Goal: Find specific page/section: Find specific page/section

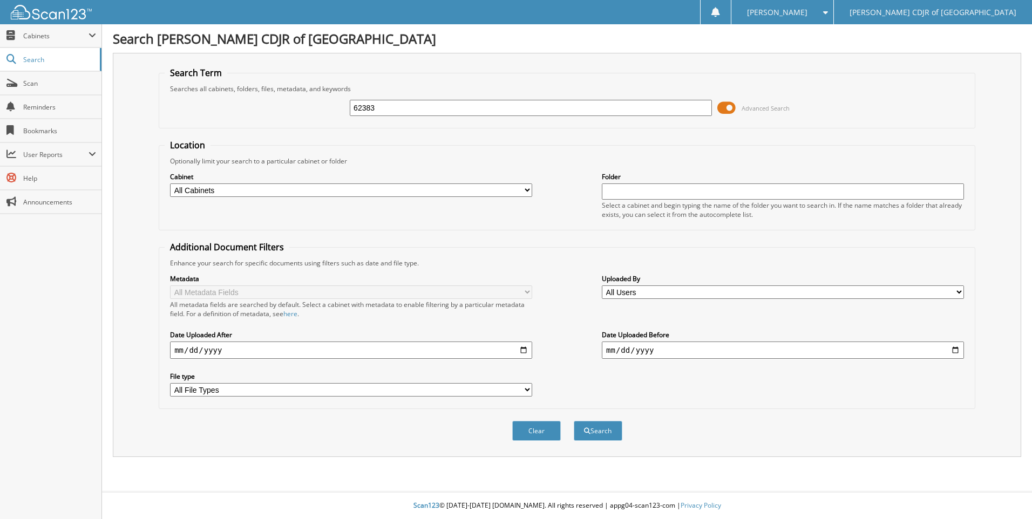
type input "62383"
click at [574, 421] on button "Search" at bounding box center [598, 431] width 49 height 20
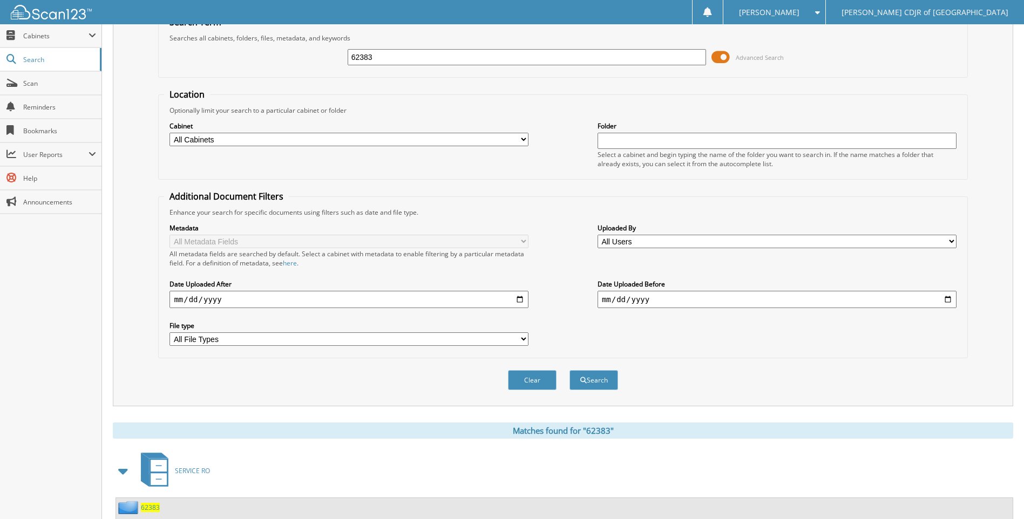
scroll to position [126, 0]
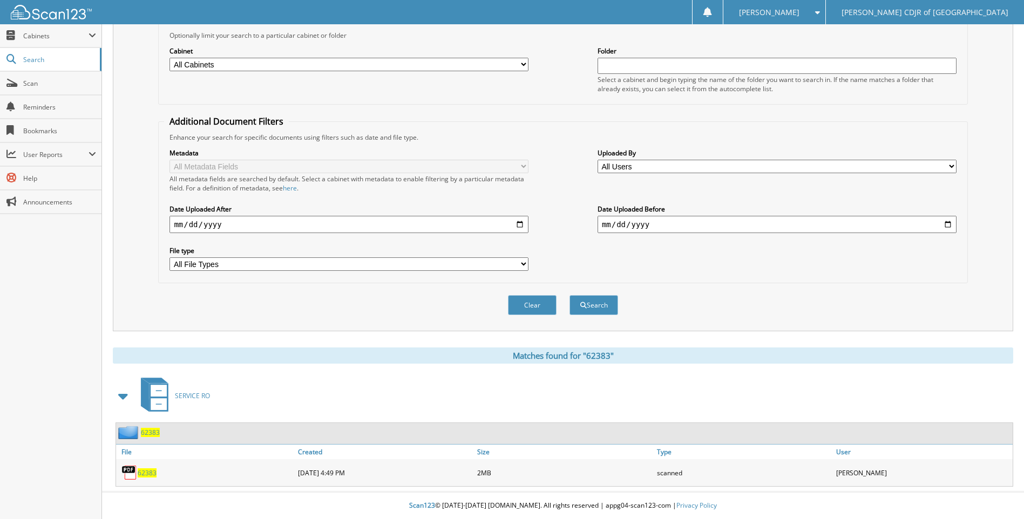
click at [145, 471] on span "62383" at bounding box center [147, 472] width 19 height 9
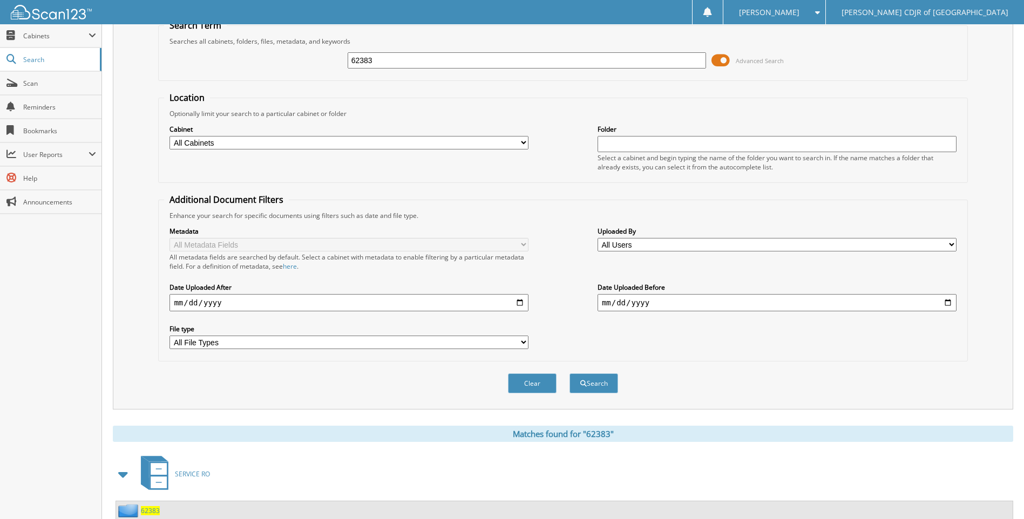
scroll to position [0, 0]
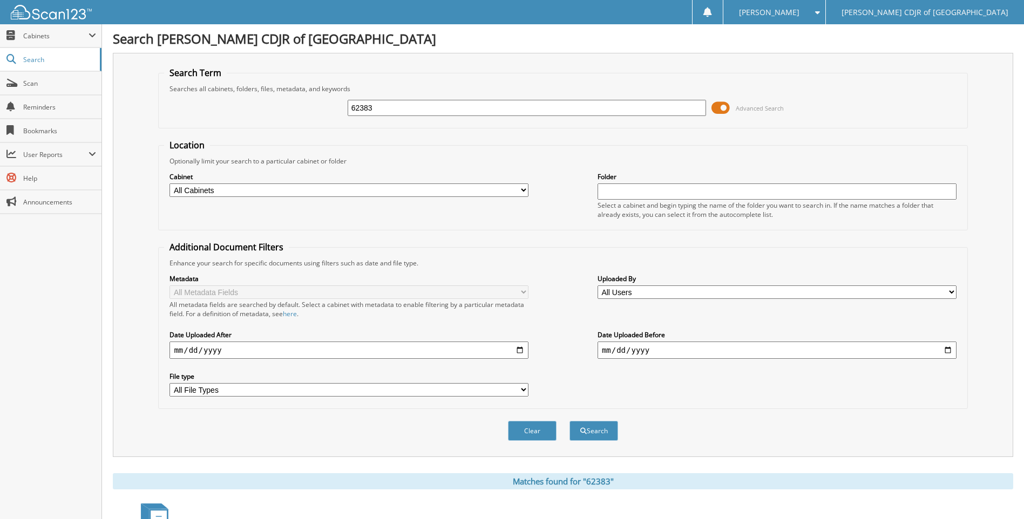
click at [371, 109] on input "62383" at bounding box center [527, 108] width 359 height 16
type input "6"
type input "64781"
click at [569, 421] on button "Search" at bounding box center [593, 431] width 49 height 20
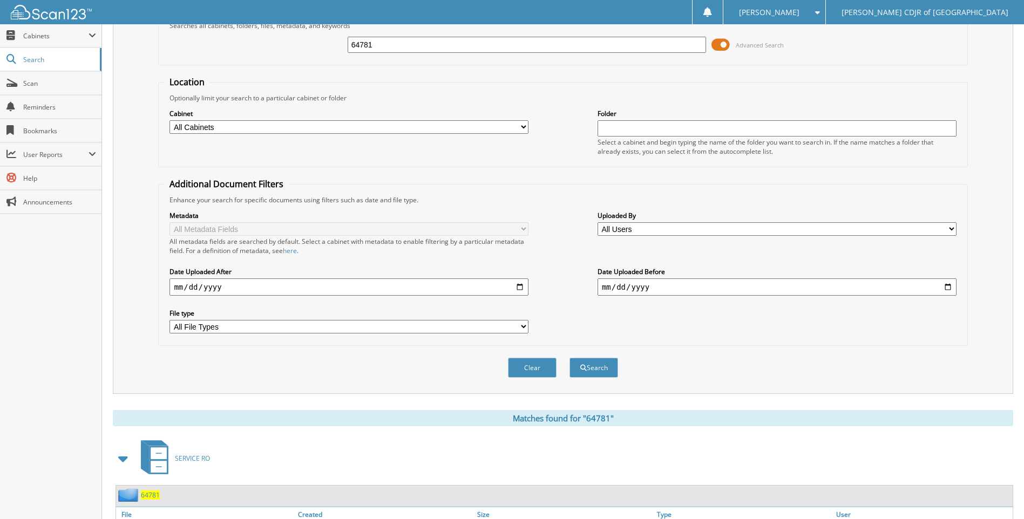
scroll to position [126, 0]
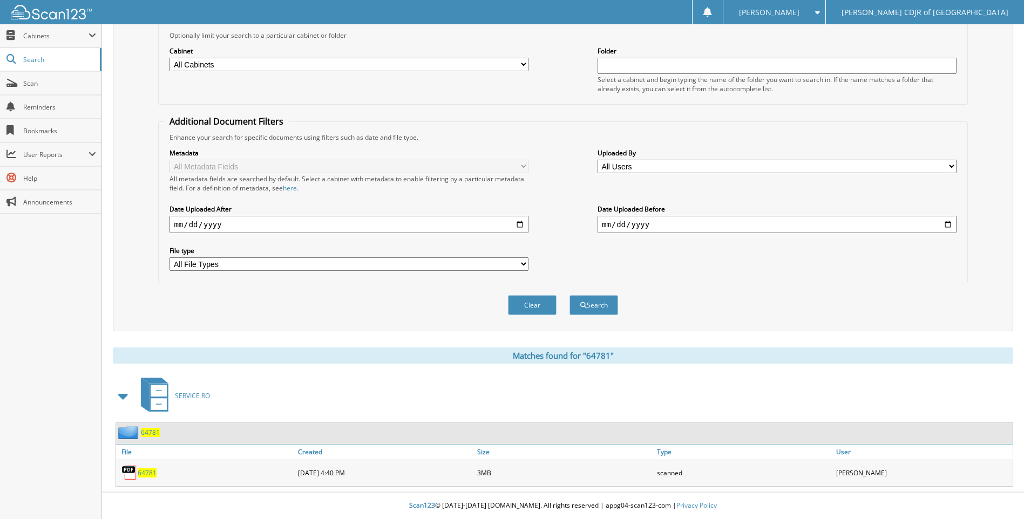
click at [147, 468] on link "64781" at bounding box center [147, 472] width 19 height 9
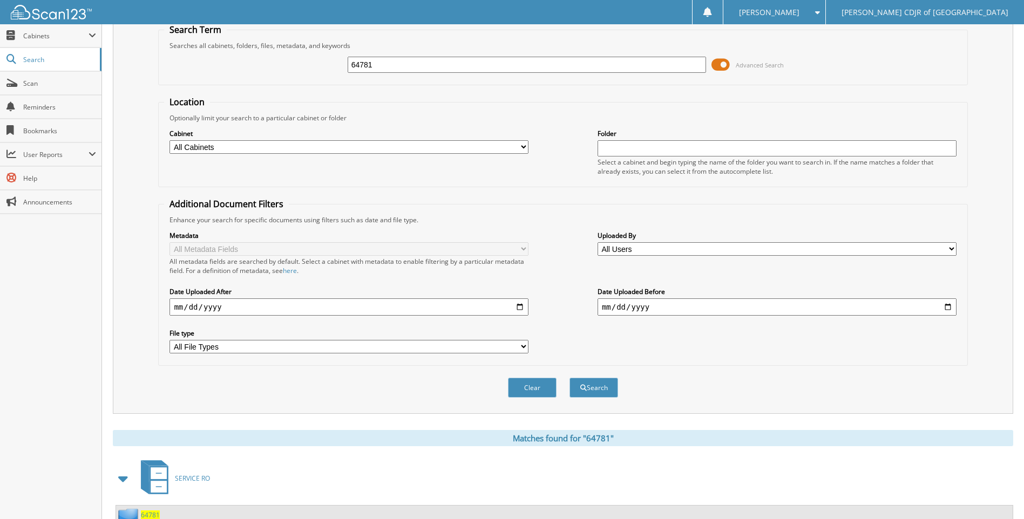
scroll to position [0, 0]
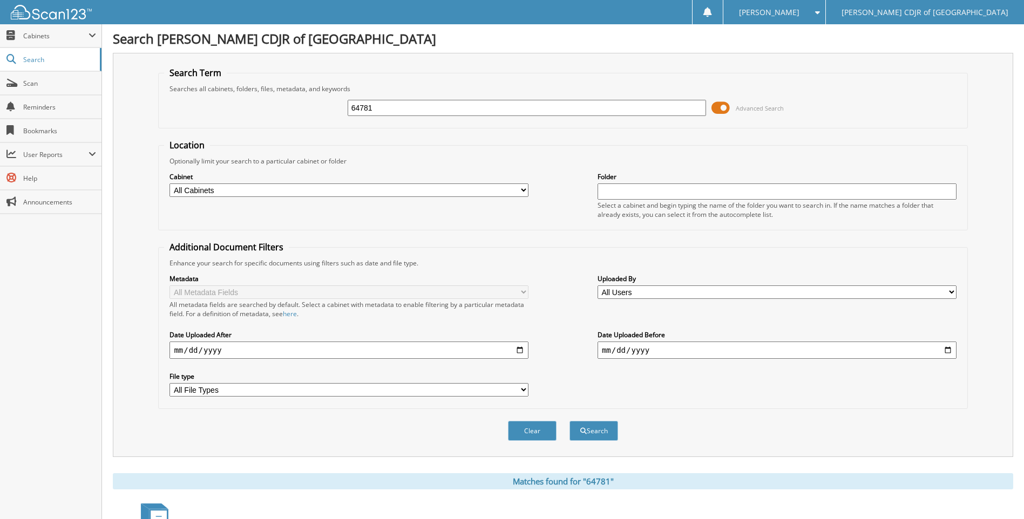
click at [397, 110] on input "64781" at bounding box center [527, 108] width 359 height 16
type input "6"
type input "64899"
click at [569, 421] on button "Search" at bounding box center [593, 431] width 49 height 20
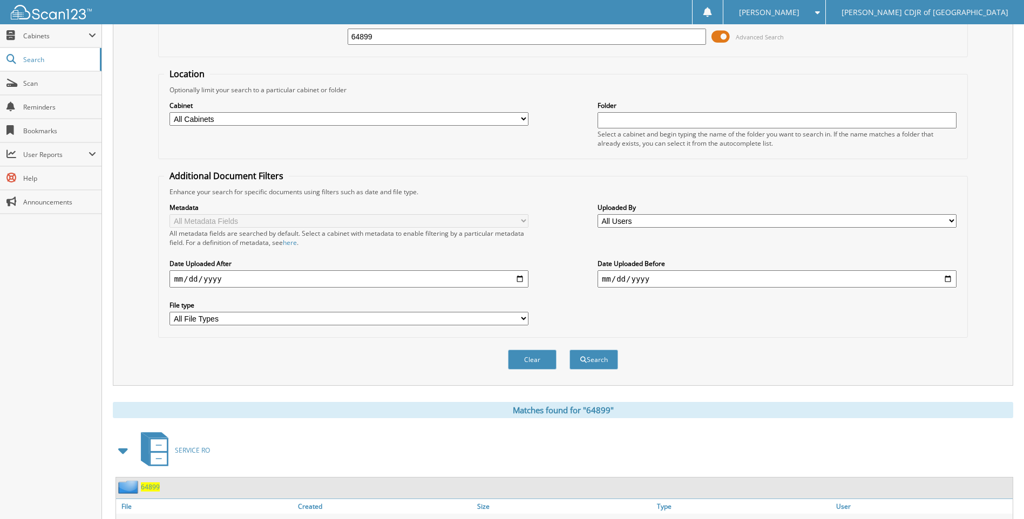
scroll to position [126, 0]
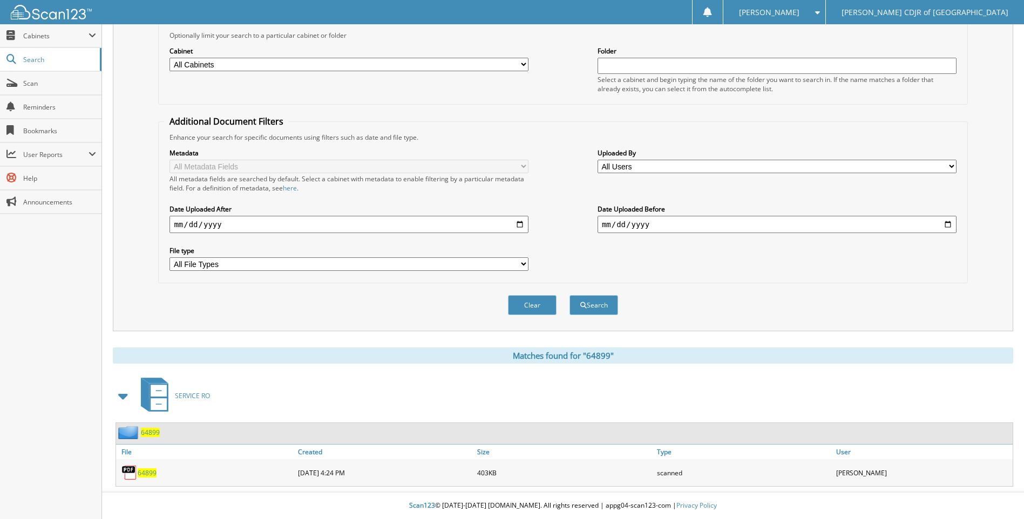
click at [147, 474] on span "64899" at bounding box center [147, 472] width 19 height 9
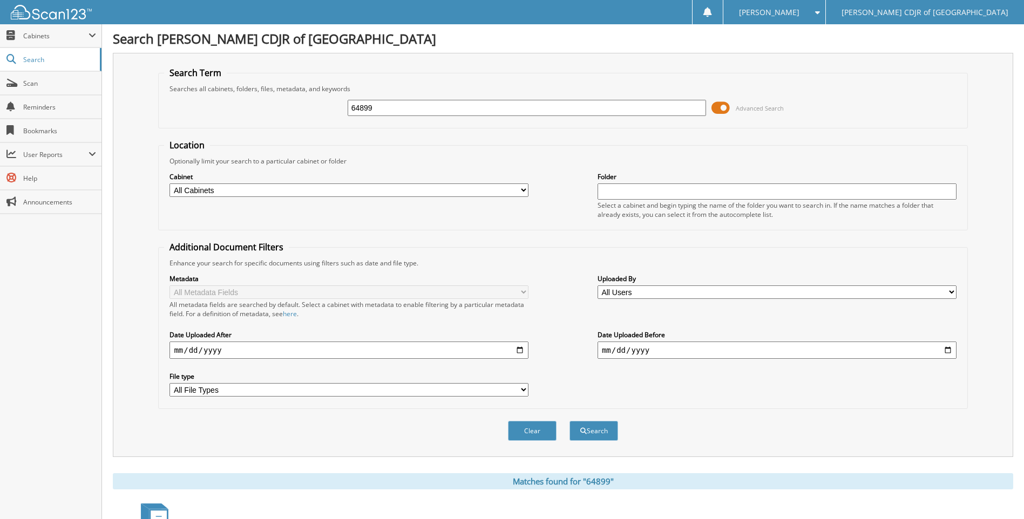
click at [390, 110] on input "64899" at bounding box center [527, 108] width 359 height 16
type input "6"
type input "64905"
click at [569, 421] on button "Search" at bounding box center [593, 431] width 49 height 20
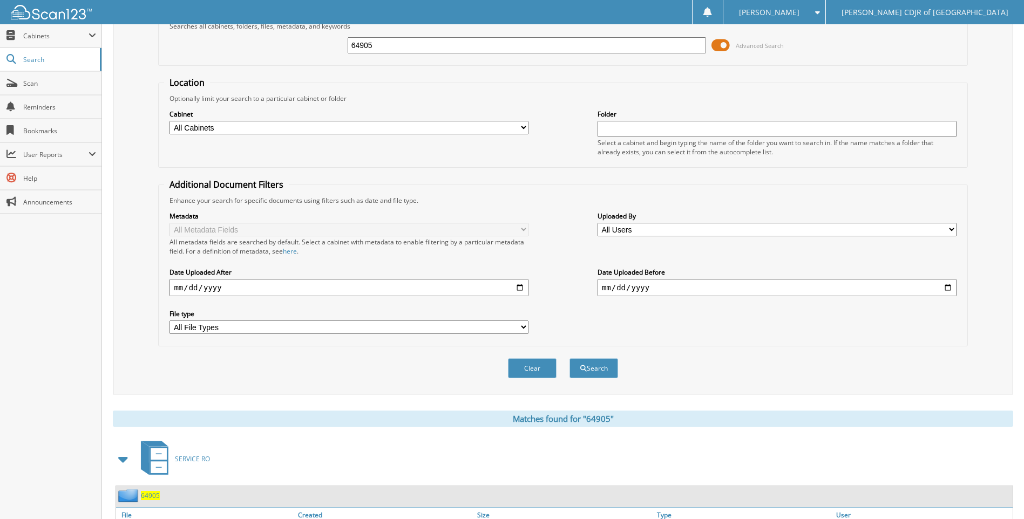
scroll to position [126, 0]
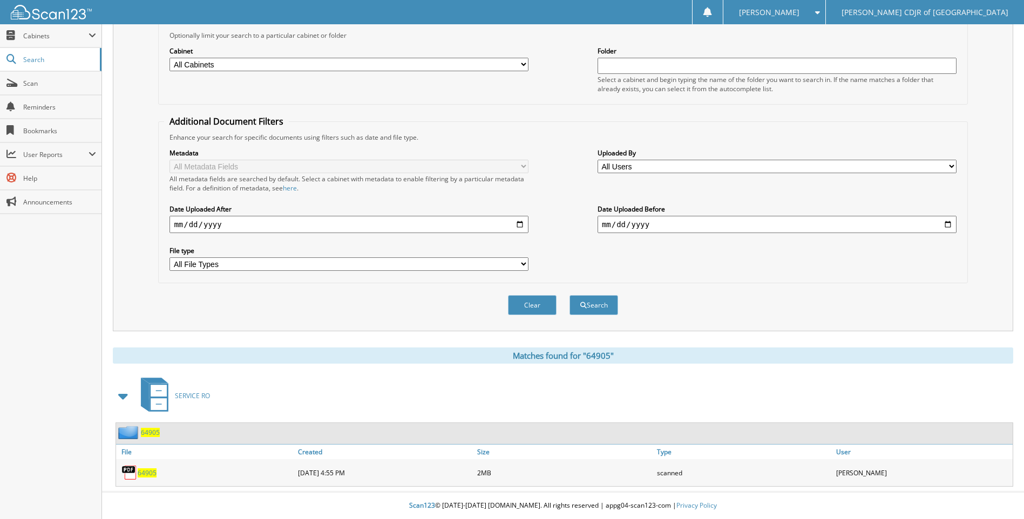
click at [149, 473] on span "64905" at bounding box center [147, 472] width 19 height 9
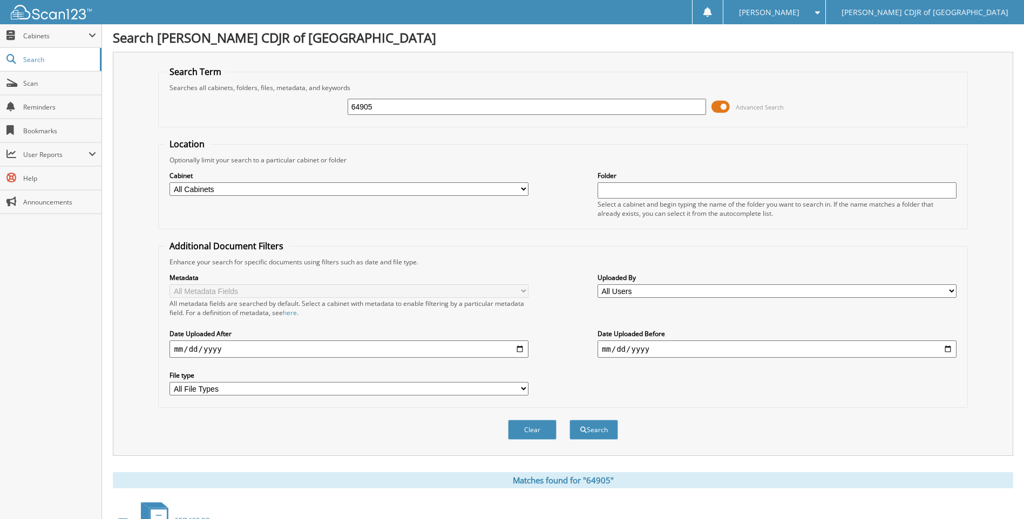
scroll to position [0, 0]
click at [403, 112] on input "64905" at bounding box center [527, 108] width 359 height 16
type input "6"
type input "65120"
click at [569, 421] on button "Search" at bounding box center [593, 431] width 49 height 20
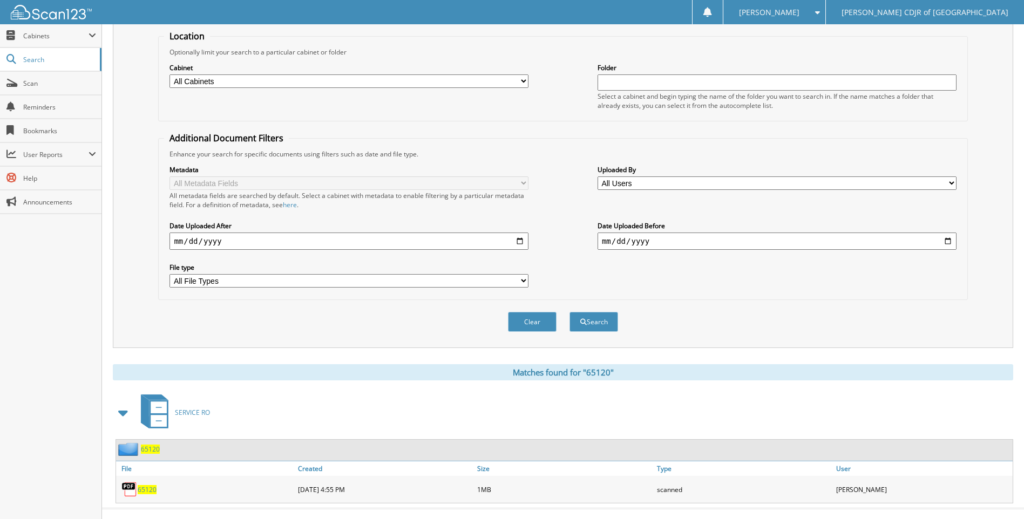
scroll to position [126, 0]
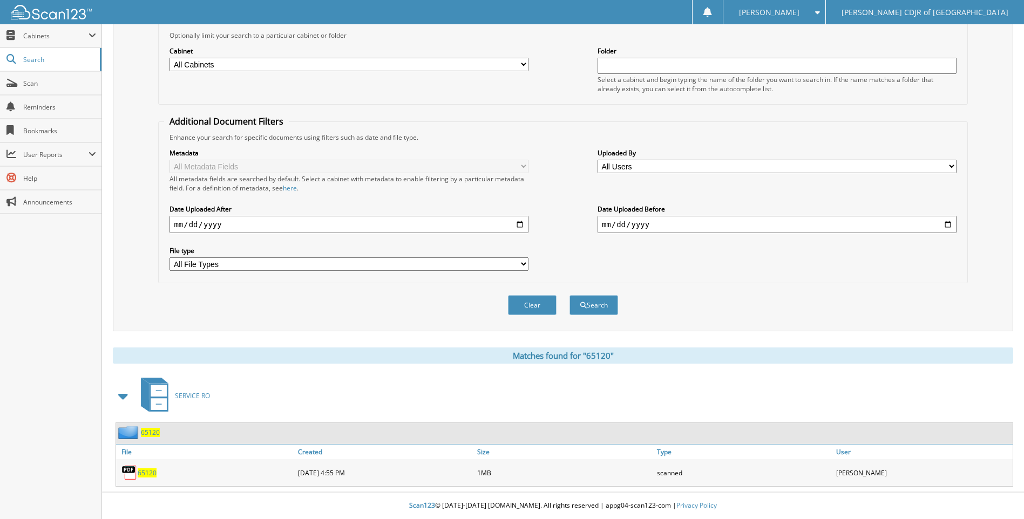
click at [141, 469] on span "65120" at bounding box center [147, 472] width 19 height 9
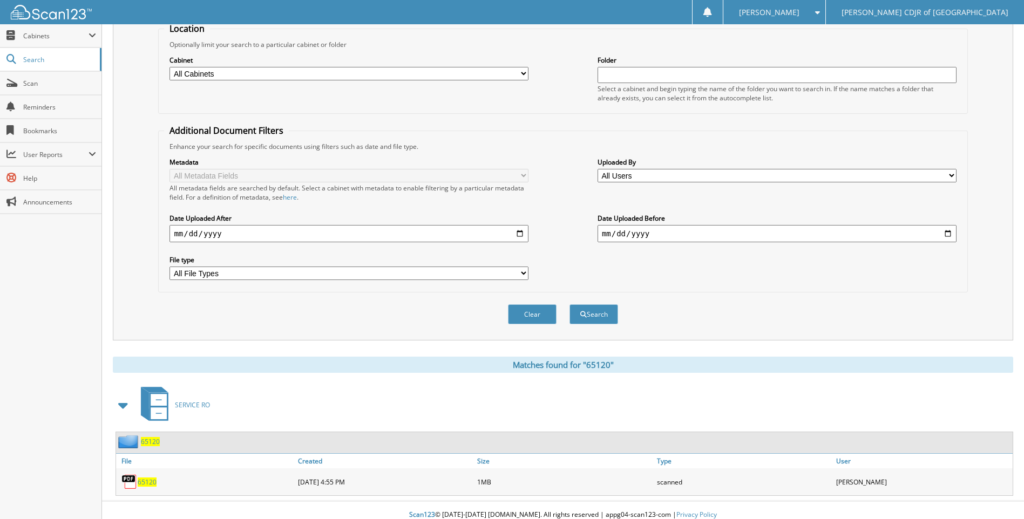
scroll to position [0, 0]
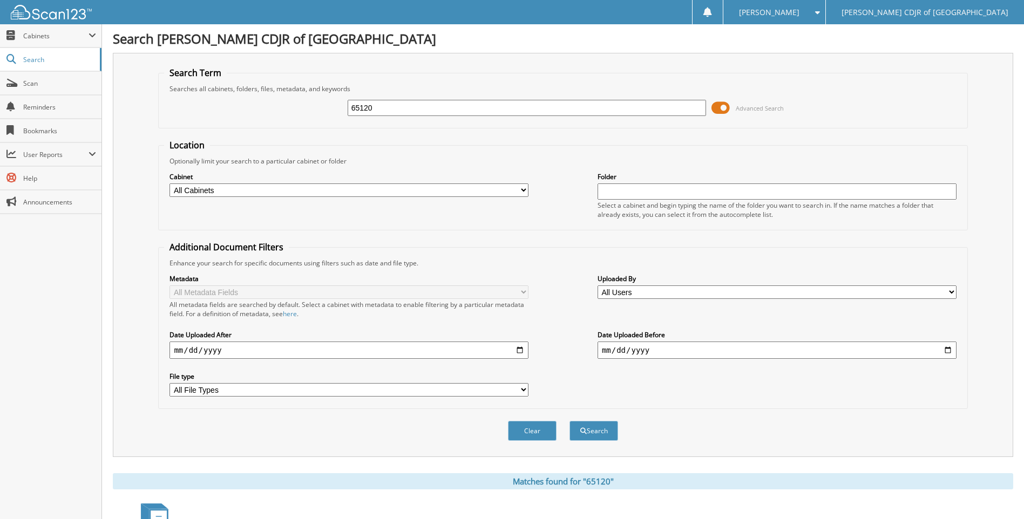
drag, startPoint x: 436, startPoint y: 120, endPoint x: 431, endPoint y: 116, distance: 5.7
click at [434, 119] on div "65120 Advanced Search" at bounding box center [562, 107] width 797 height 29
click at [429, 113] on input "65120" at bounding box center [527, 108] width 359 height 16
type input "6"
type input "65138"
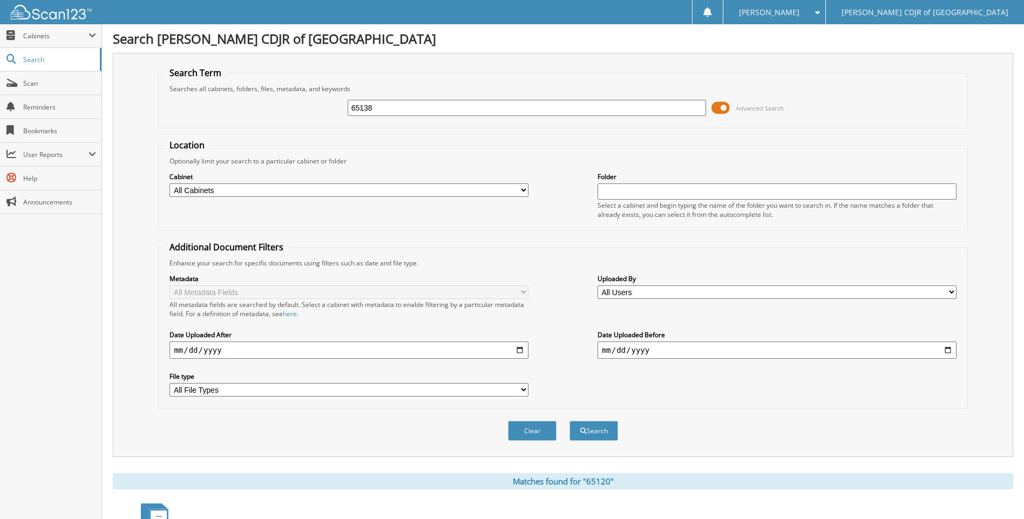
click at [569, 421] on button "Search" at bounding box center [593, 431] width 49 height 20
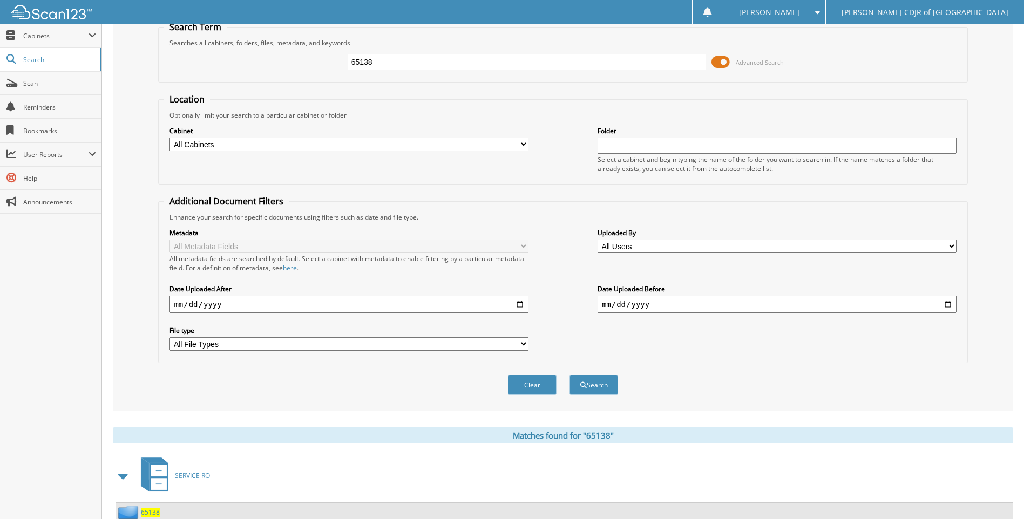
scroll to position [126, 0]
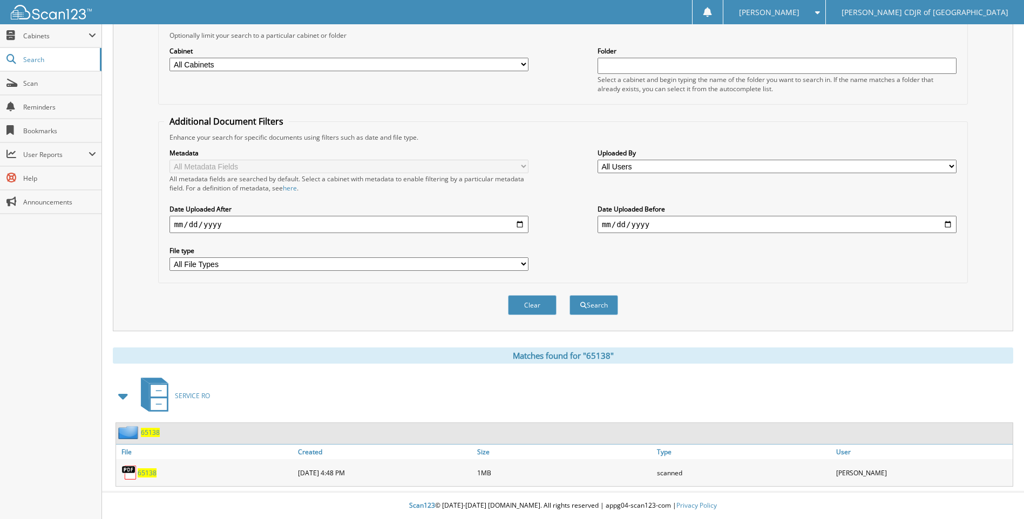
click at [144, 470] on span "65138" at bounding box center [147, 472] width 19 height 9
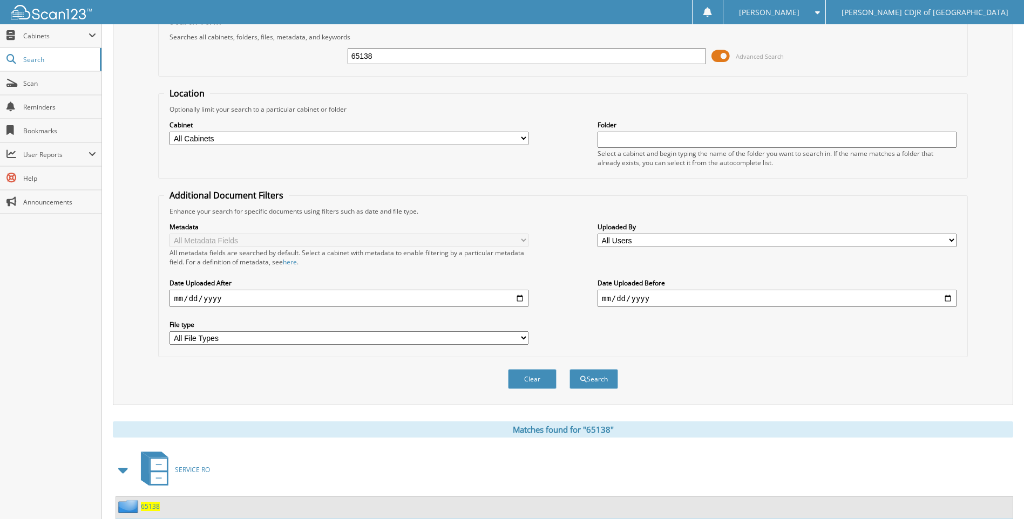
scroll to position [0, 0]
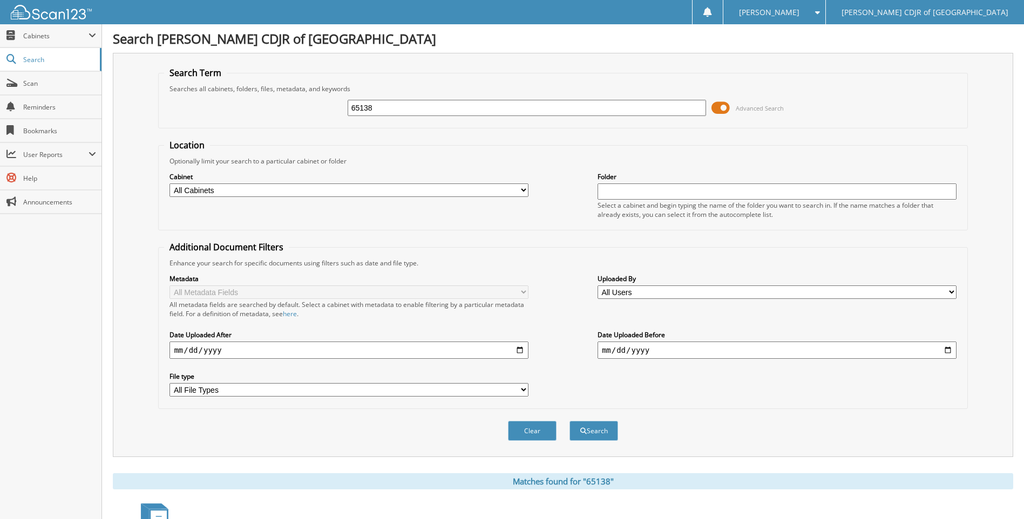
click at [410, 106] on input "65138" at bounding box center [527, 108] width 359 height 16
type input "6"
type input "65229"
click at [569, 421] on button "Search" at bounding box center [593, 431] width 49 height 20
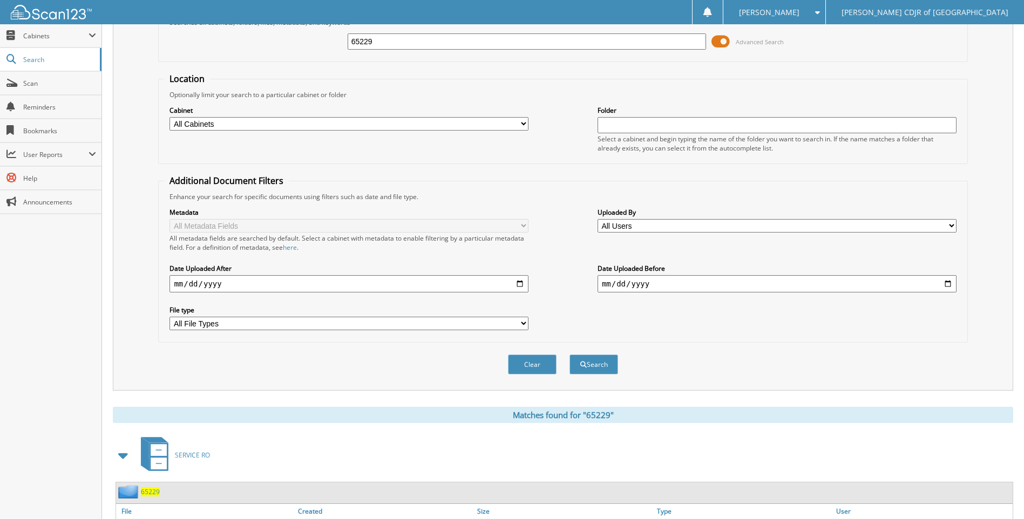
scroll to position [126, 0]
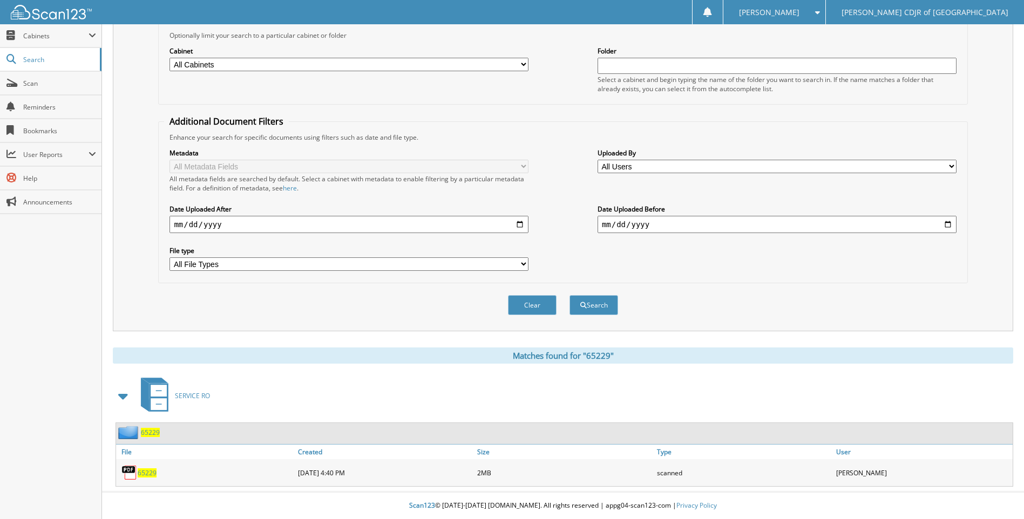
click at [149, 473] on span "65229" at bounding box center [147, 472] width 19 height 9
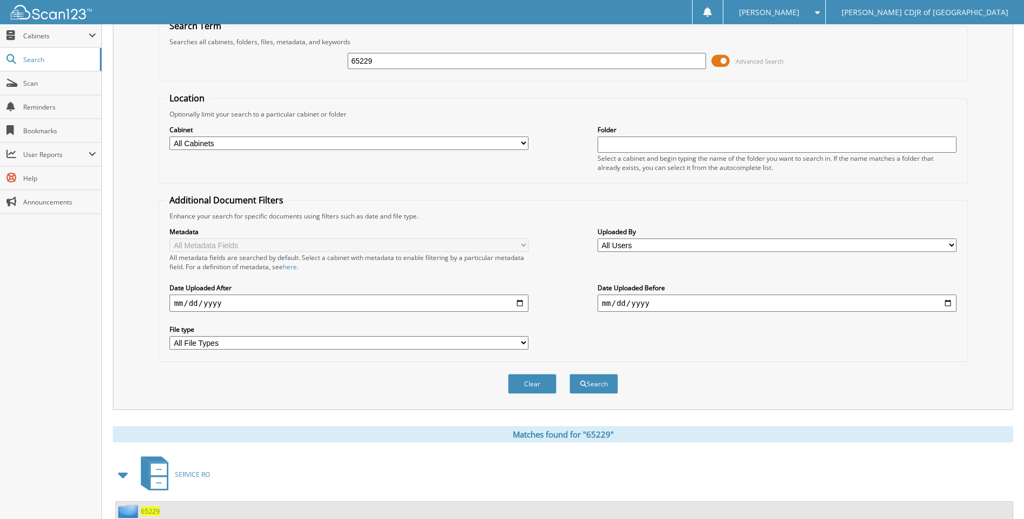
scroll to position [0, 0]
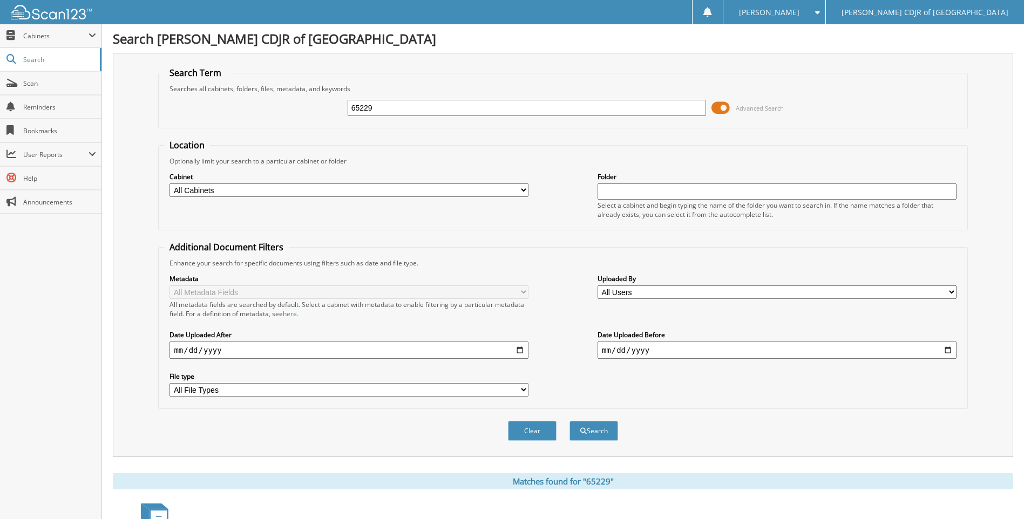
click at [376, 109] on input "65229" at bounding box center [527, 108] width 359 height 16
type input "6"
type input "65257"
click at [569, 421] on button "Search" at bounding box center [593, 431] width 49 height 20
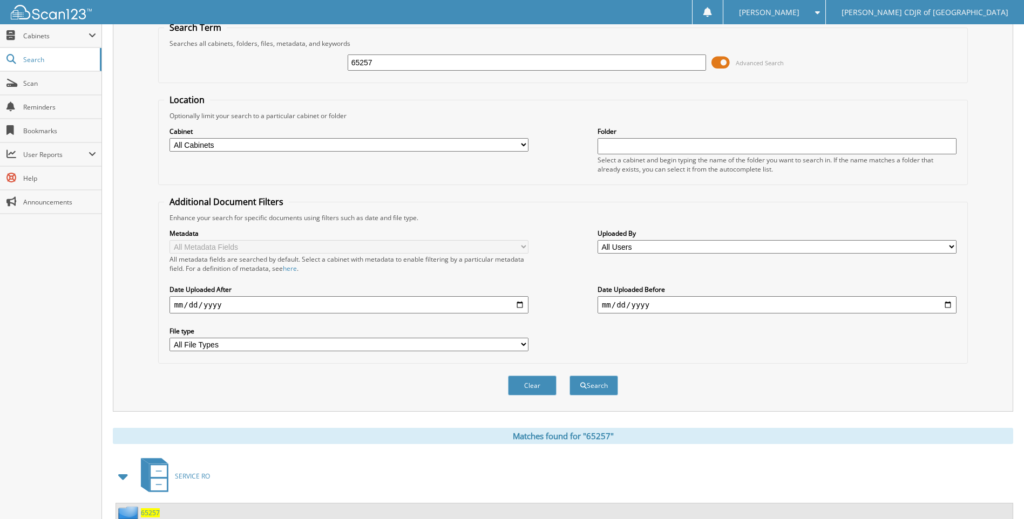
scroll to position [126, 0]
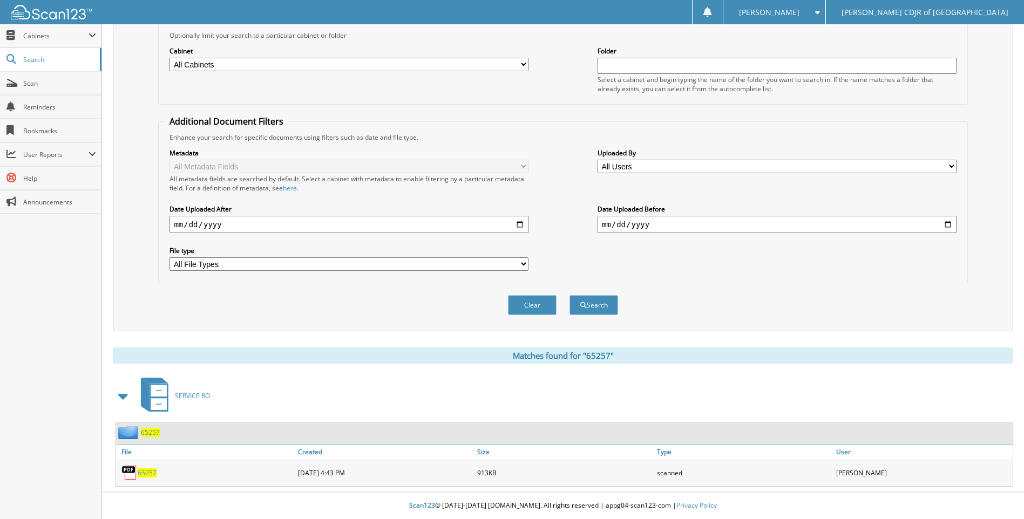
click at [151, 472] on span "65257" at bounding box center [147, 472] width 19 height 9
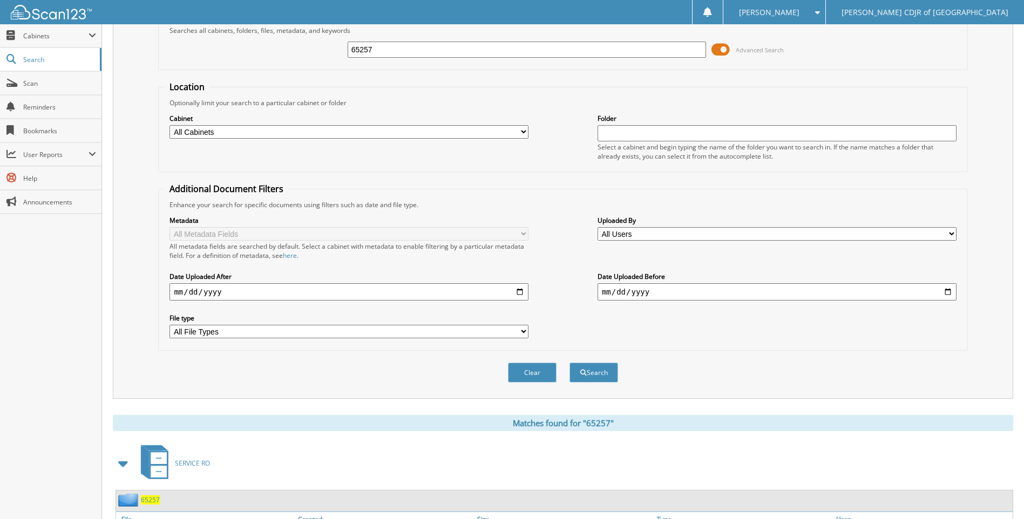
scroll to position [0, 0]
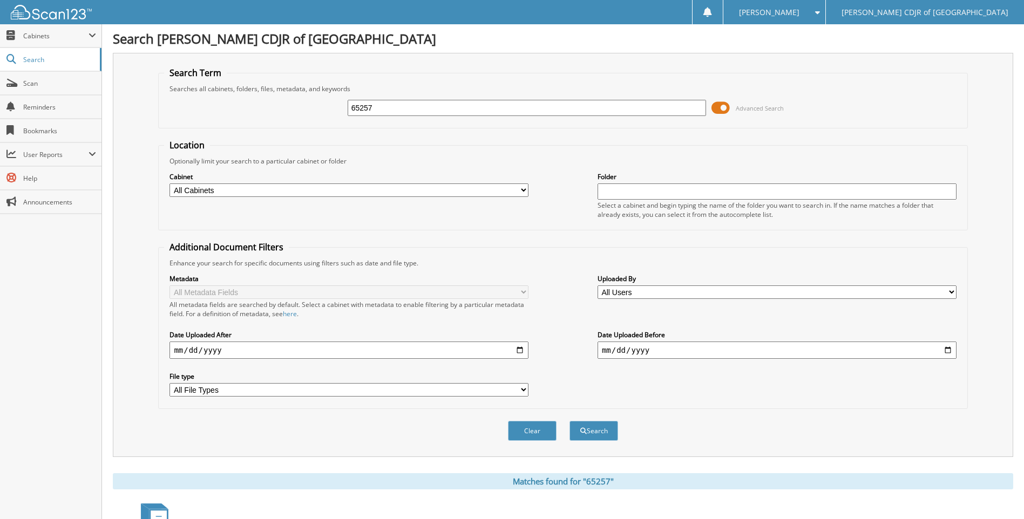
click at [385, 109] on input "65257" at bounding box center [527, 108] width 359 height 16
type input "6"
type input "65262"
click at [569, 421] on button "Search" at bounding box center [593, 431] width 49 height 20
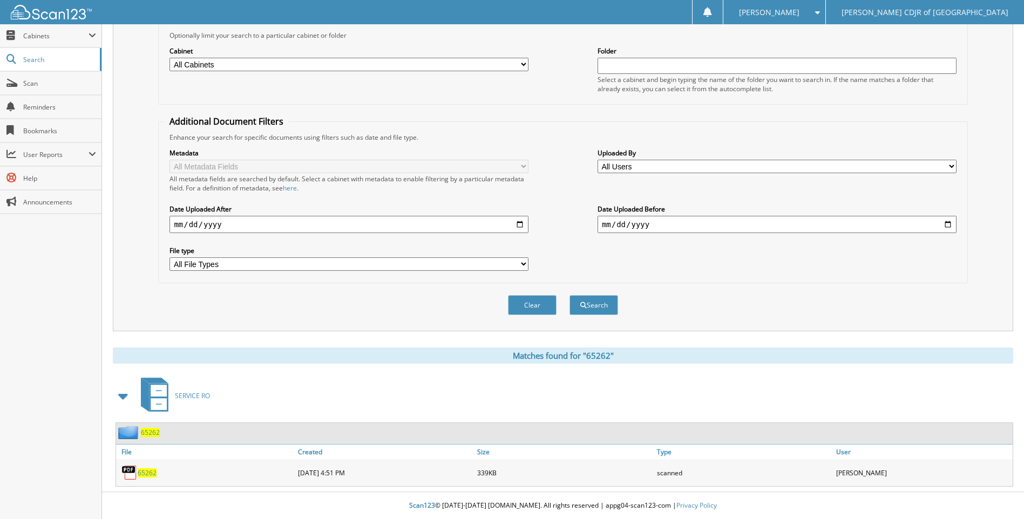
click at [154, 474] on span "65262" at bounding box center [147, 472] width 19 height 9
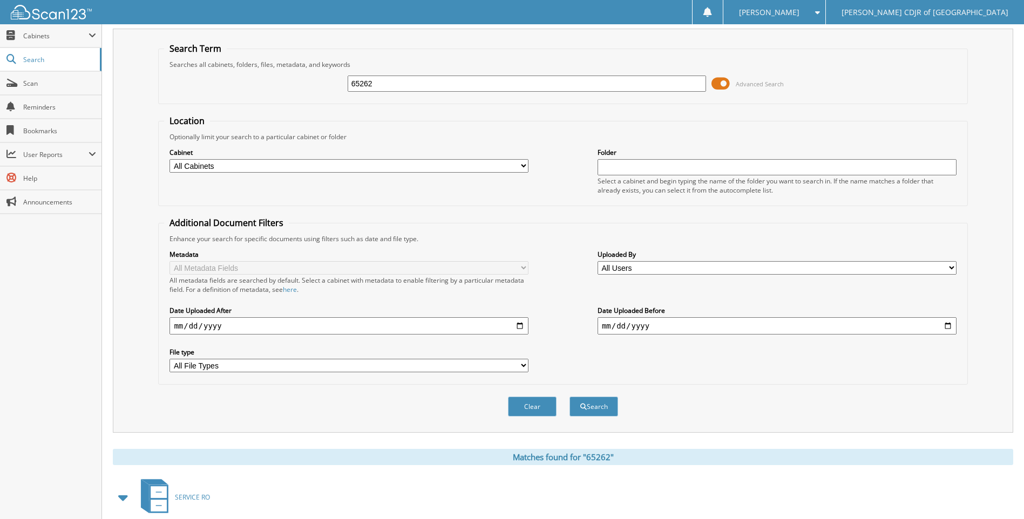
scroll to position [0, 0]
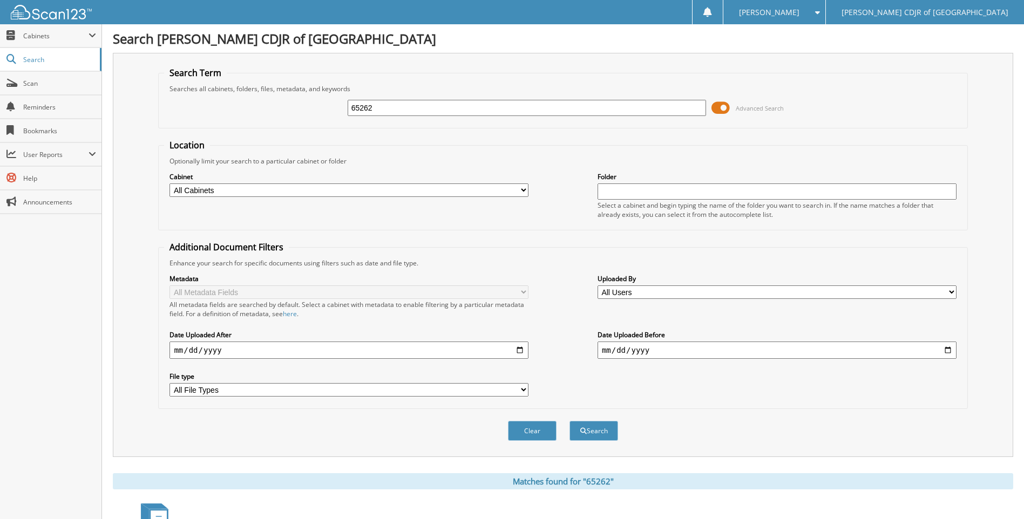
click at [416, 108] on input "65262" at bounding box center [527, 108] width 359 height 16
type input "6"
type input "65268"
click at [569, 421] on button "Search" at bounding box center [593, 431] width 49 height 20
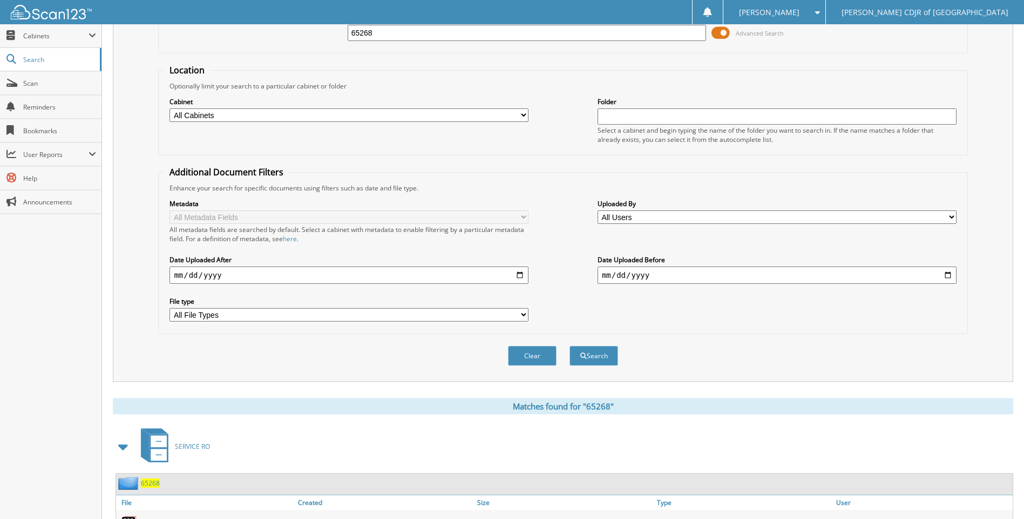
scroll to position [153, 0]
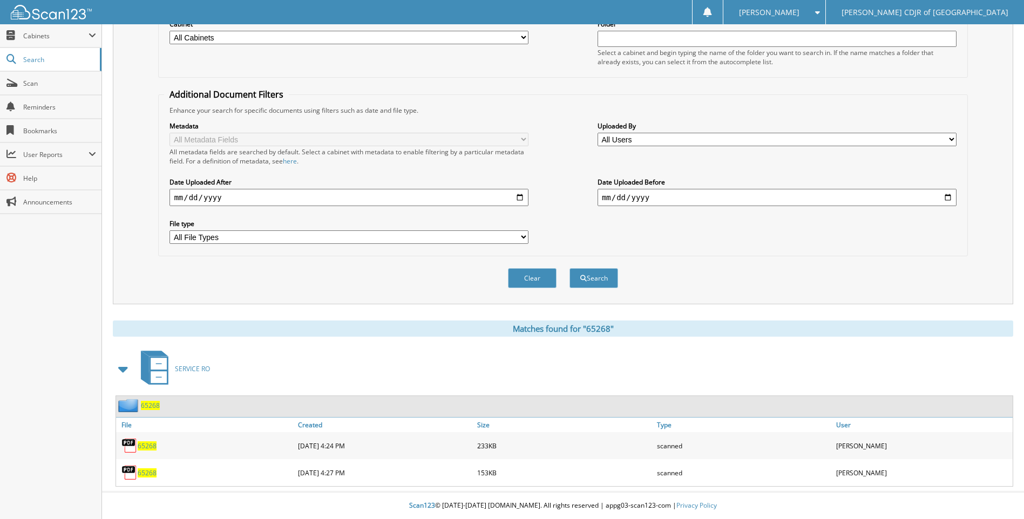
click at [151, 444] on span "65268" at bounding box center [147, 445] width 19 height 9
click at [141, 473] on span "65268" at bounding box center [147, 472] width 19 height 9
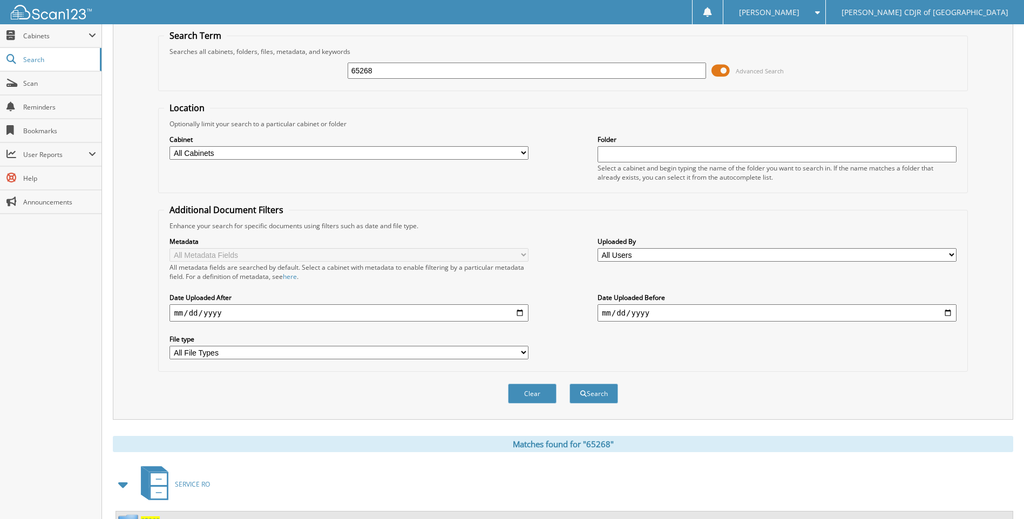
scroll to position [0, 0]
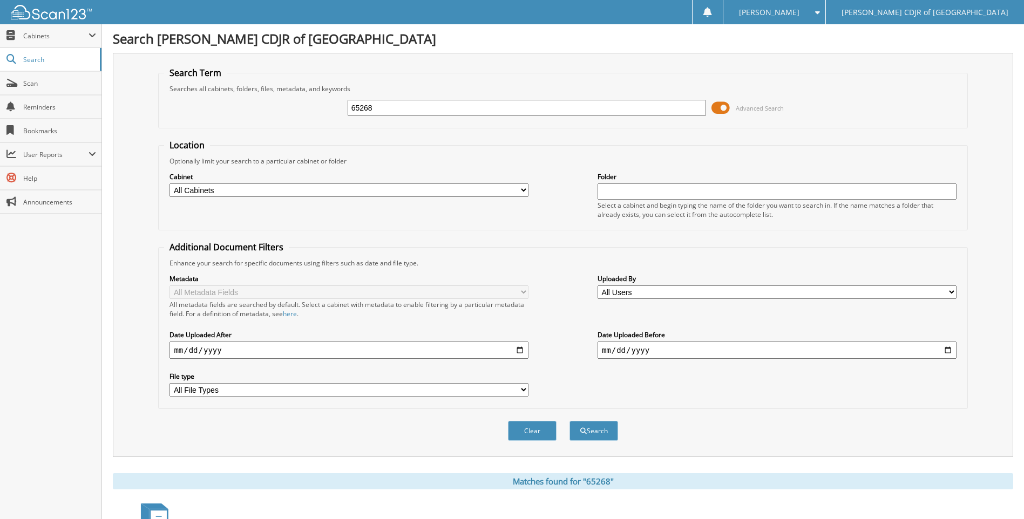
click at [417, 110] on input "65268" at bounding box center [527, 108] width 359 height 16
type input "6"
type input "65272"
click at [569, 421] on button "Search" at bounding box center [593, 431] width 49 height 20
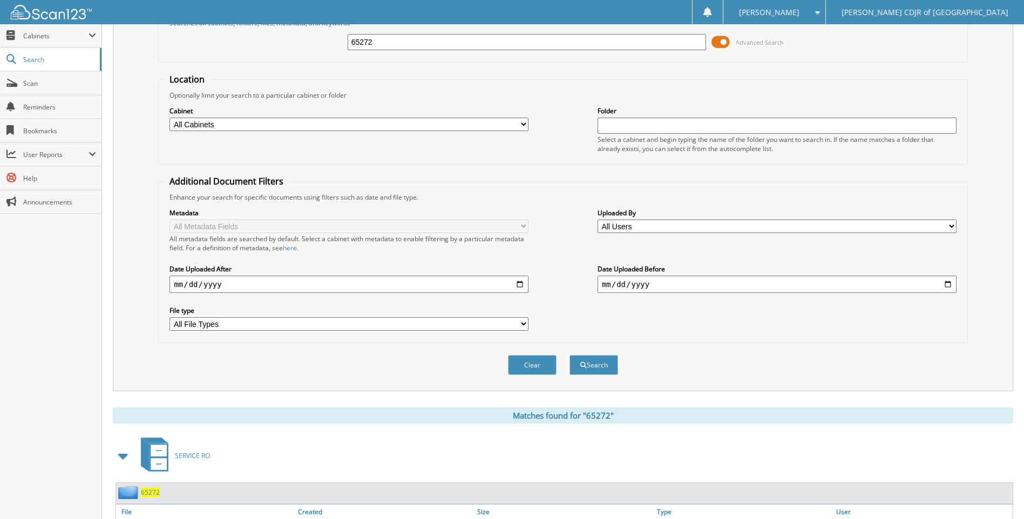
scroll to position [126, 0]
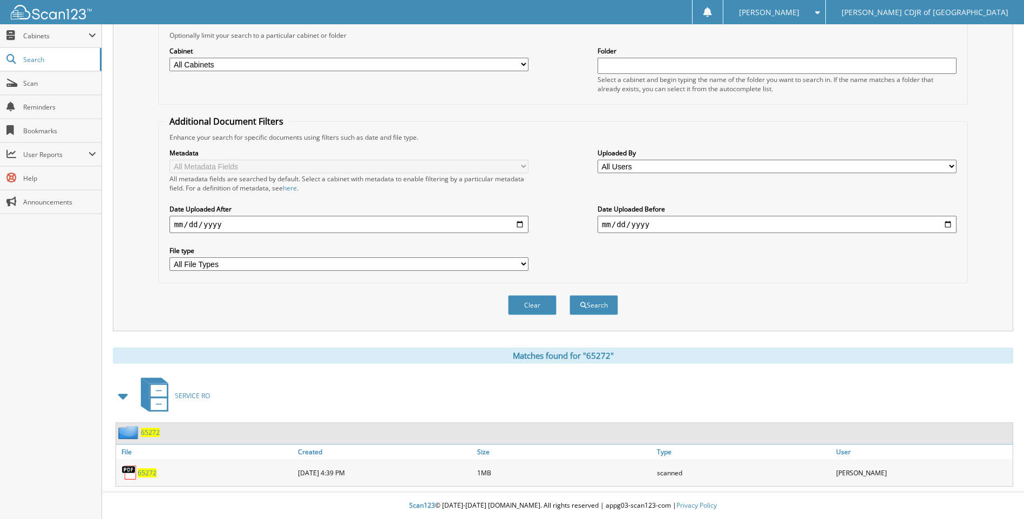
click at [148, 472] on span "65272" at bounding box center [147, 472] width 19 height 9
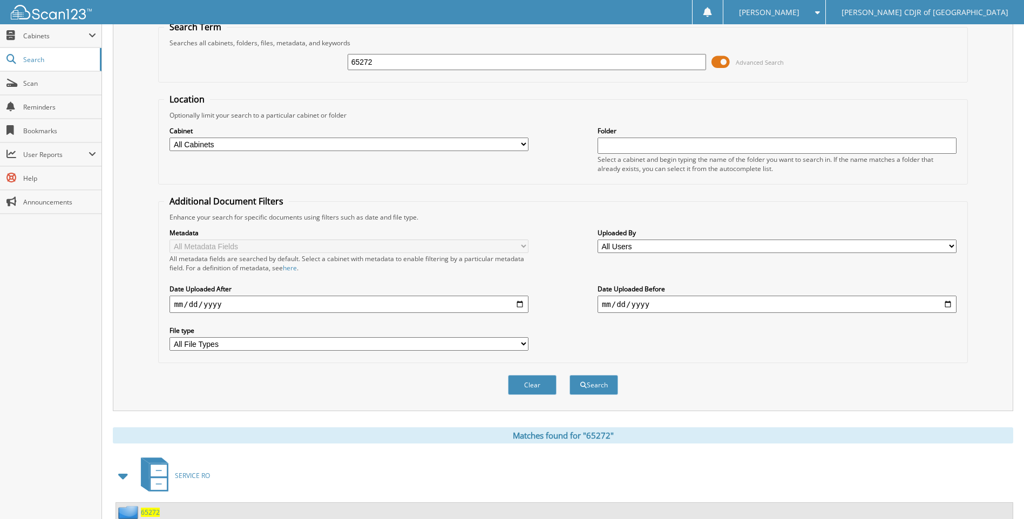
scroll to position [0, 0]
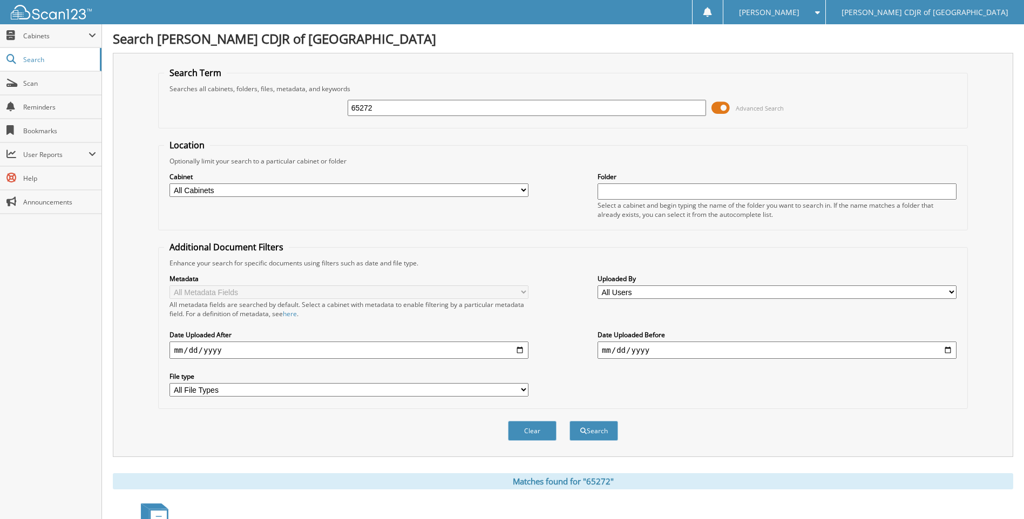
click at [416, 107] on input "65272" at bounding box center [527, 108] width 359 height 16
type input "6"
type input "65297"
click at [569, 421] on button "Search" at bounding box center [593, 431] width 49 height 20
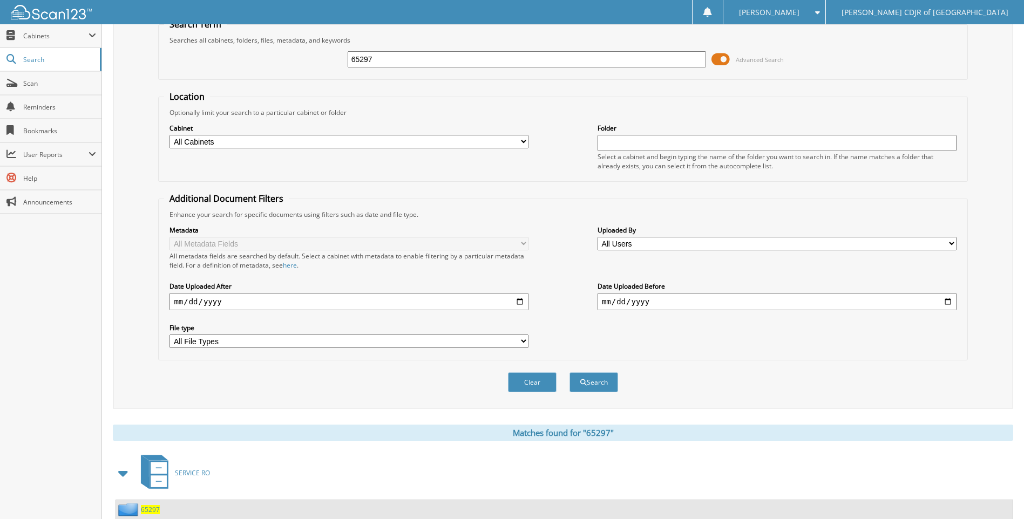
scroll to position [126, 0]
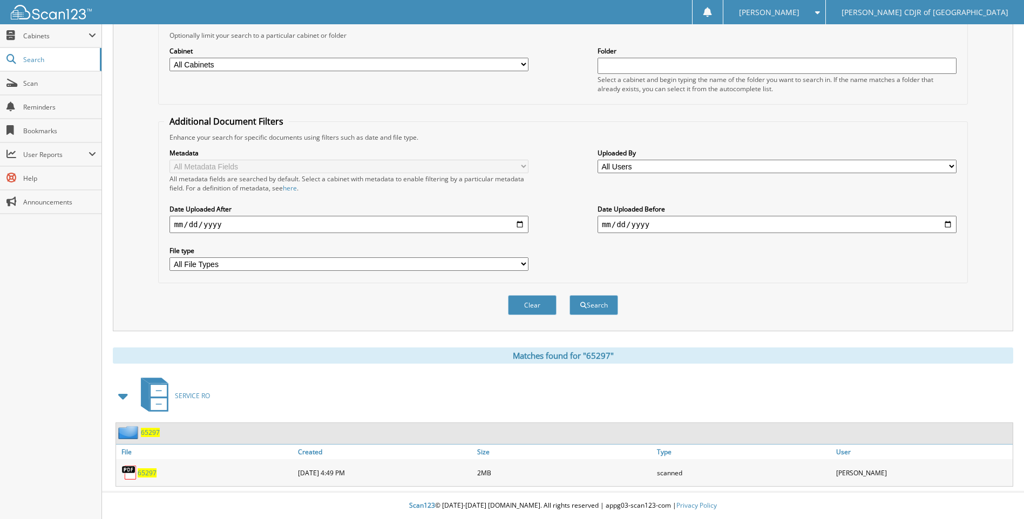
click at [150, 472] on span "65297" at bounding box center [147, 472] width 19 height 9
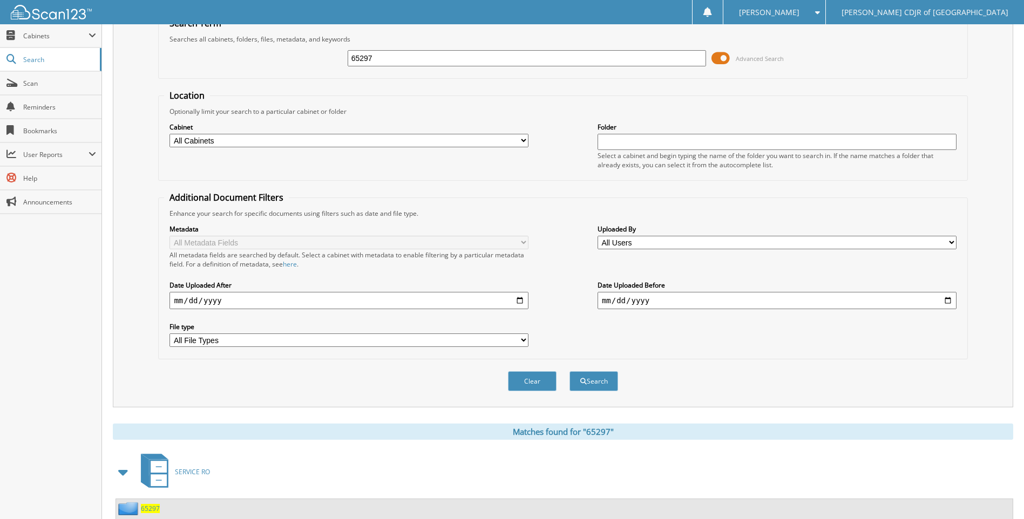
scroll to position [0, 0]
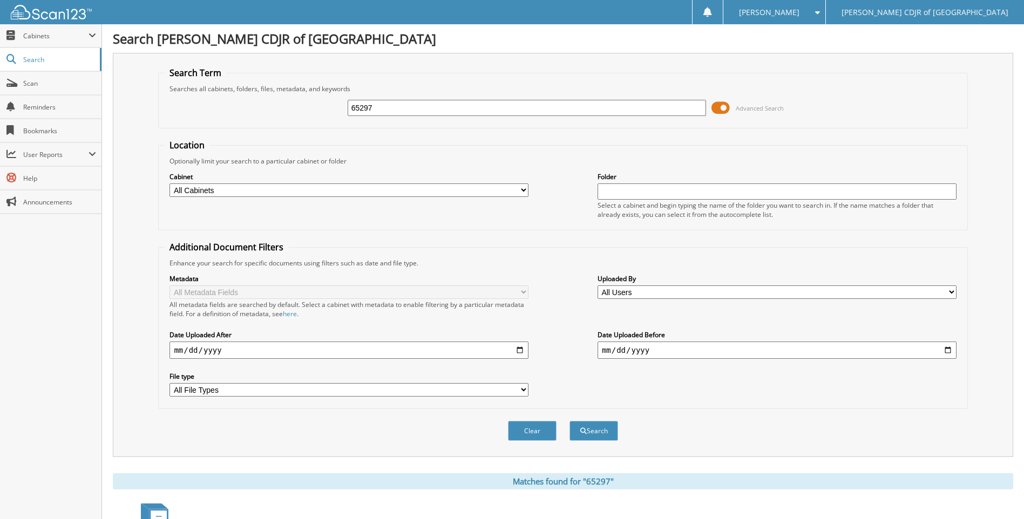
click at [376, 110] on input "65297" at bounding box center [527, 108] width 359 height 16
type input "6"
type input "65393"
click at [569, 421] on button "Search" at bounding box center [593, 431] width 49 height 20
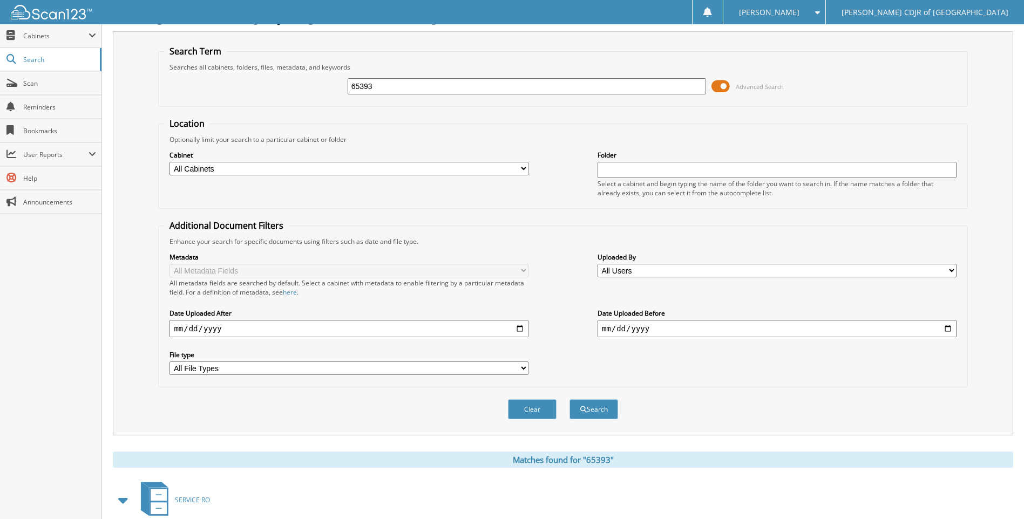
scroll to position [262, 0]
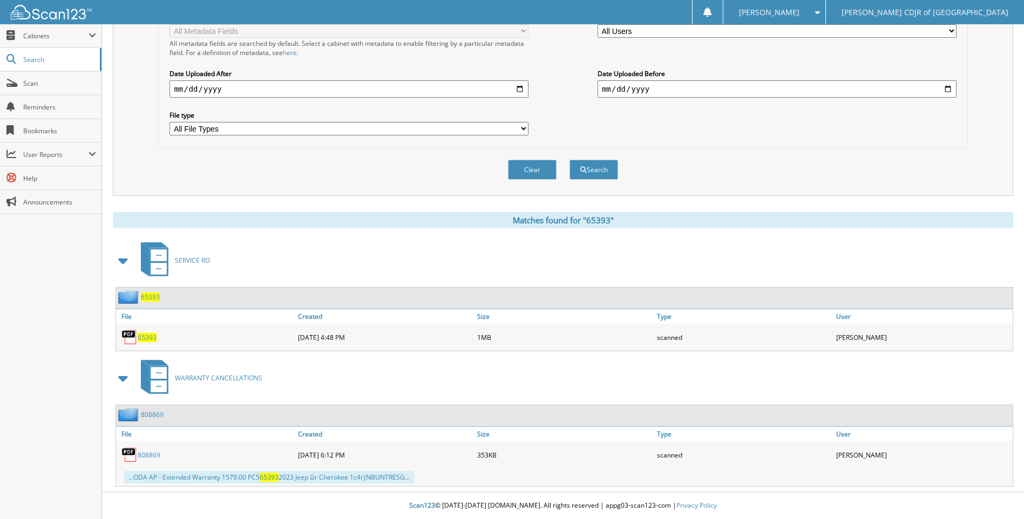
click at [145, 337] on span "65393" at bounding box center [147, 337] width 19 height 9
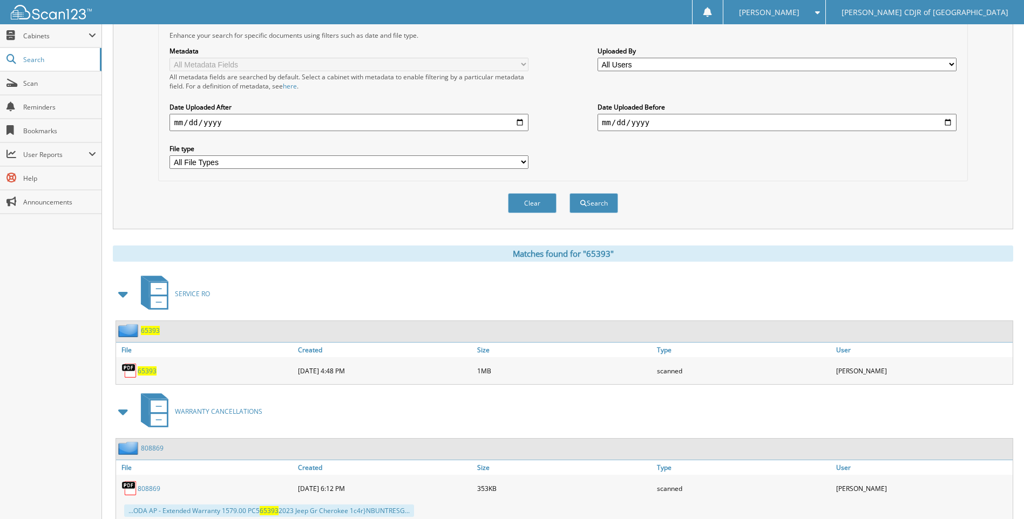
scroll to position [0, 0]
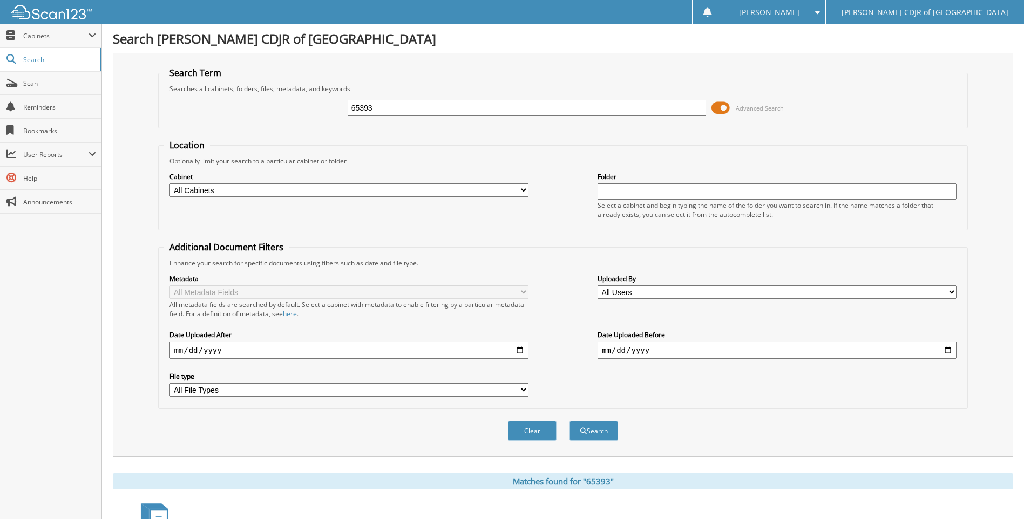
click at [384, 108] on input "65393" at bounding box center [527, 108] width 359 height 16
type input "6"
type input "65397"
click at [569, 421] on button "Search" at bounding box center [593, 431] width 49 height 20
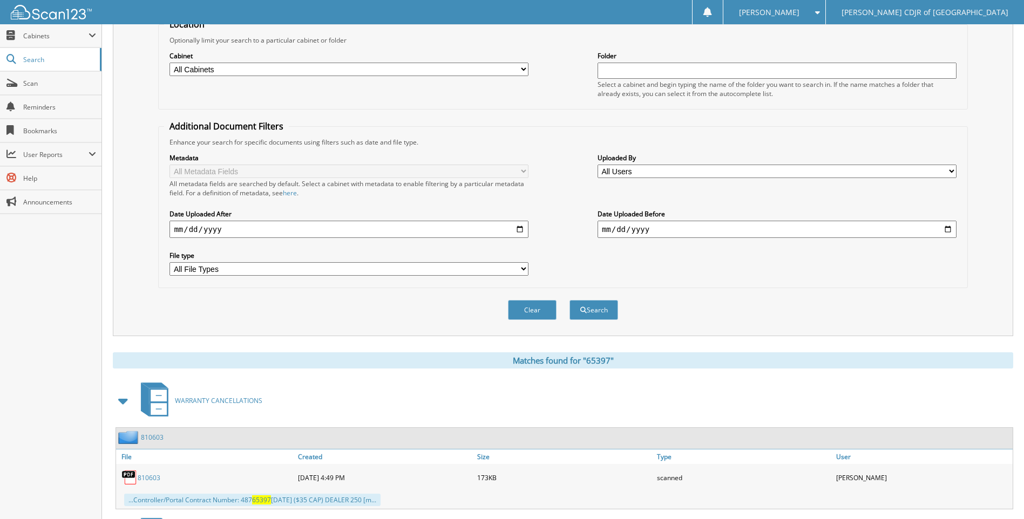
scroll to position [262, 0]
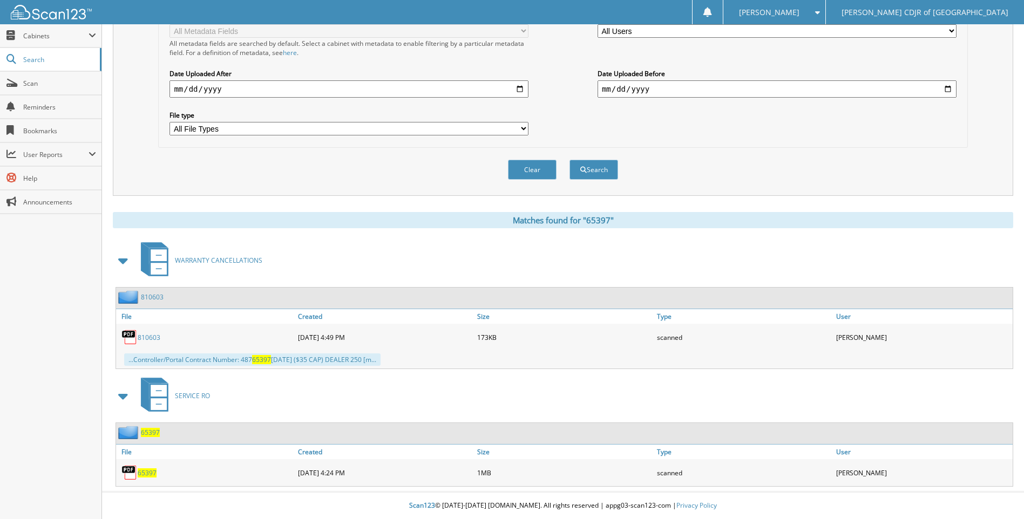
click at [151, 474] on span "65397" at bounding box center [147, 472] width 19 height 9
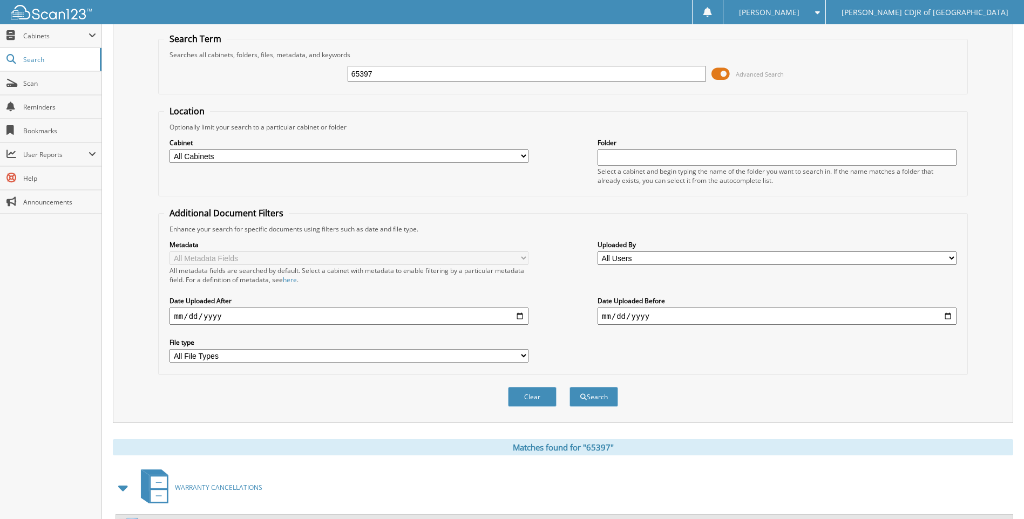
scroll to position [0, 0]
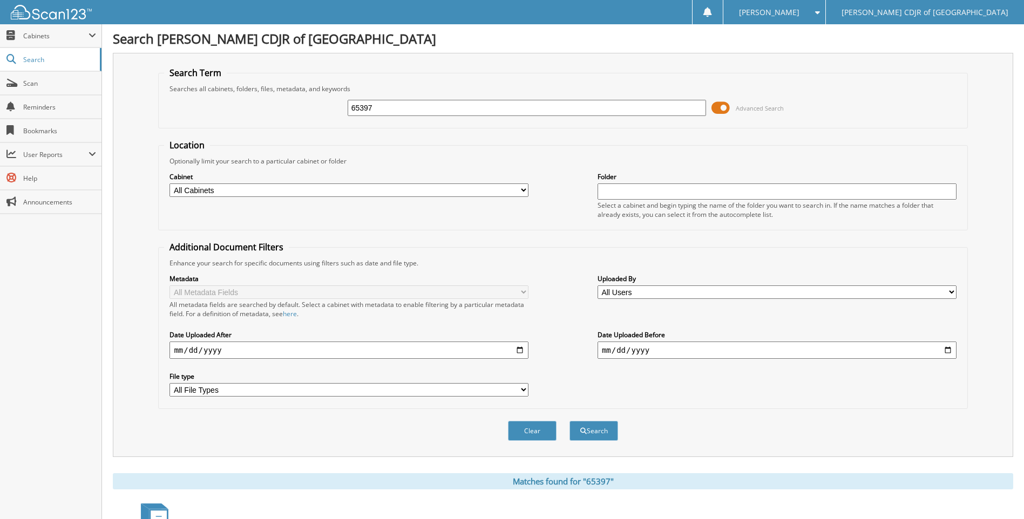
click at [381, 114] on input "65397" at bounding box center [527, 108] width 359 height 16
type input "6"
type input "65405"
click at [569, 421] on button "Search" at bounding box center [593, 431] width 49 height 20
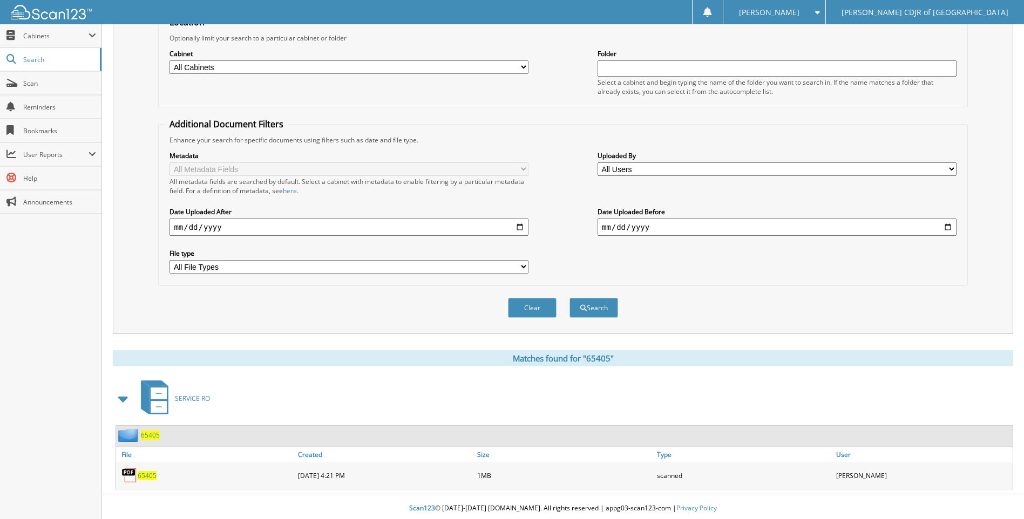
scroll to position [126, 0]
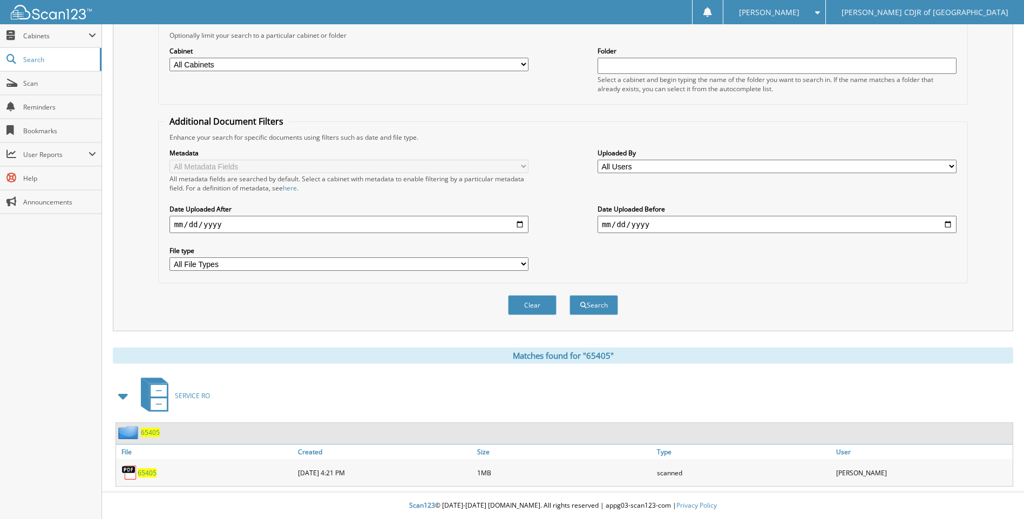
click at [145, 474] on span "65405" at bounding box center [147, 472] width 19 height 9
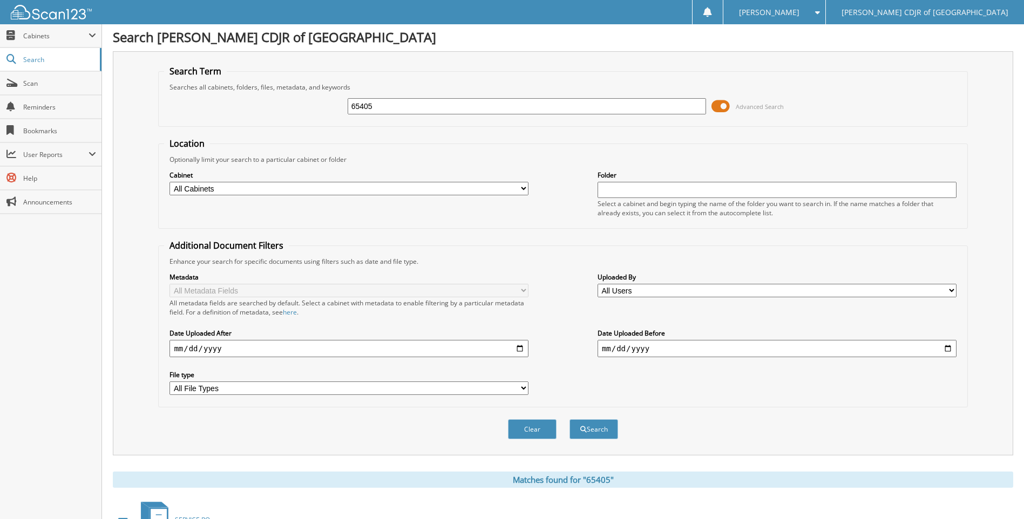
scroll to position [0, 0]
click at [380, 111] on input "65405" at bounding box center [527, 108] width 359 height 16
type input "6"
type input "65422"
click at [569, 421] on button "Search" at bounding box center [593, 431] width 49 height 20
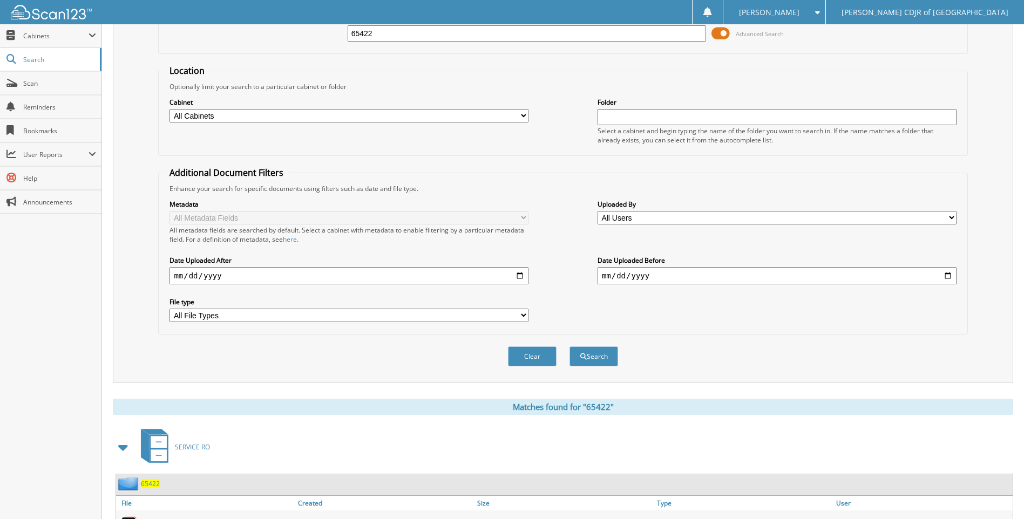
scroll to position [126, 0]
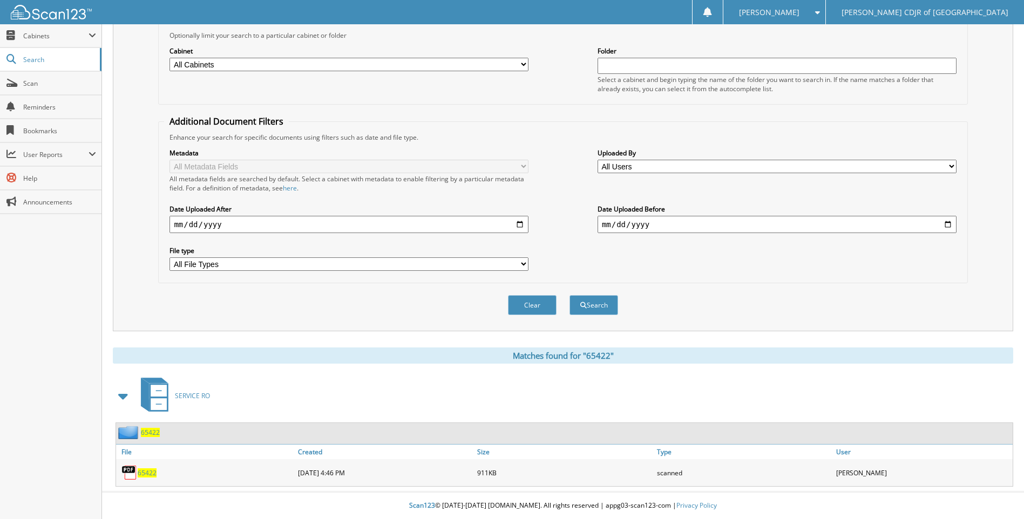
click at [155, 477] on span "65422" at bounding box center [147, 472] width 19 height 9
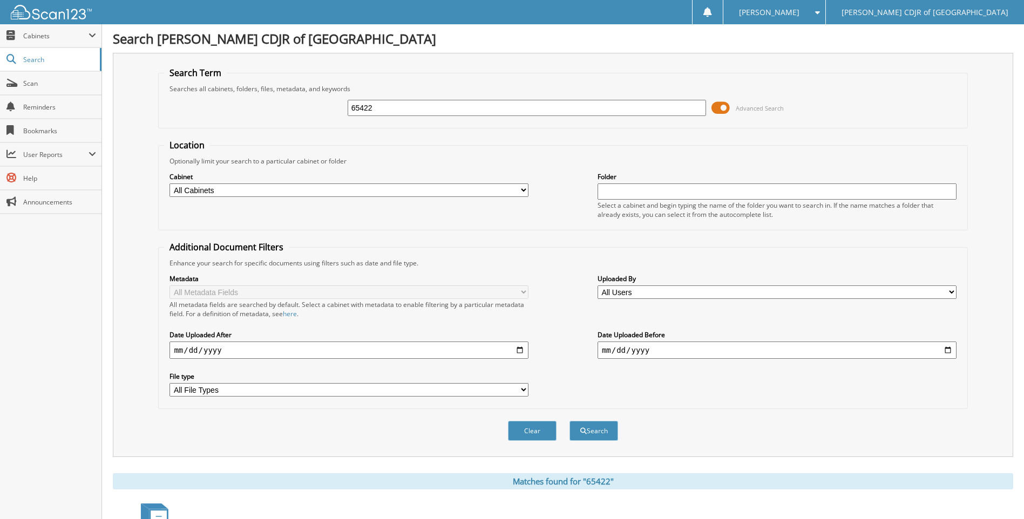
click at [399, 108] on input "65422" at bounding box center [527, 108] width 359 height 16
type input "65423"
click at [569, 421] on button "Search" at bounding box center [593, 431] width 49 height 20
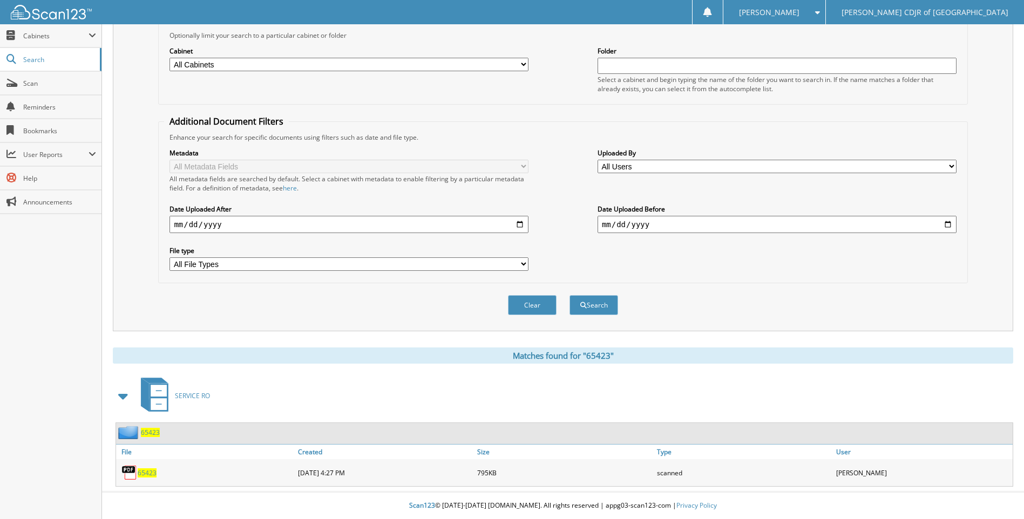
click at [151, 471] on span "65423" at bounding box center [147, 472] width 19 height 9
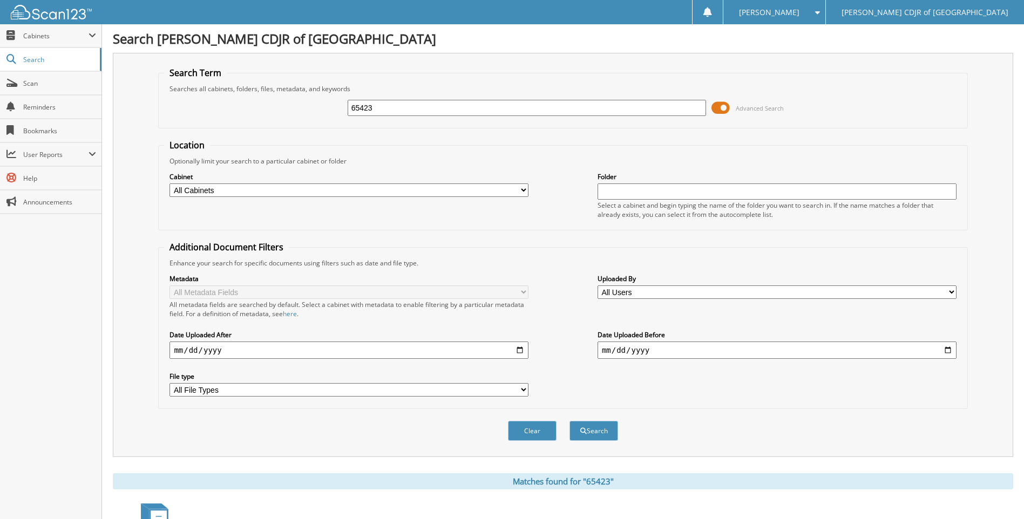
click at [474, 111] on input "65423" at bounding box center [527, 108] width 359 height 16
type input "6"
type input "65423"
click at [569, 421] on button "Search" at bounding box center [593, 431] width 49 height 20
click at [384, 106] on input "65423" at bounding box center [527, 108] width 359 height 16
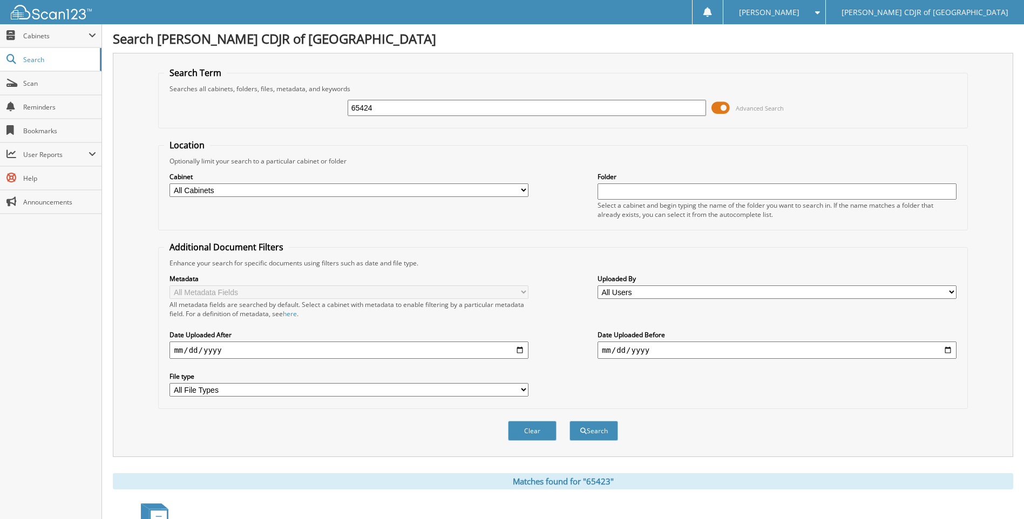
type input "65424"
click at [569, 421] on button "Search" at bounding box center [593, 431] width 49 height 20
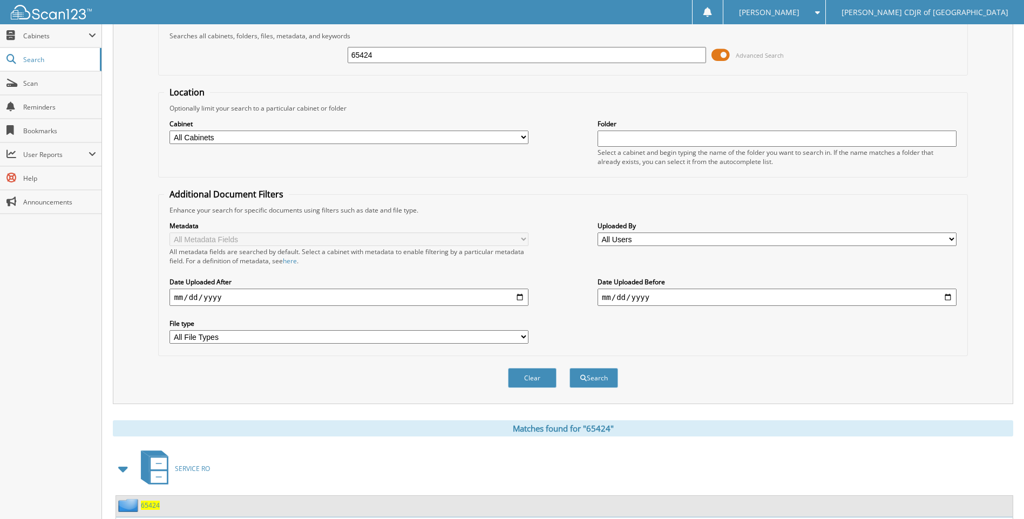
scroll to position [126, 0]
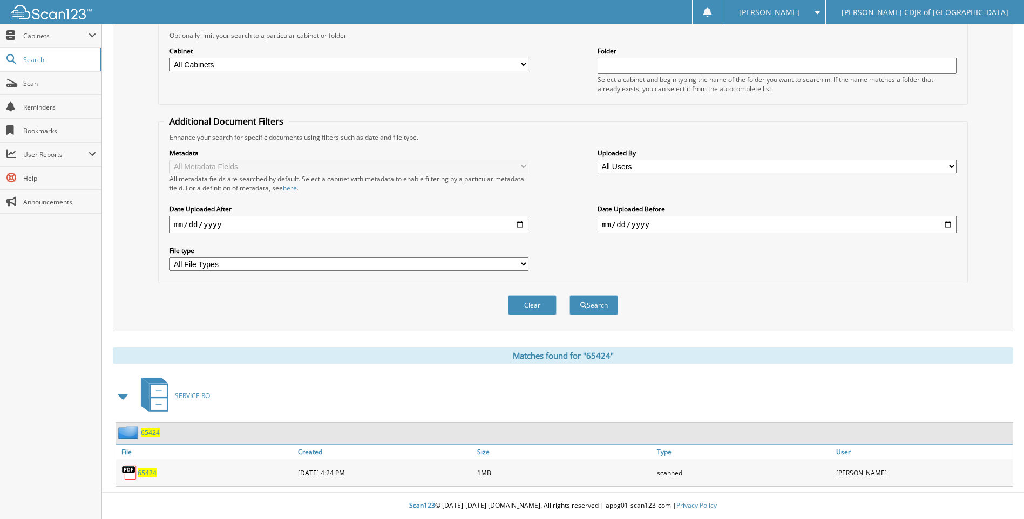
click at [152, 473] on span "65424" at bounding box center [147, 472] width 19 height 9
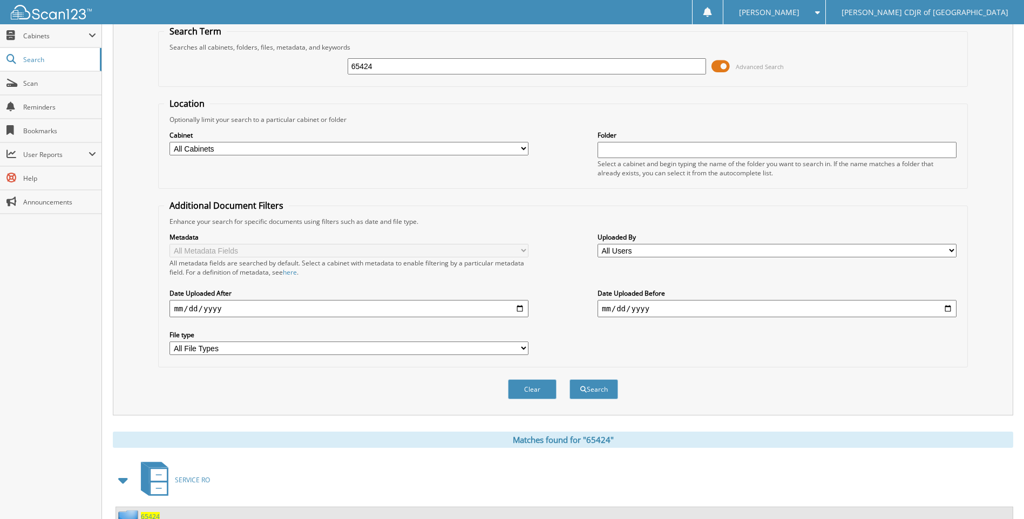
scroll to position [0, 0]
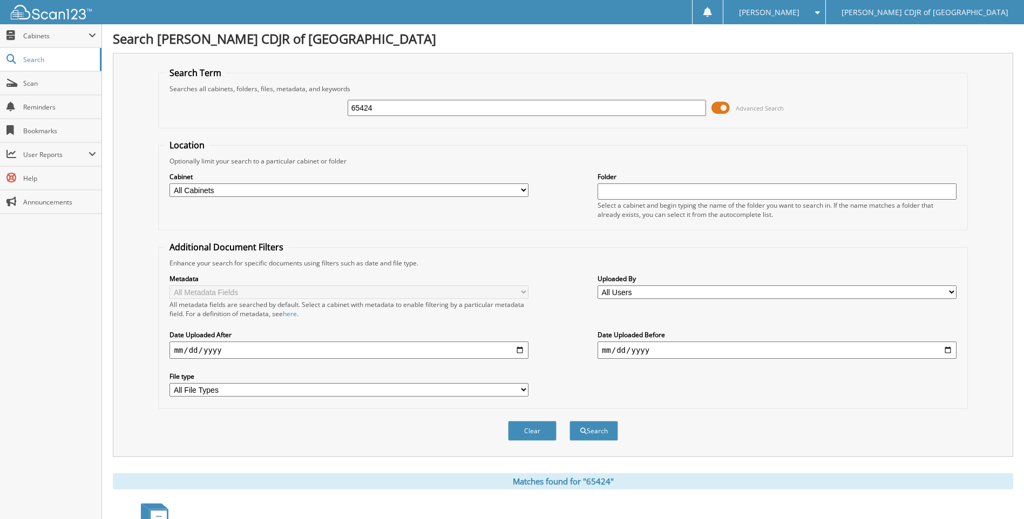
click at [389, 112] on input "65424" at bounding box center [527, 108] width 359 height 16
type input "65425"
click at [569, 421] on button "Search" at bounding box center [593, 431] width 49 height 20
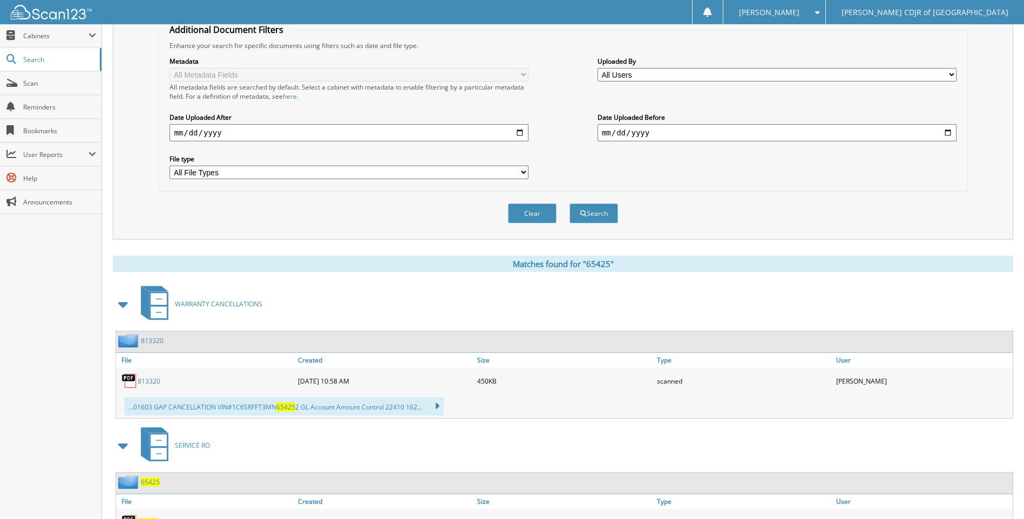
scroll to position [268, 0]
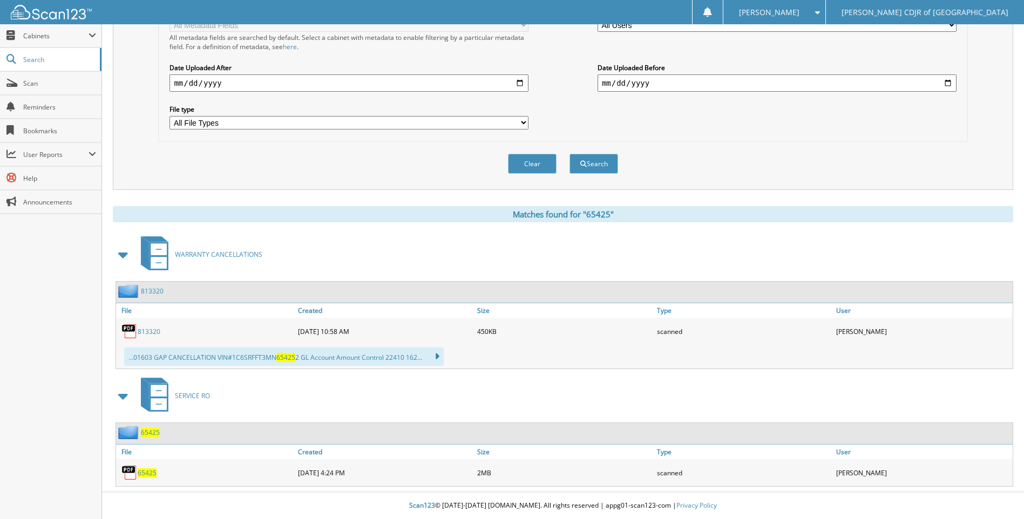
click at [146, 476] on span "65425" at bounding box center [147, 472] width 19 height 9
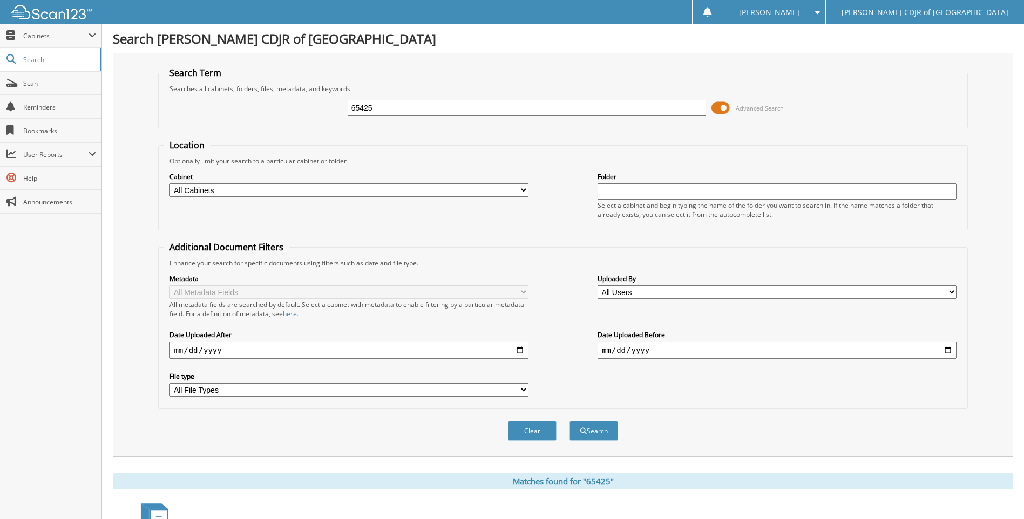
click at [388, 105] on input "65425" at bounding box center [527, 108] width 359 height 16
type input "6"
type input "65429"
click at [569, 421] on button "Search" at bounding box center [593, 431] width 49 height 20
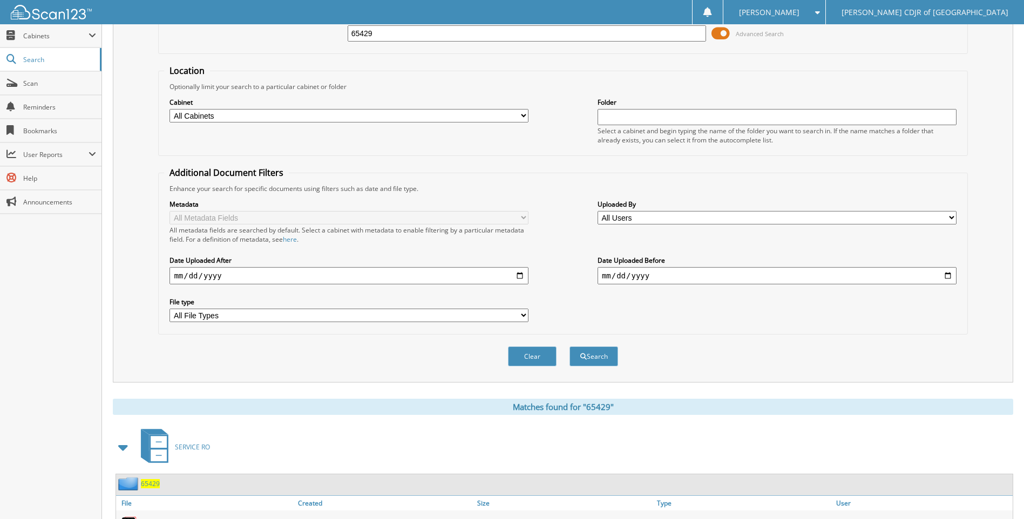
scroll to position [126, 0]
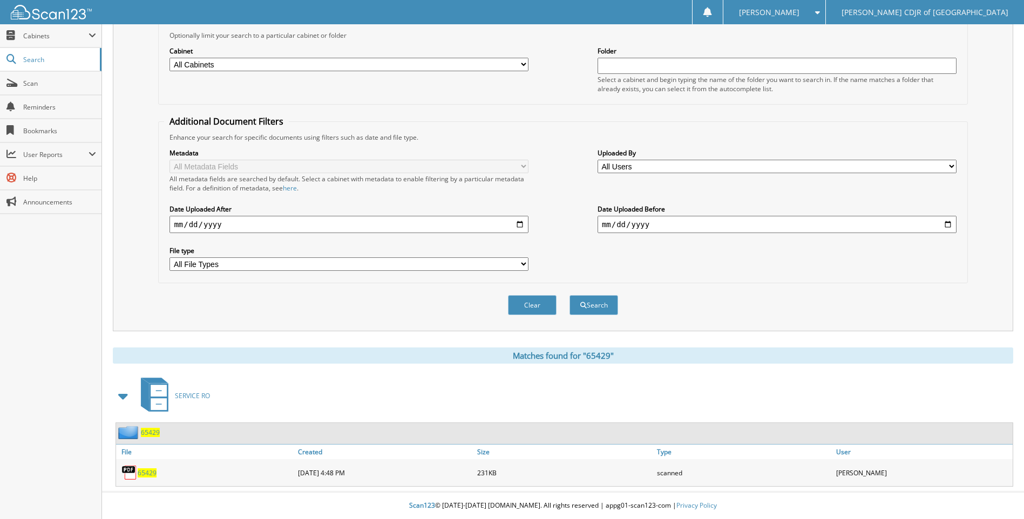
click at [151, 472] on span "65429" at bounding box center [147, 472] width 19 height 9
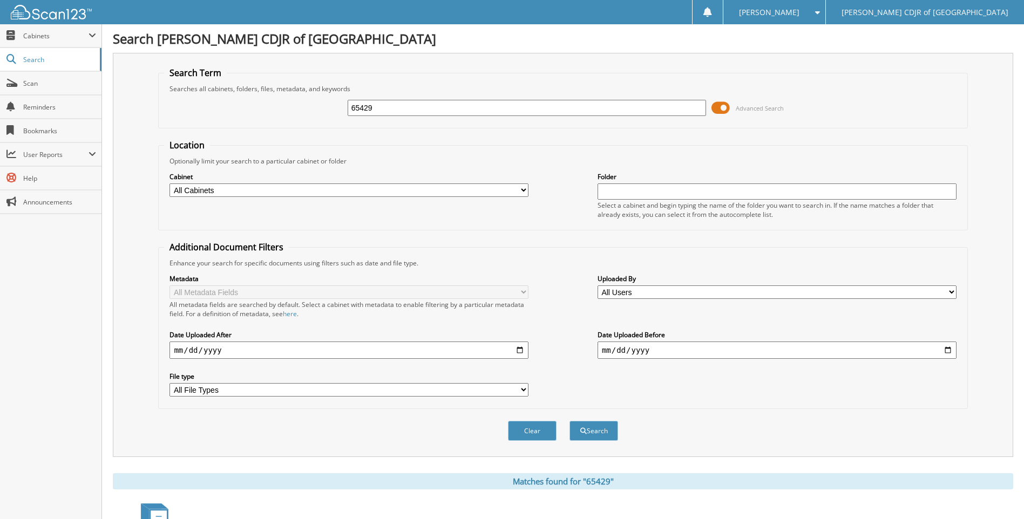
click at [391, 112] on input "65429" at bounding box center [527, 108] width 359 height 16
type input "65430"
click at [569, 421] on button "Search" at bounding box center [593, 431] width 49 height 20
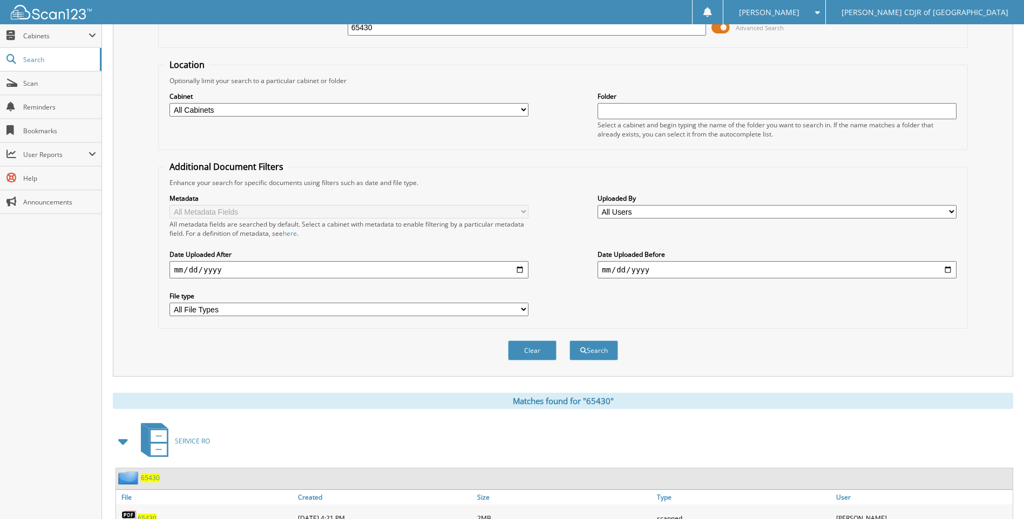
scroll to position [126, 0]
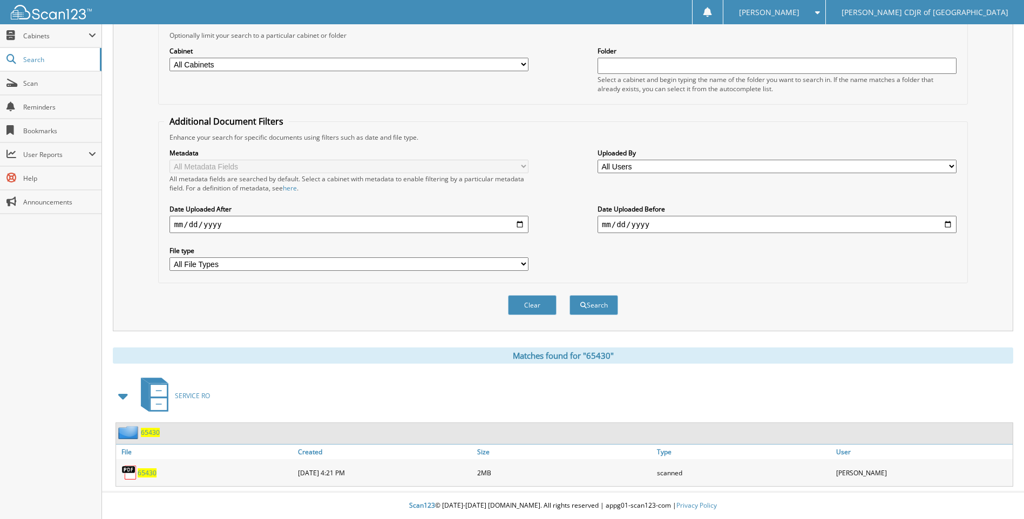
click at [152, 470] on span "65430" at bounding box center [147, 472] width 19 height 9
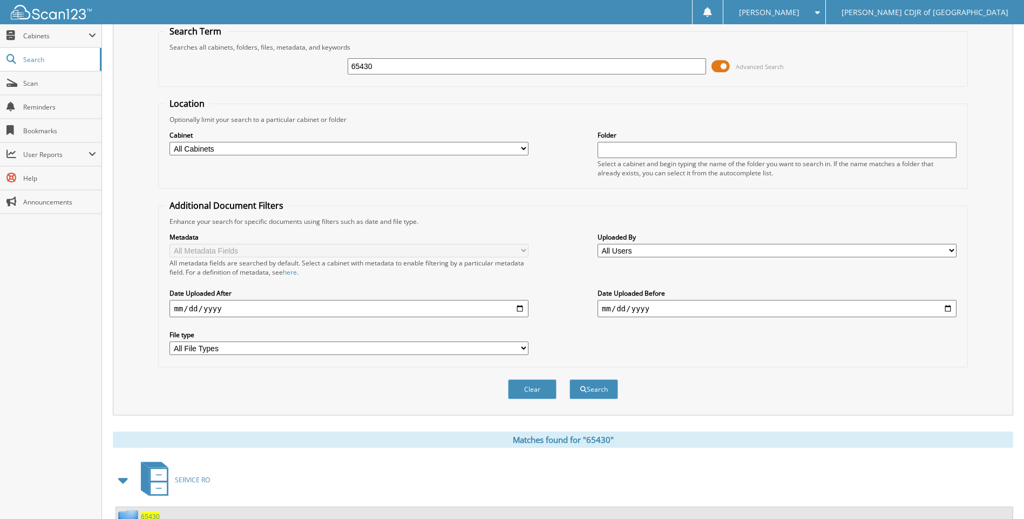
scroll to position [0, 0]
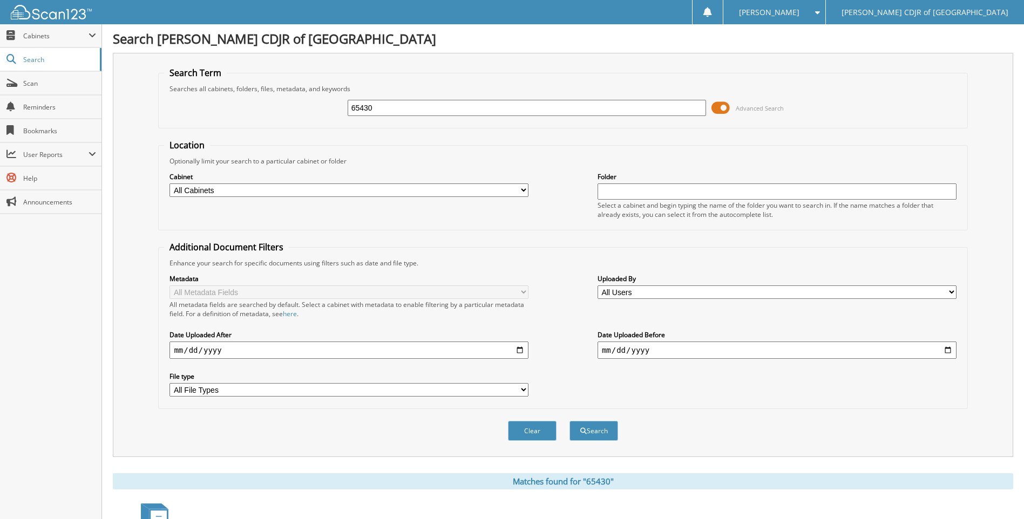
click at [381, 112] on input "65430" at bounding box center [527, 108] width 359 height 16
type input "65431"
click at [569, 421] on button "Search" at bounding box center [593, 431] width 49 height 20
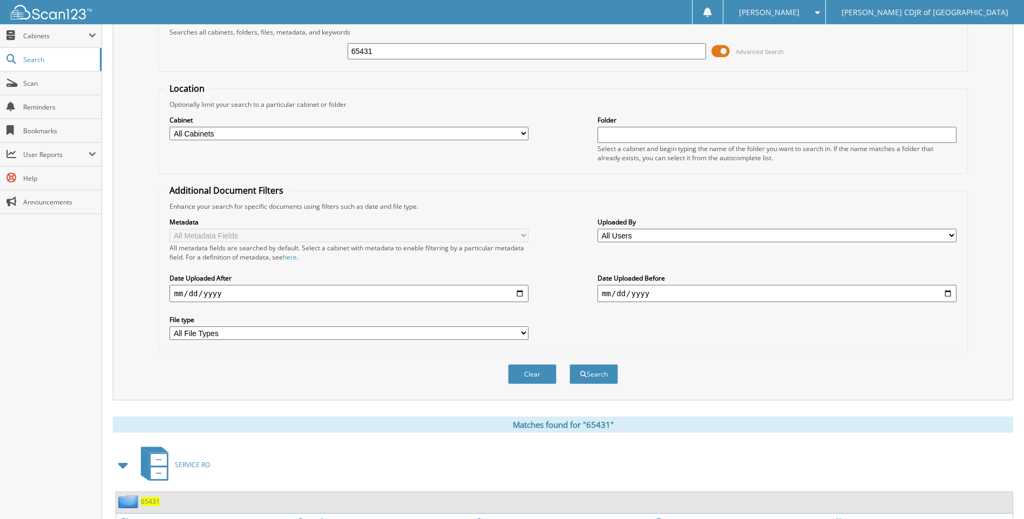
scroll to position [126, 0]
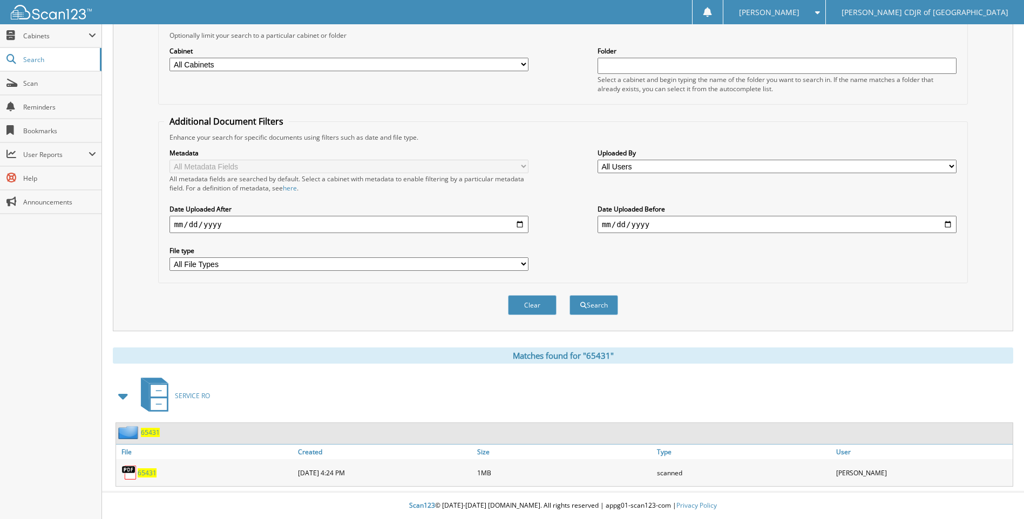
click at [153, 473] on span "65431" at bounding box center [147, 472] width 19 height 9
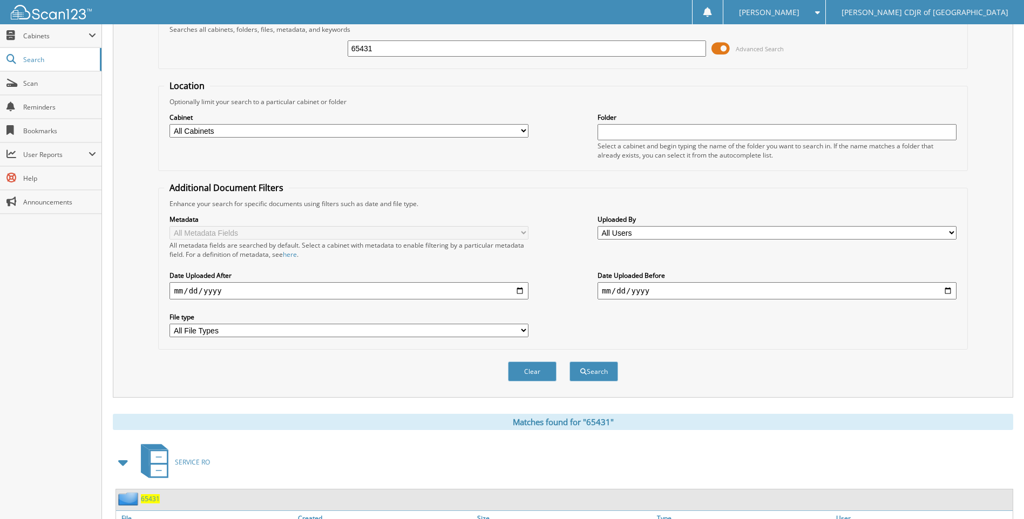
scroll to position [0, 0]
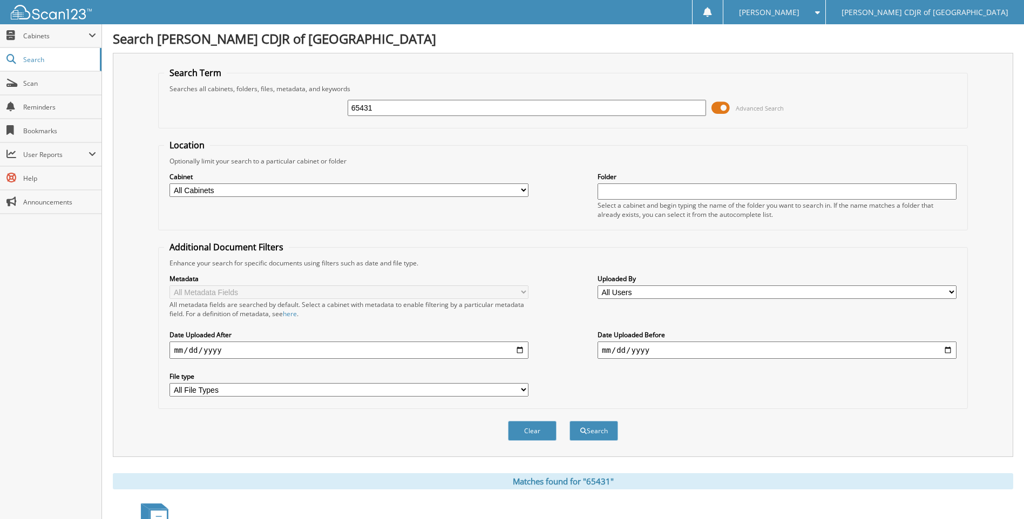
click at [428, 100] on input "65431" at bounding box center [527, 108] width 359 height 16
type input "6"
type input "65437"
click at [569, 421] on button "Search" at bounding box center [593, 431] width 49 height 20
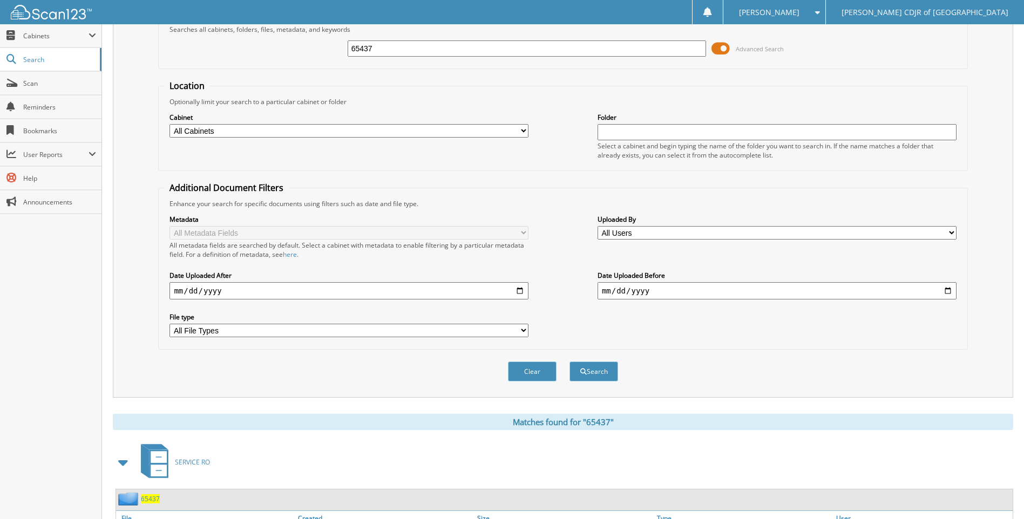
scroll to position [126, 0]
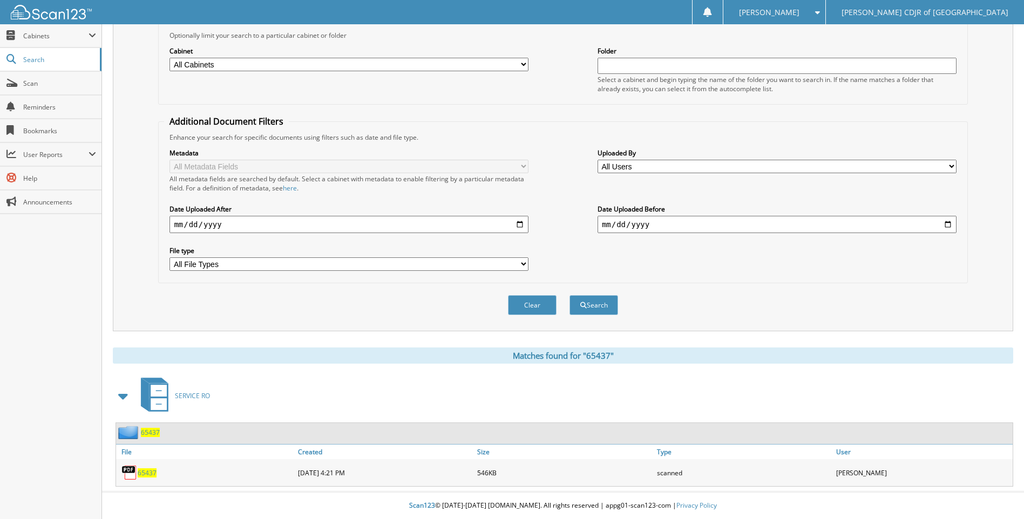
click at [153, 470] on span "65437" at bounding box center [147, 472] width 19 height 9
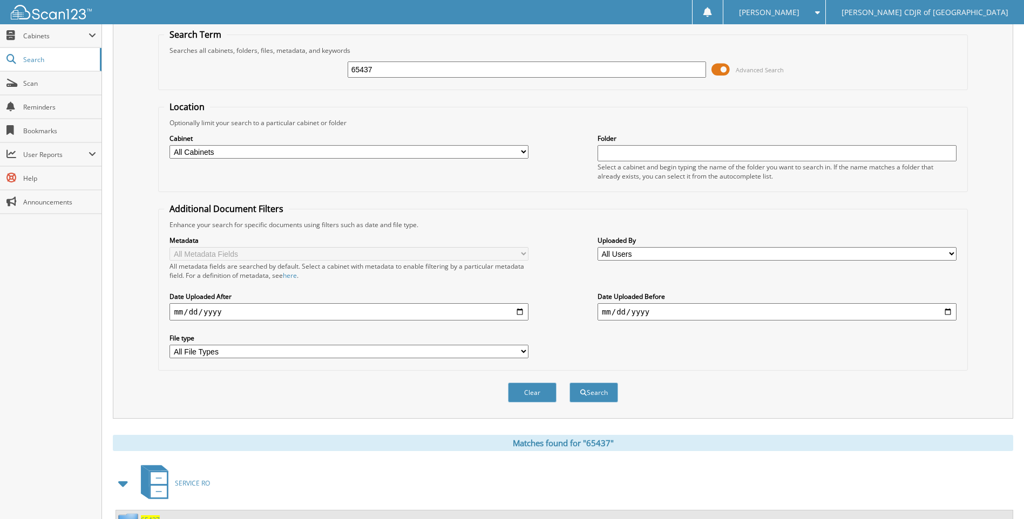
scroll to position [0, 0]
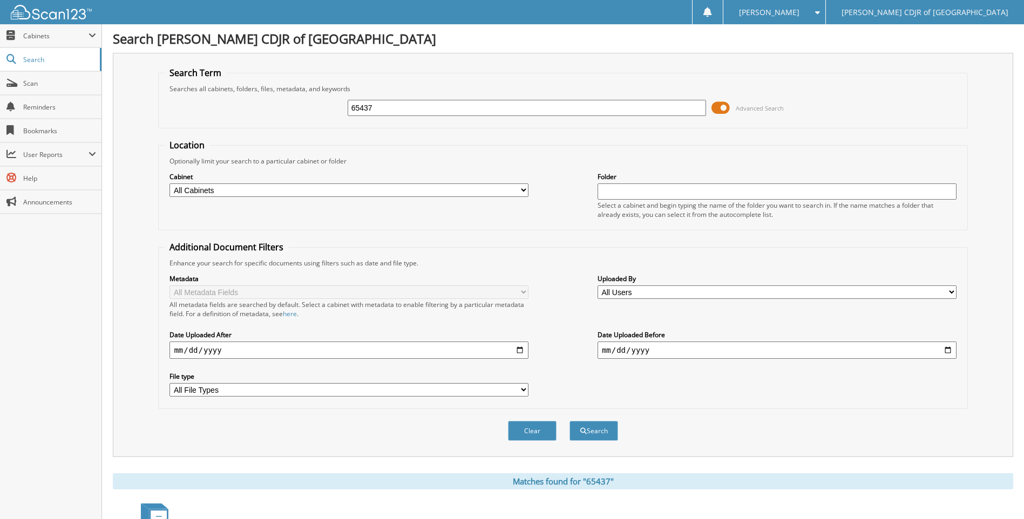
click at [381, 109] on input "65437" at bounding box center [527, 108] width 359 height 16
type input "6"
click at [381, 109] on input "text" at bounding box center [527, 108] width 359 height 16
type input "65438"
click at [569, 421] on button "Search" at bounding box center [593, 431] width 49 height 20
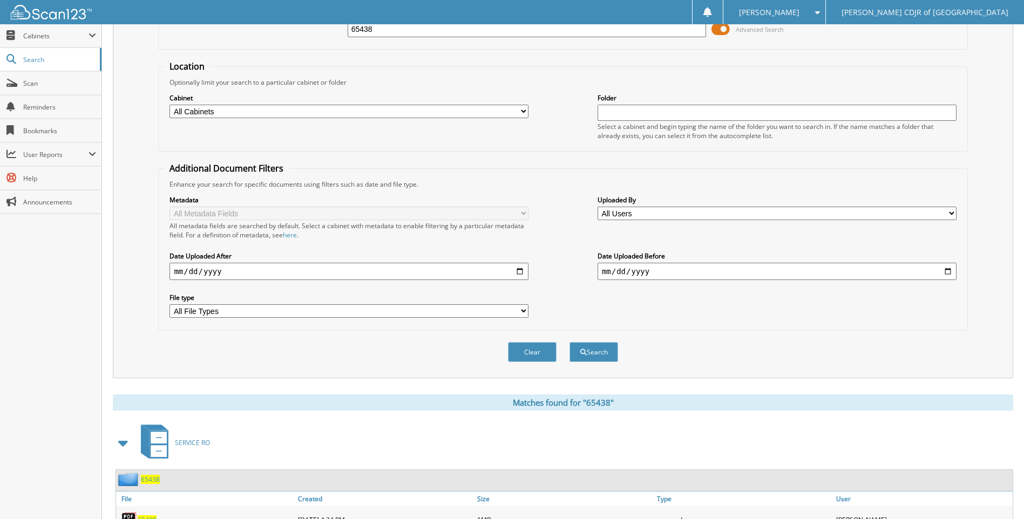
scroll to position [126, 0]
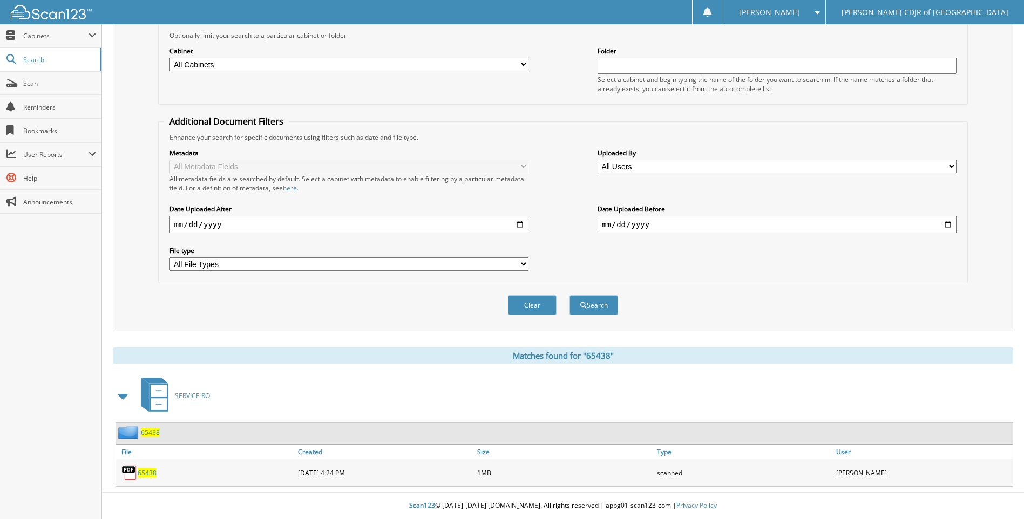
click at [141, 478] on div "65438" at bounding box center [205, 473] width 179 height 22
click at [141, 475] on span "65438" at bounding box center [147, 472] width 19 height 9
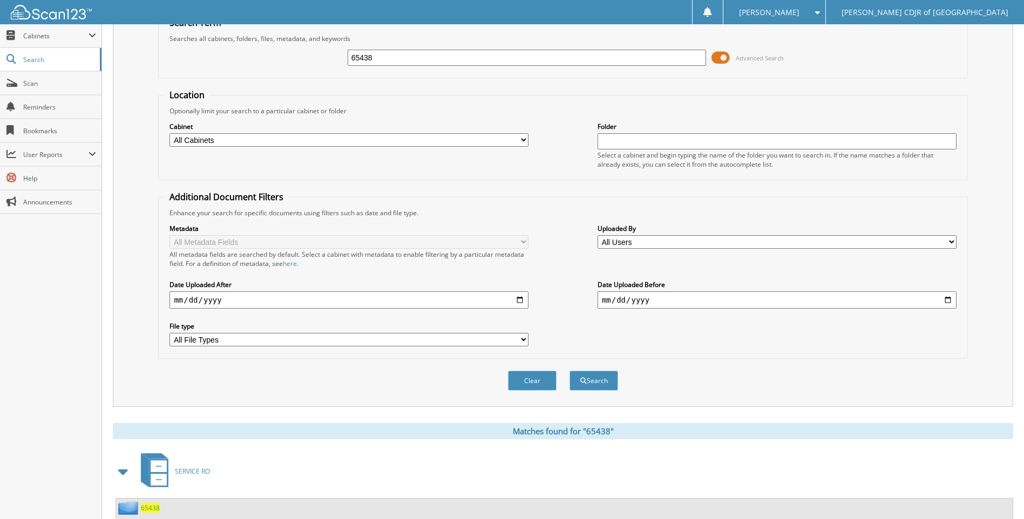
scroll to position [0, 0]
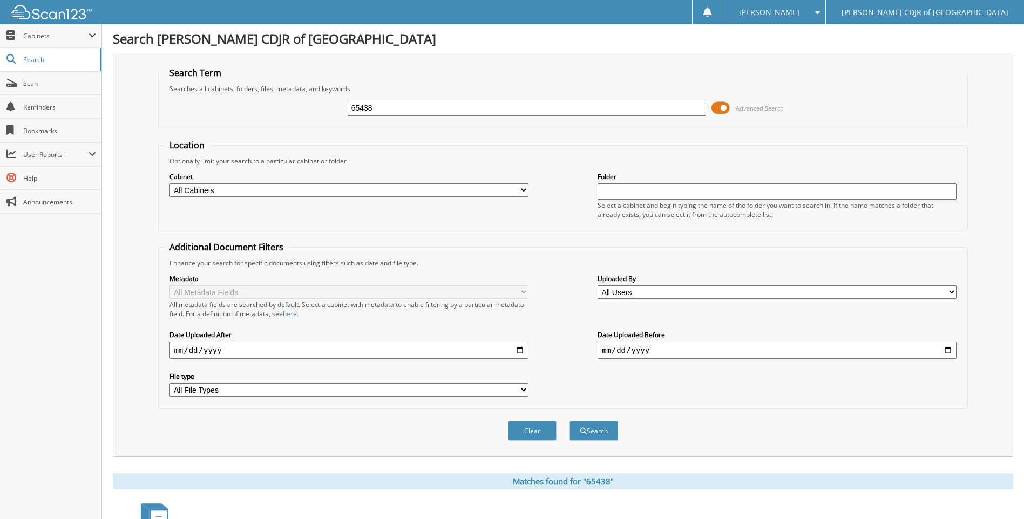
click at [388, 109] on input "65438" at bounding box center [527, 108] width 359 height 16
type input "6"
type input "5"
type input "65443"
click at [569, 421] on button "Search" at bounding box center [593, 431] width 49 height 20
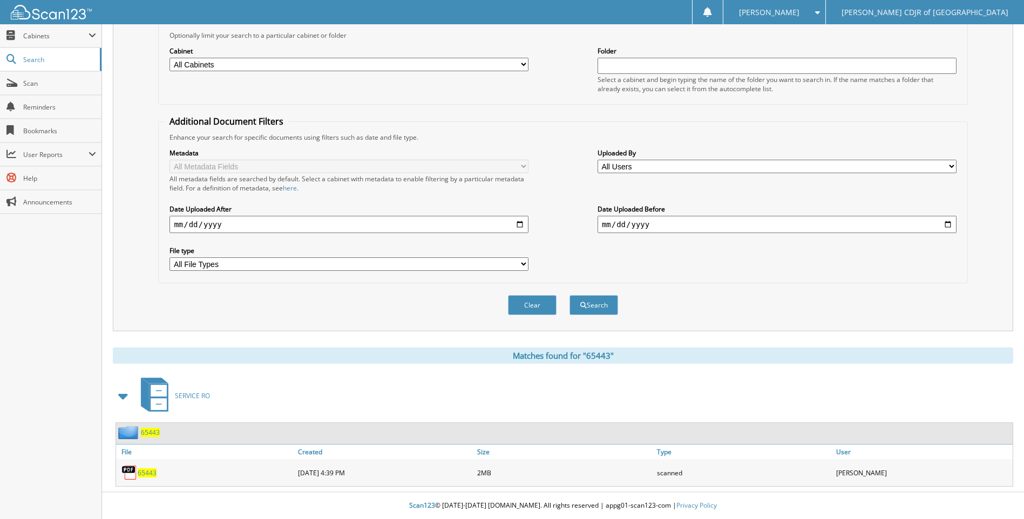
scroll to position [126, 0]
click at [149, 471] on span "65443" at bounding box center [147, 472] width 19 height 9
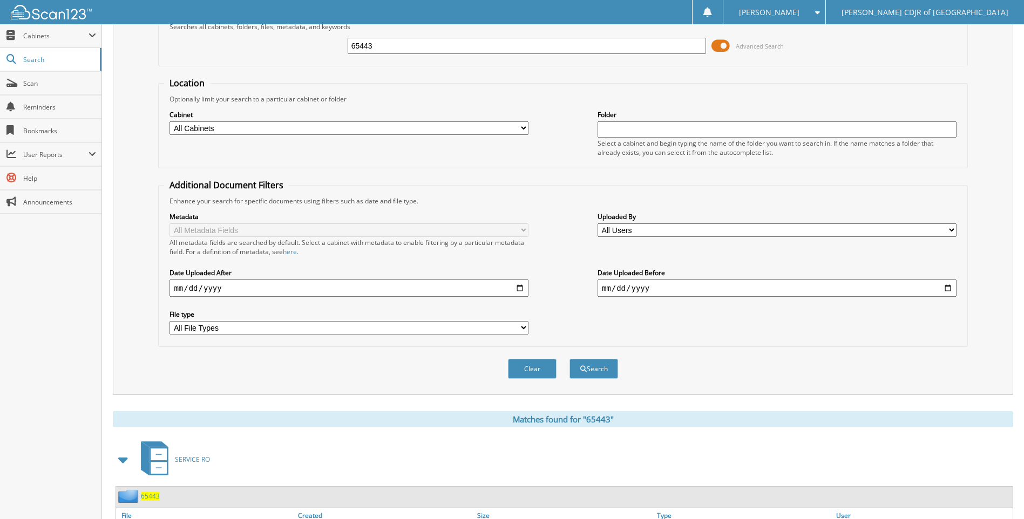
scroll to position [0, 0]
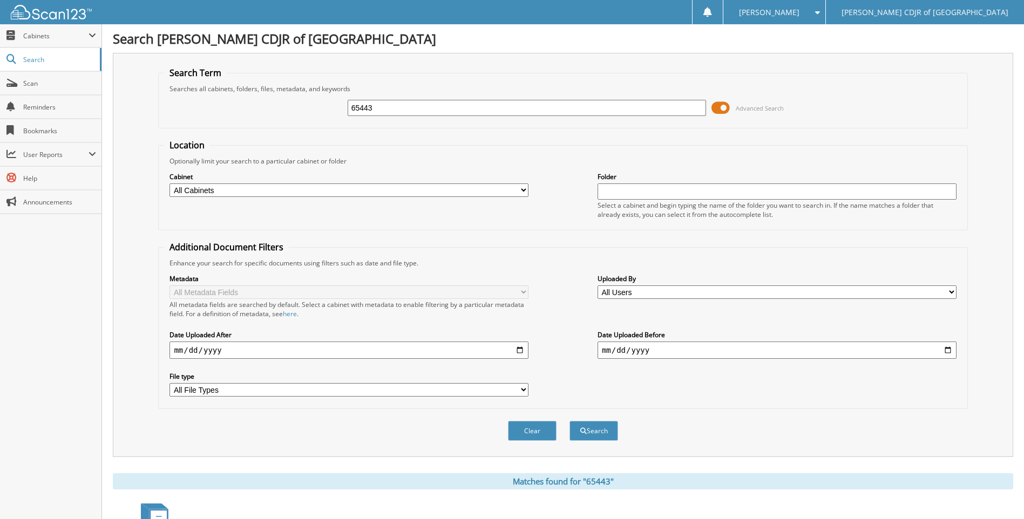
click at [400, 110] on input "65443" at bounding box center [527, 108] width 359 height 16
type input "65445"
click at [569, 421] on button "Search" at bounding box center [593, 431] width 49 height 20
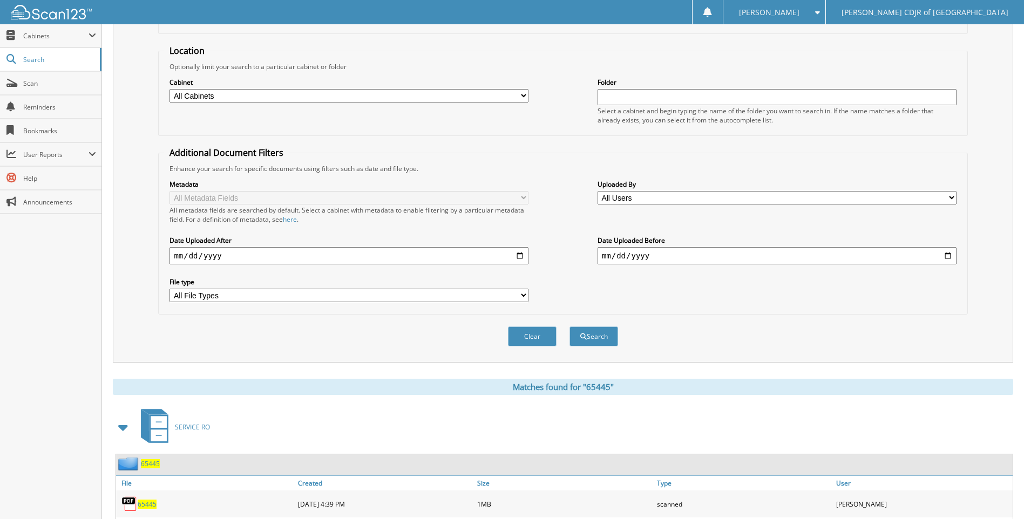
scroll to position [153, 0]
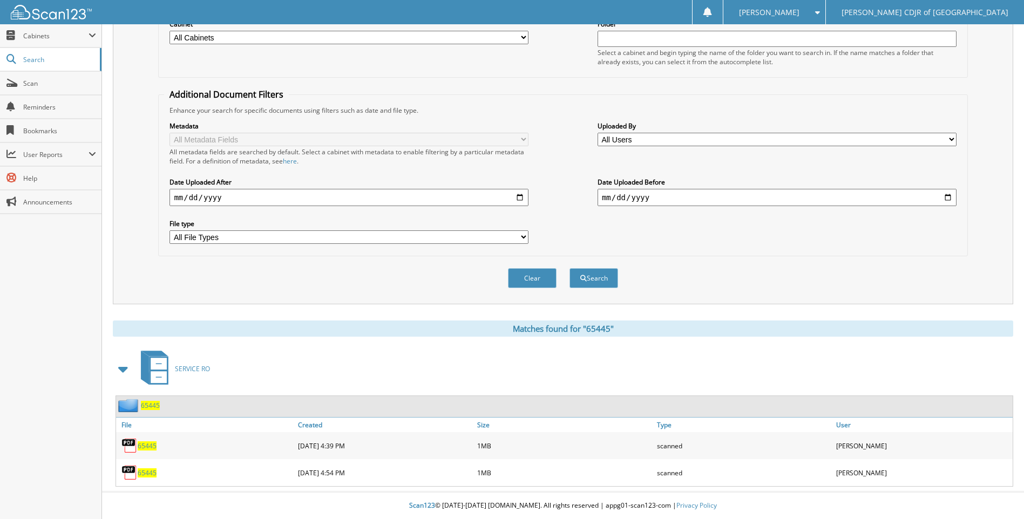
click at [143, 447] on span "65445" at bounding box center [147, 445] width 19 height 9
click at [150, 477] on span "65445" at bounding box center [147, 472] width 19 height 9
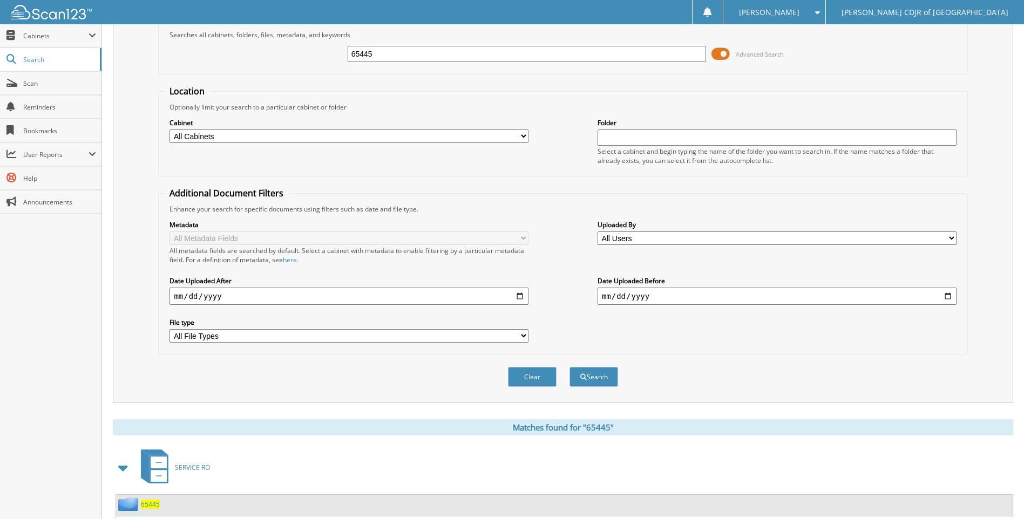
scroll to position [0, 0]
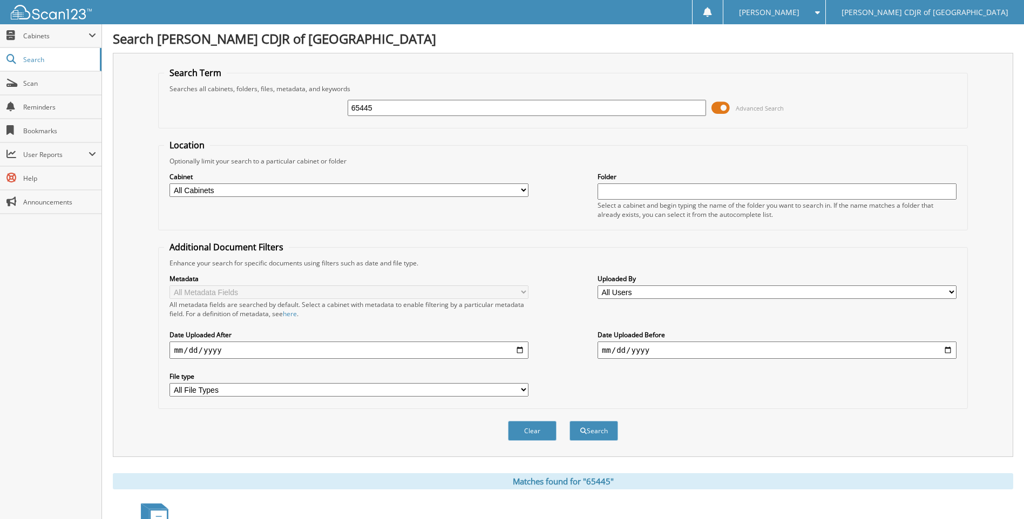
click at [394, 100] on input "65445" at bounding box center [527, 108] width 359 height 16
type input "6"
type input "65450"
click at [569, 421] on button "Search" at bounding box center [593, 431] width 49 height 20
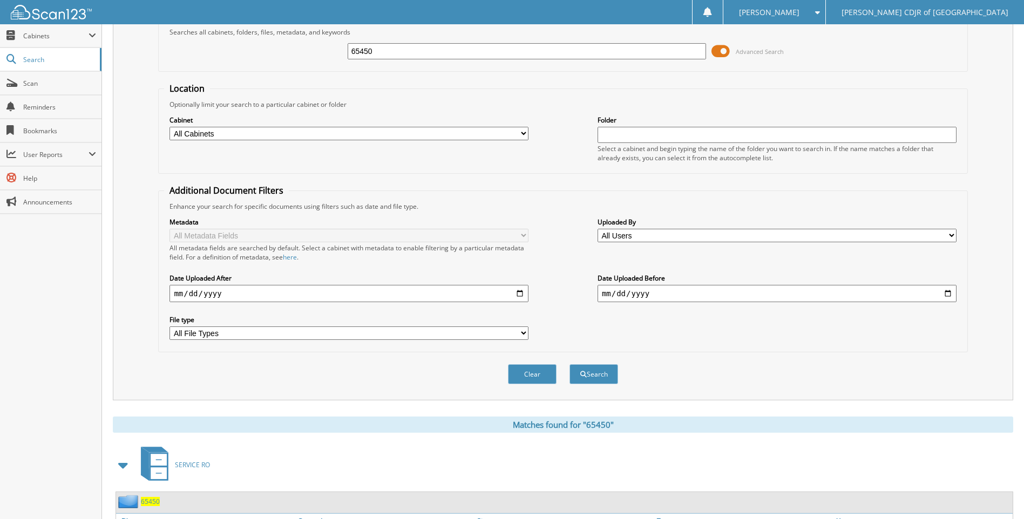
scroll to position [126, 0]
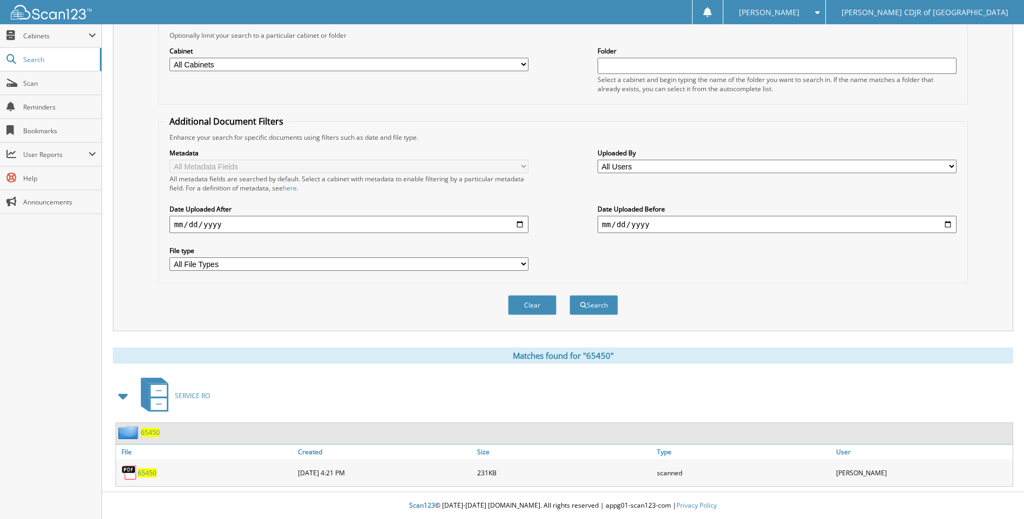
click at [142, 471] on span "65450" at bounding box center [147, 472] width 19 height 9
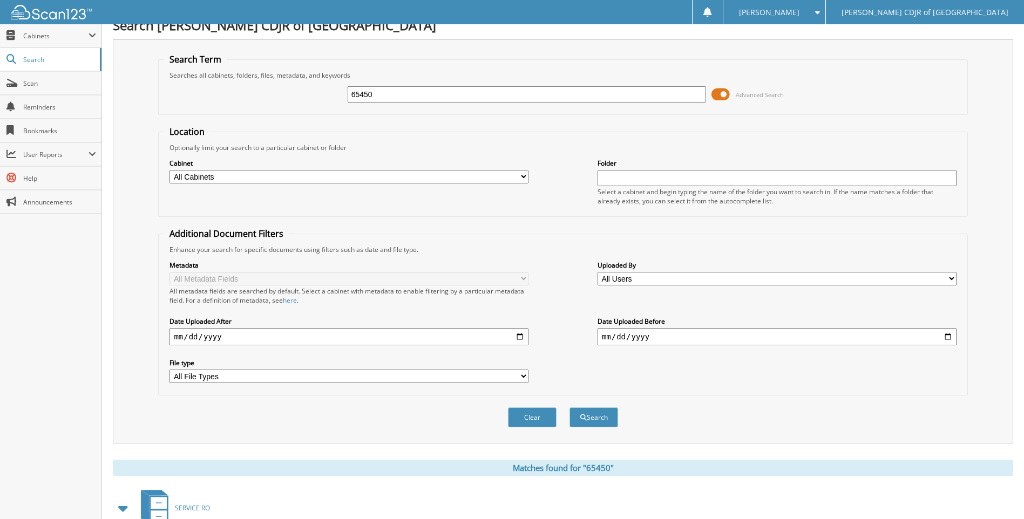
scroll to position [0, 0]
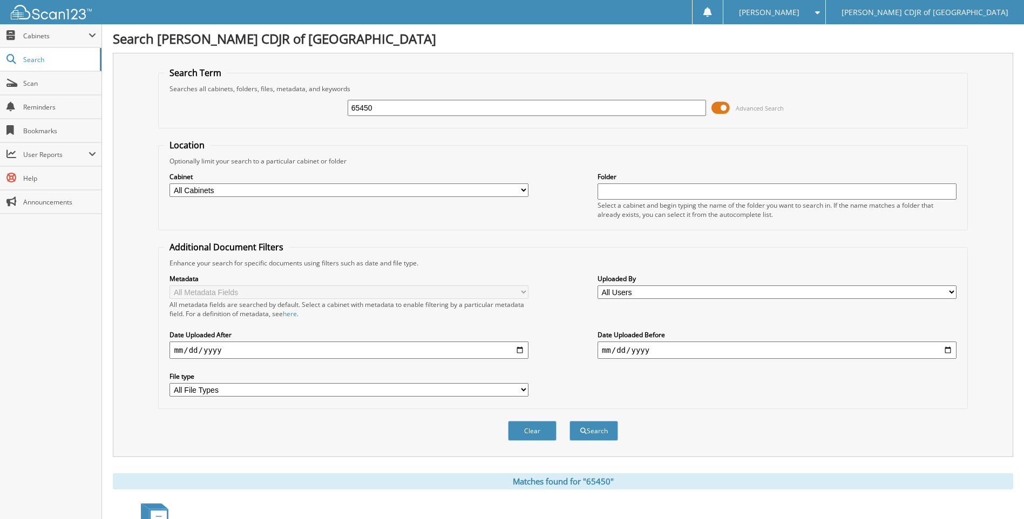
click at [376, 111] on input "65450" at bounding box center [527, 108] width 359 height 16
type input "65453"
click at [569, 421] on button "Search" at bounding box center [593, 431] width 49 height 20
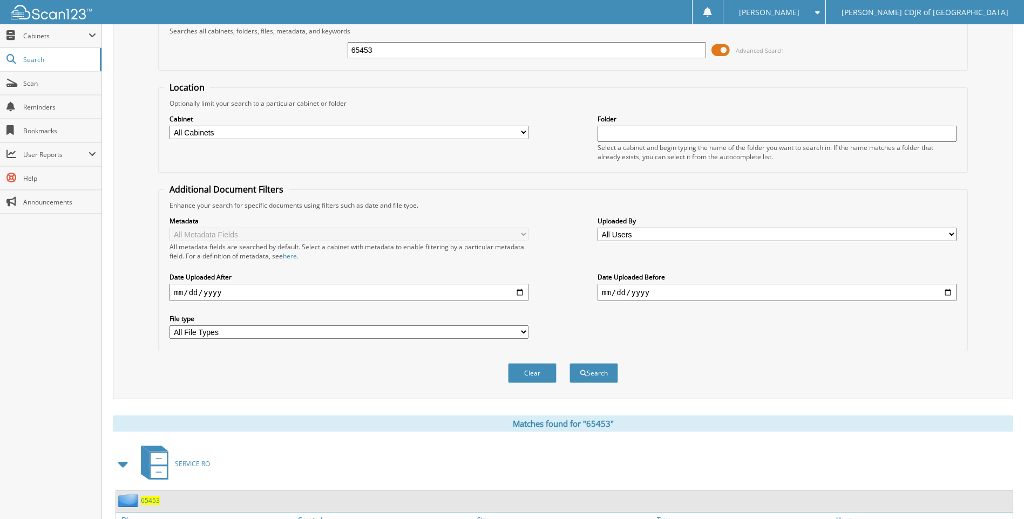
scroll to position [126, 0]
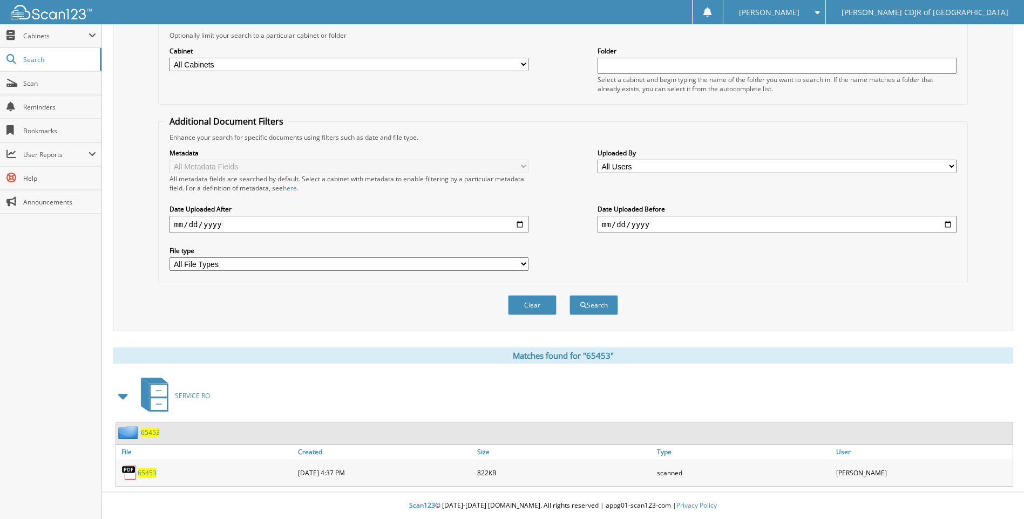
click at [146, 473] on span "65453" at bounding box center [147, 472] width 19 height 9
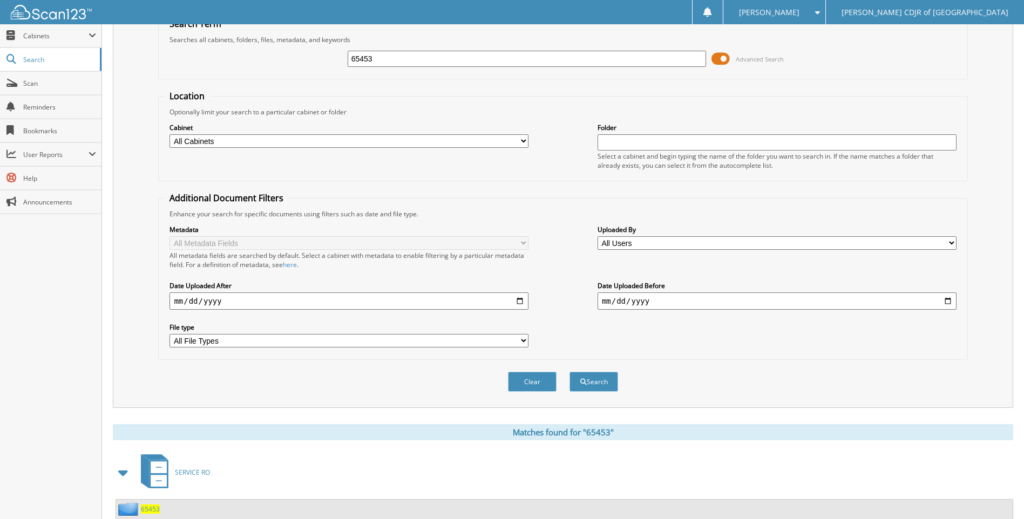
scroll to position [0, 0]
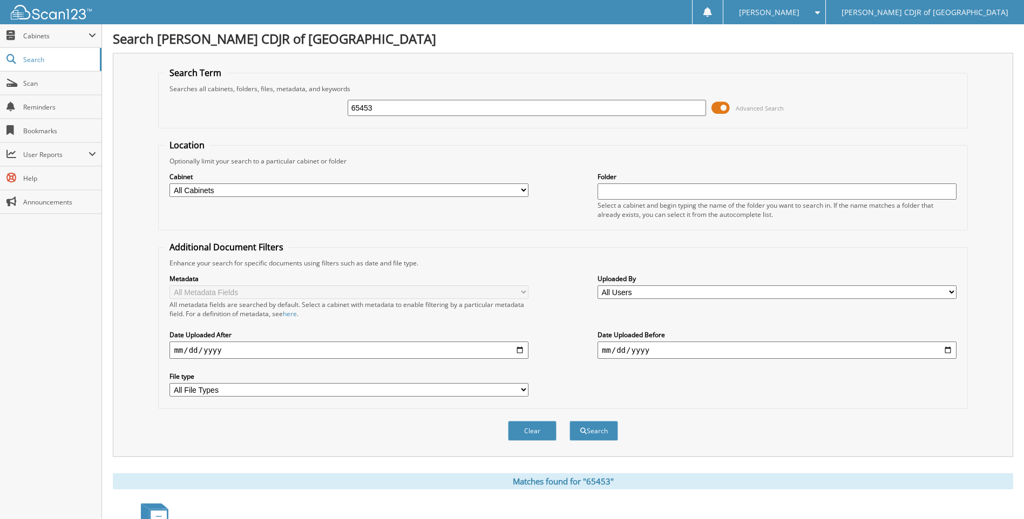
click at [397, 111] on input "65453" at bounding box center [527, 108] width 359 height 16
type input "6"
type input "65488"
click at [569, 421] on button "Search" at bounding box center [593, 431] width 49 height 20
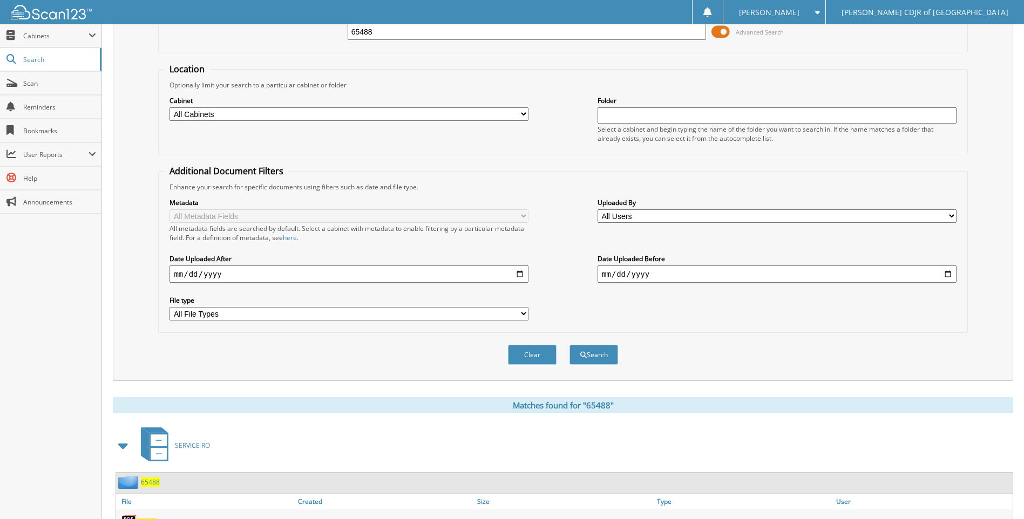
scroll to position [153, 0]
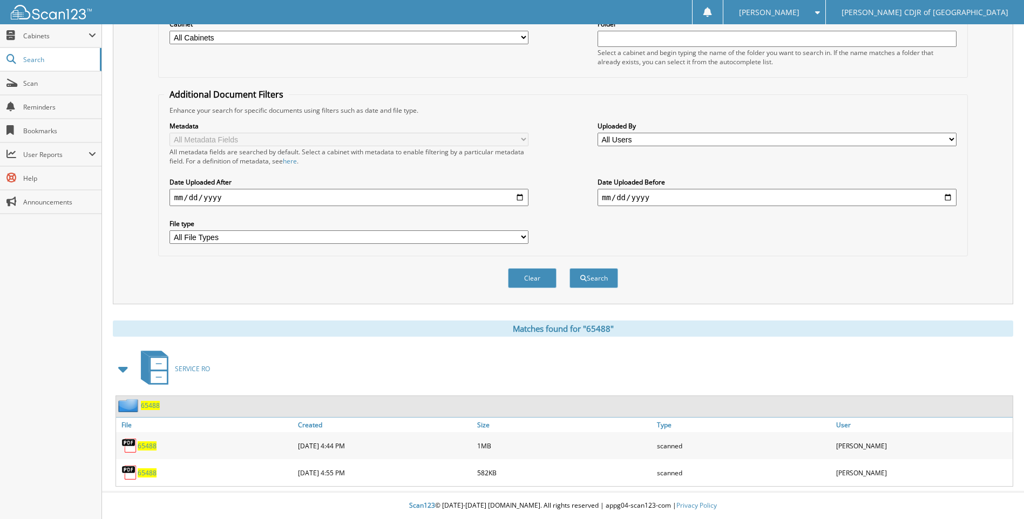
click at [153, 447] on span "65488" at bounding box center [147, 445] width 19 height 9
click at [147, 473] on span "65488" at bounding box center [147, 472] width 19 height 9
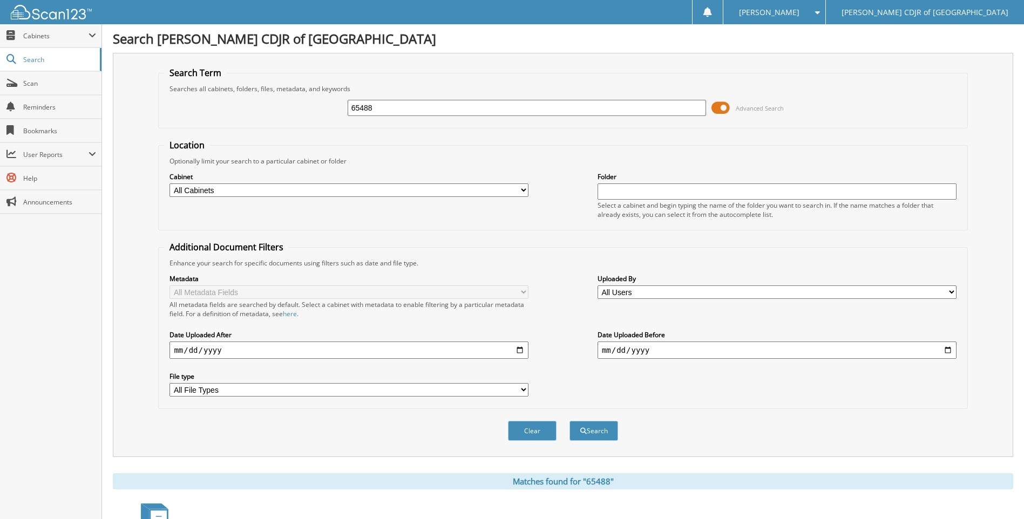
click at [401, 110] on input "65488" at bounding box center [527, 108] width 359 height 16
type input "6"
type input "65491"
click at [569, 421] on button "Search" at bounding box center [593, 431] width 49 height 20
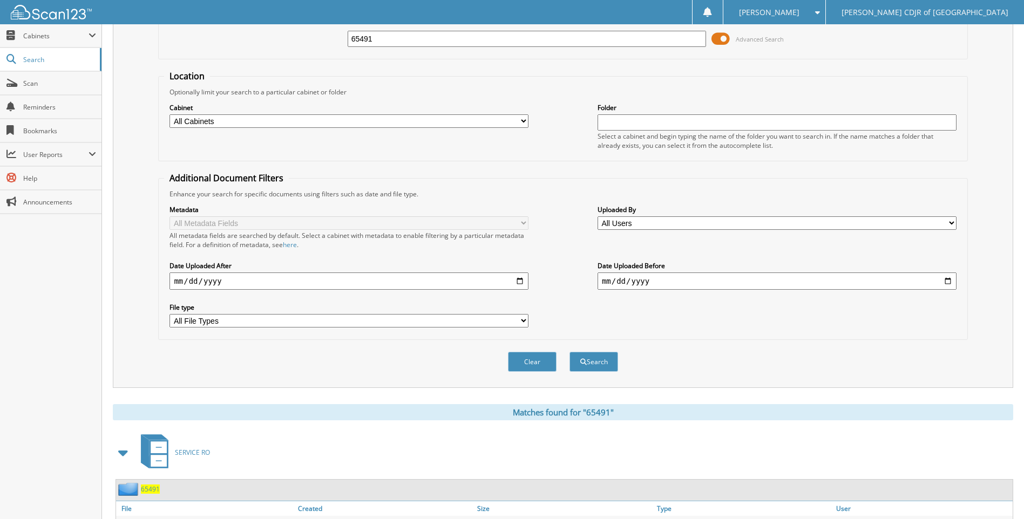
scroll to position [126, 0]
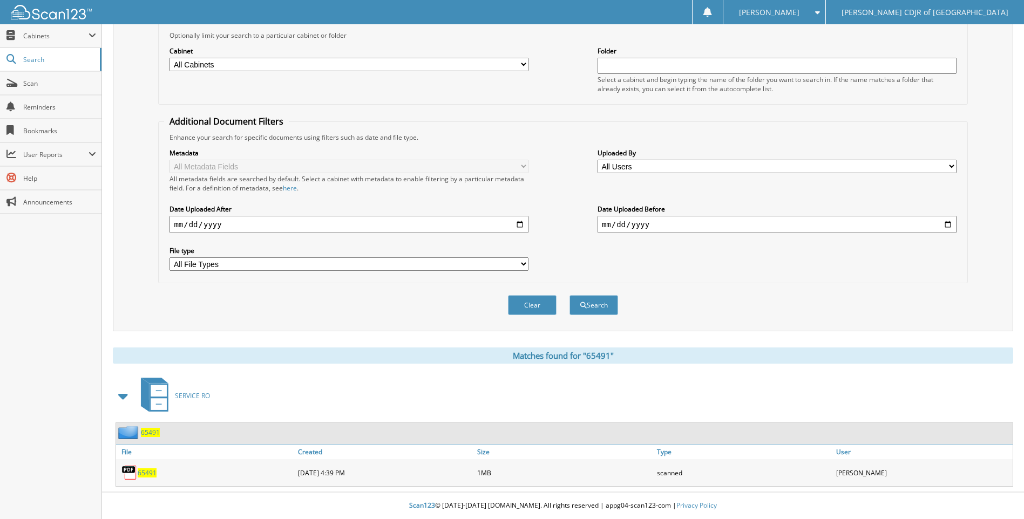
click at [145, 471] on span "65491" at bounding box center [147, 472] width 19 height 9
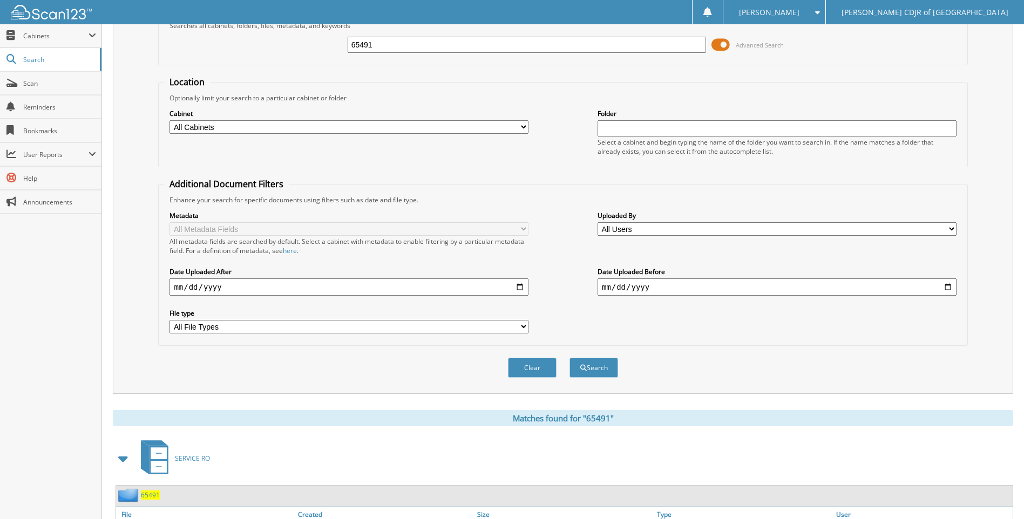
scroll to position [0, 0]
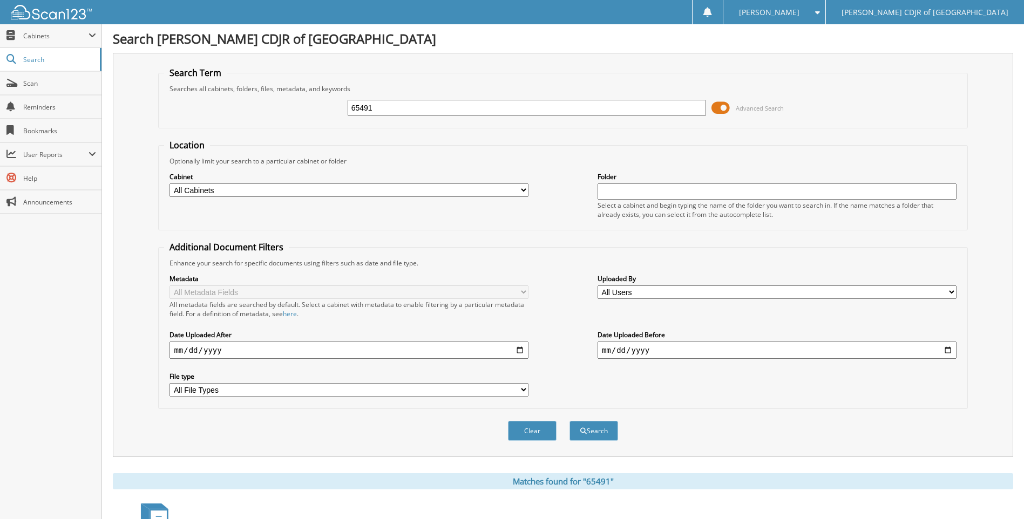
click at [385, 113] on input "65491" at bounding box center [527, 108] width 359 height 16
type input "6"
type input "65493"
click at [569, 421] on button "Search" at bounding box center [593, 431] width 49 height 20
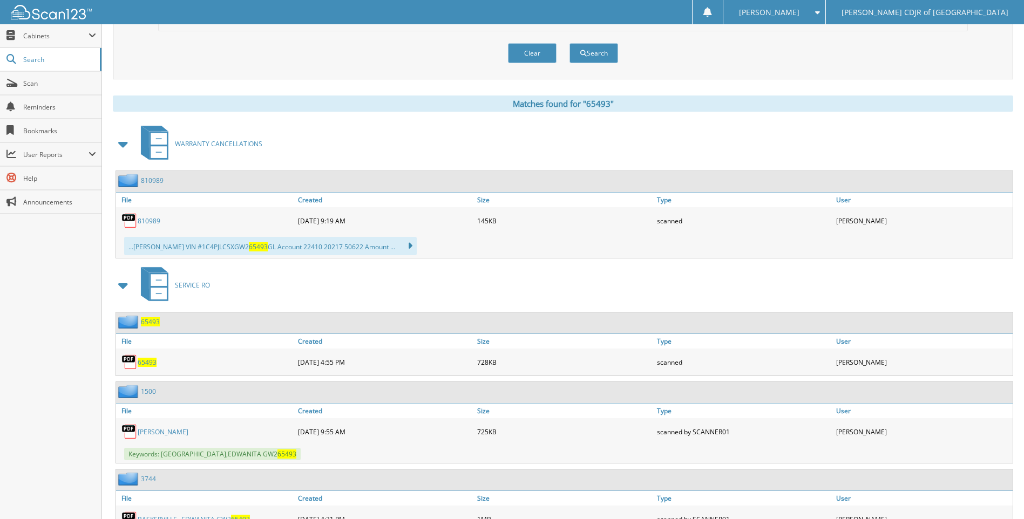
scroll to position [425, 0]
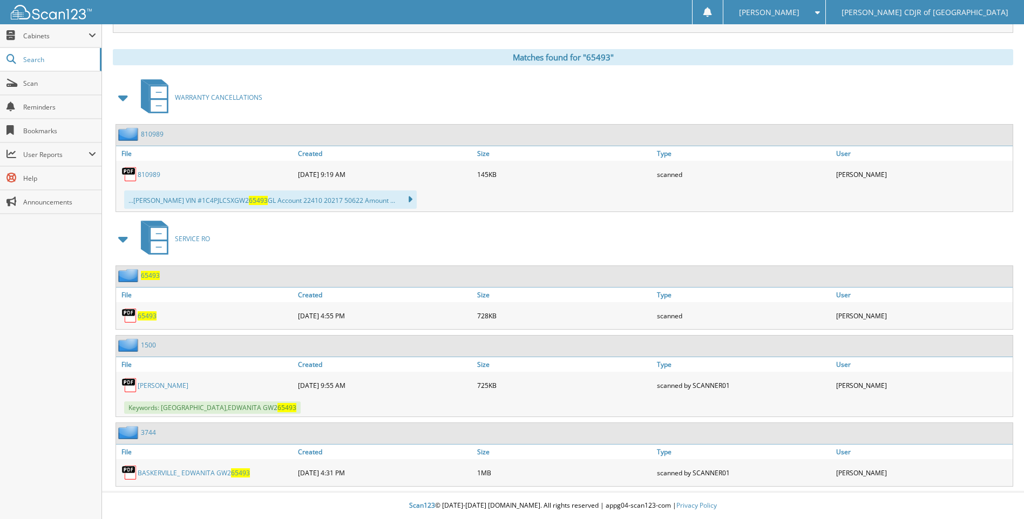
click at [151, 317] on span "65493" at bounding box center [147, 315] width 19 height 9
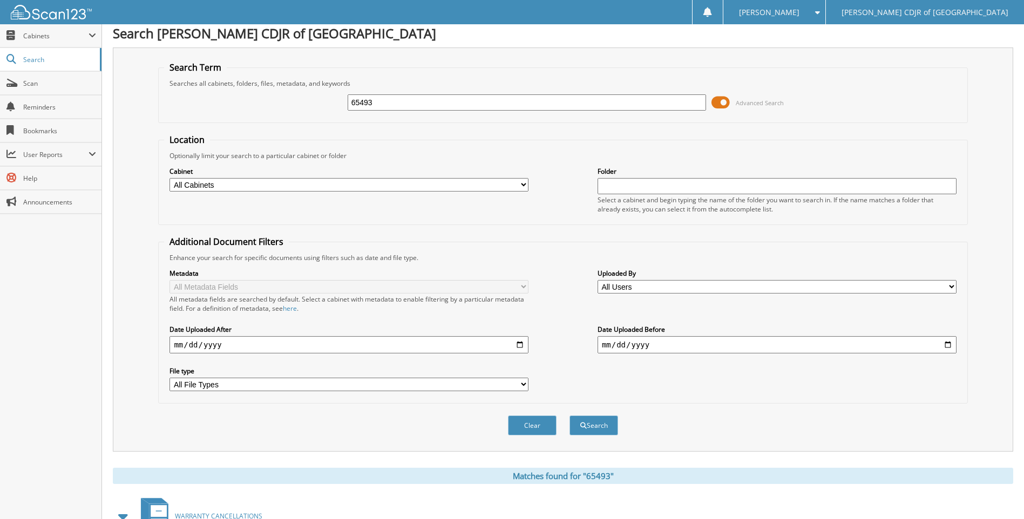
scroll to position [0, 0]
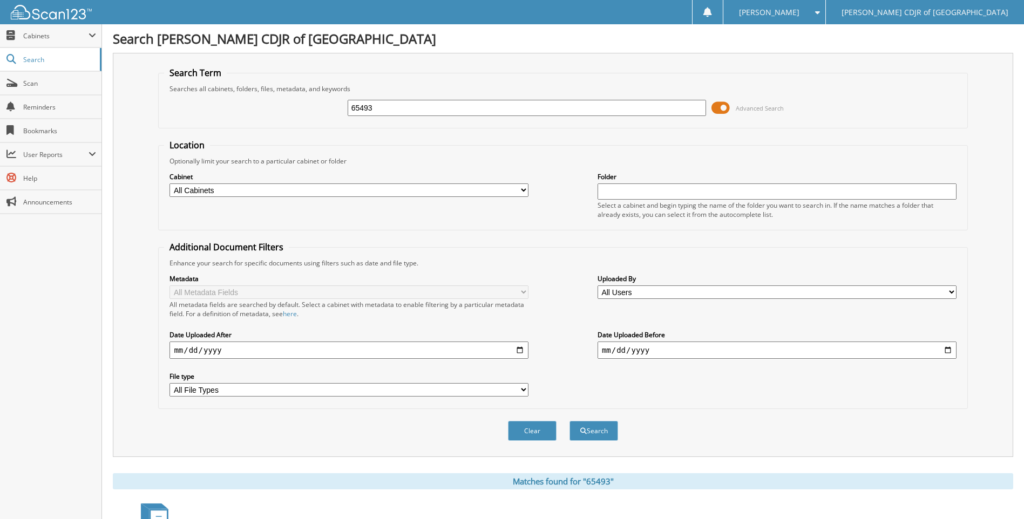
click at [386, 110] on input "65493" at bounding box center [527, 108] width 359 height 16
type input "6"
type input "65494"
click at [569, 421] on button "Search" at bounding box center [593, 431] width 49 height 20
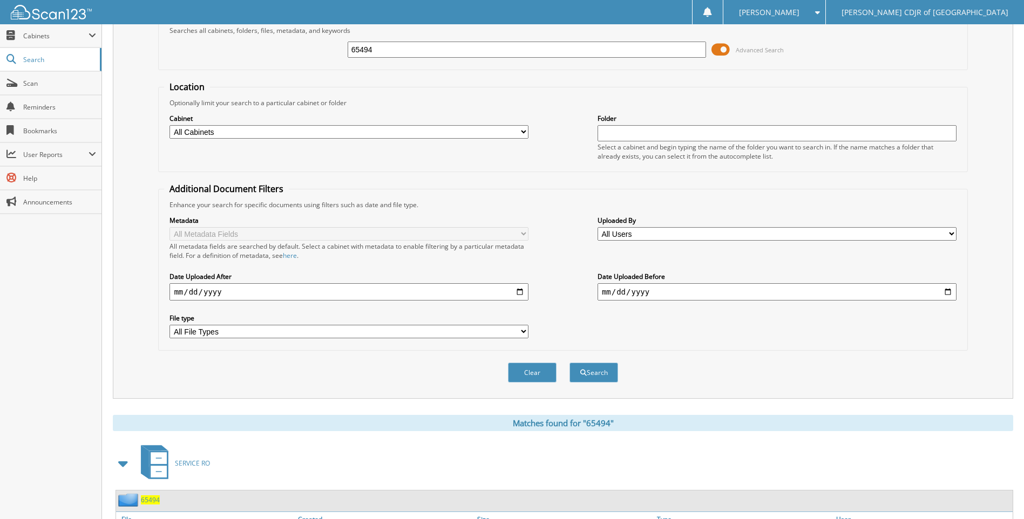
scroll to position [126, 0]
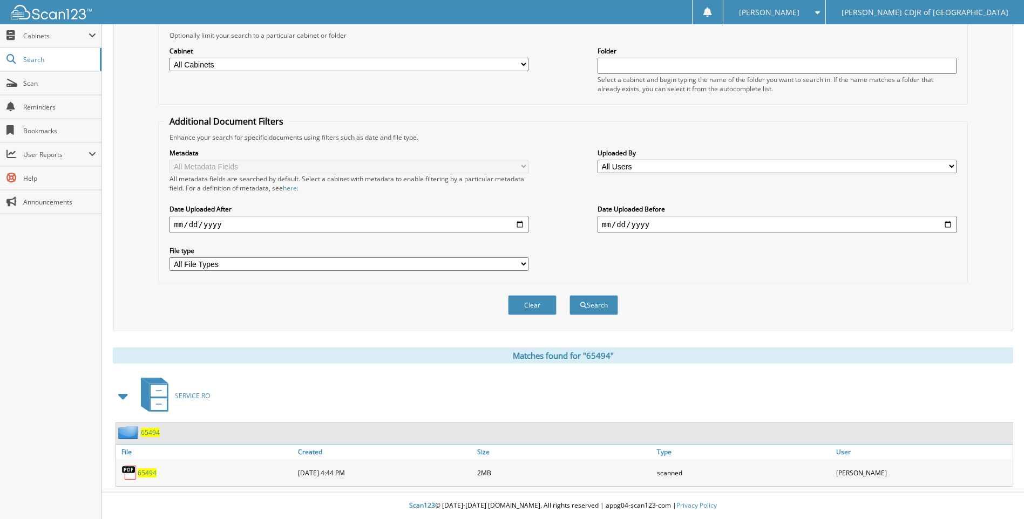
click at [148, 477] on span "65494" at bounding box center [147, 472] width 19 height 9
click at [30, 71] on div "Search" at bounding box center [50, 60] width 101 height 24
click at [28, 87] on span "Scan" at bounding box center [59, 83] width 73 height 9
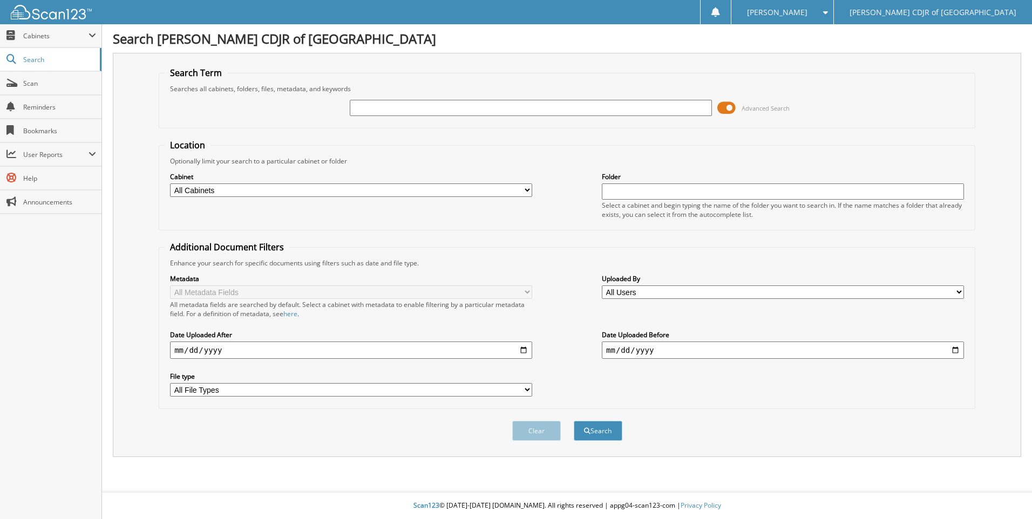
click at [359, 107] on input "text" at bounding box center [531, 108] width 362 height 16
type input "65501"
click at [574, 421] on button "Search" at bounding box center [598, 431] width 49 height 20
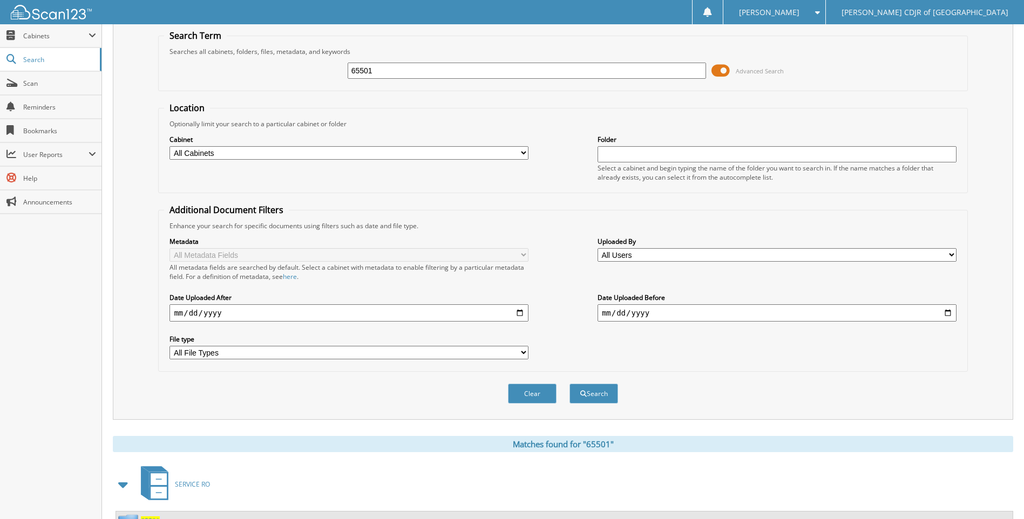
scroll to position [126, 0]
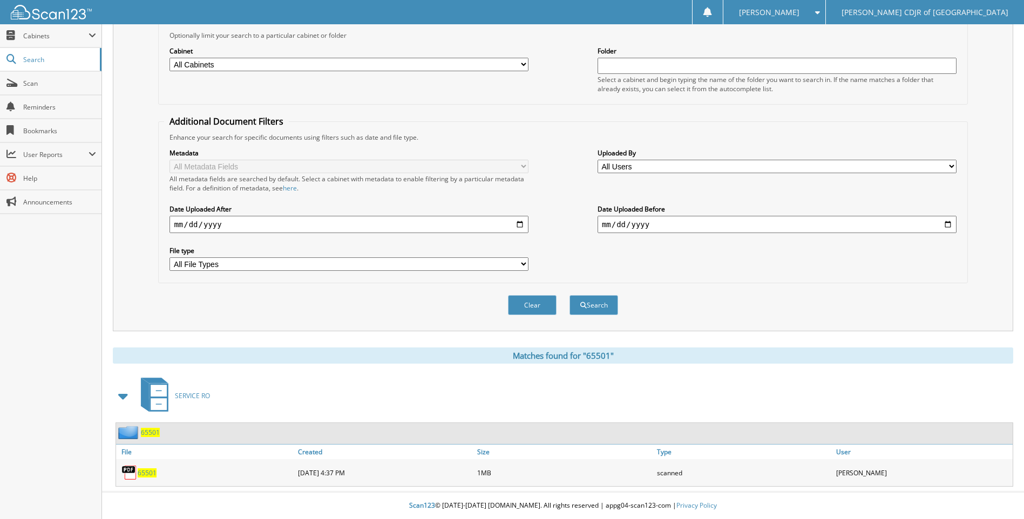
click at [151, 473] on span "65501" at bounding box center [147, 472] width 19 height 9
click at [575, 140] on div "Enhance your search for specific documents using filters such as date and file …" at bounding box center [562, 137] width 797 height 9
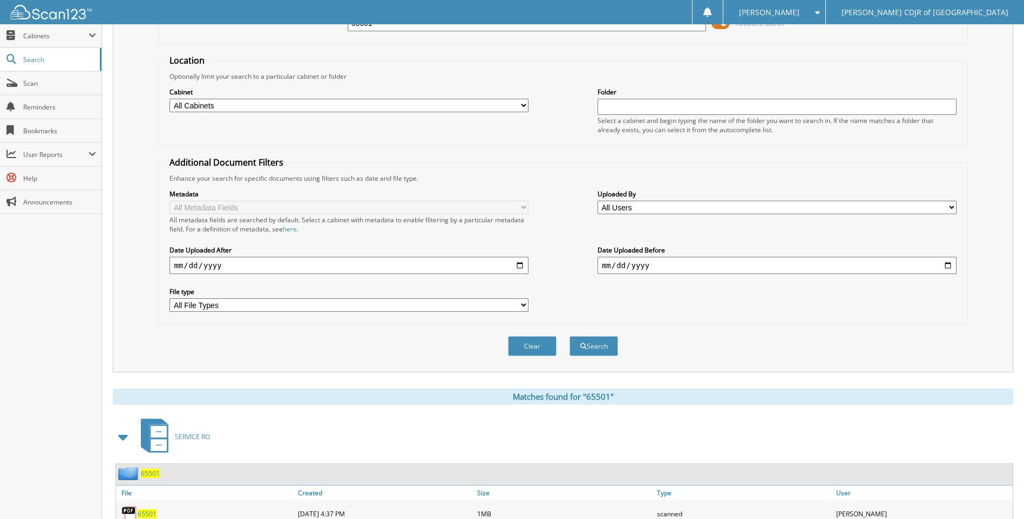
scroll to position [0, 0]
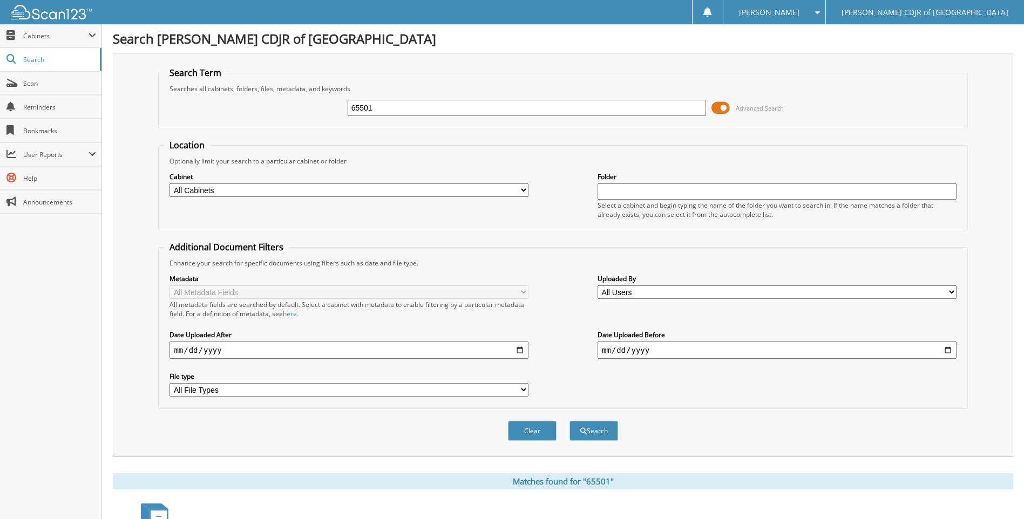
click at [452, 116] on div "65501" at bounding box center [527, 108] width 359 height 18
click at [441, 110] on input "65501" at bounding box center [527, 108] width 359 height 16
type input "65504"
click at [569, 421] on button "Search" at bounding box center [593, 431] width 49 height 20
click at [565, 109] on input "65504" at bounding box center [527, 108] width 359 height 16
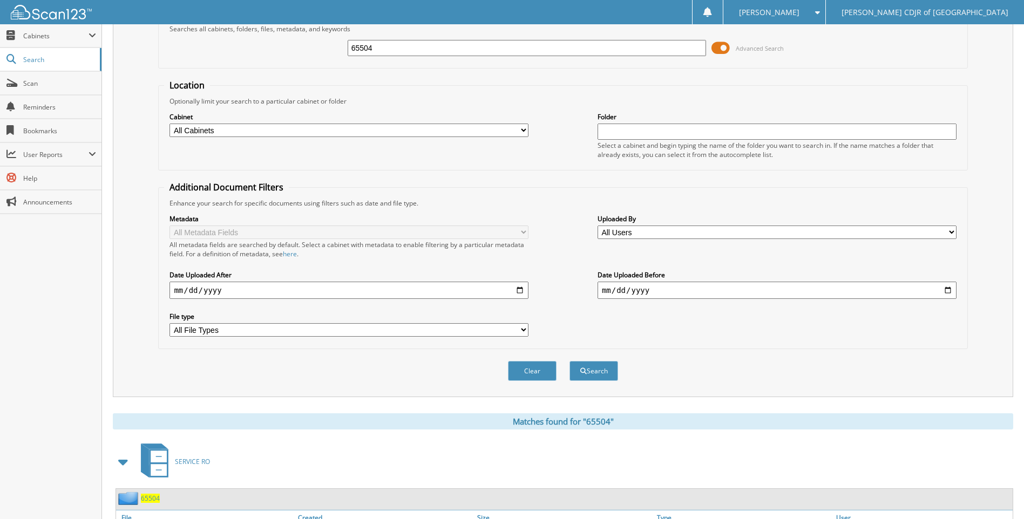
scroll to position [126, 0]
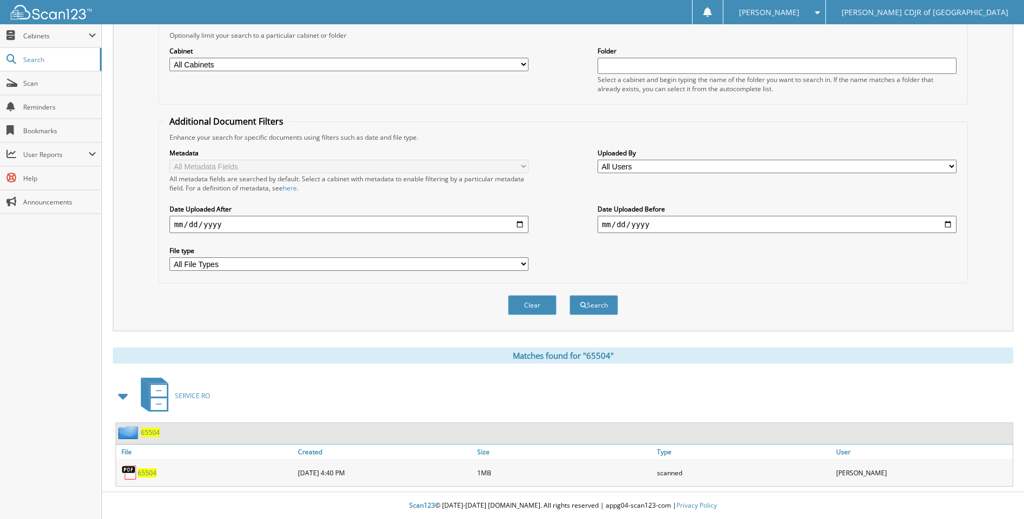
click at [152, 472] on span "65504" at bounding box center [147, 472] width 19 height 9
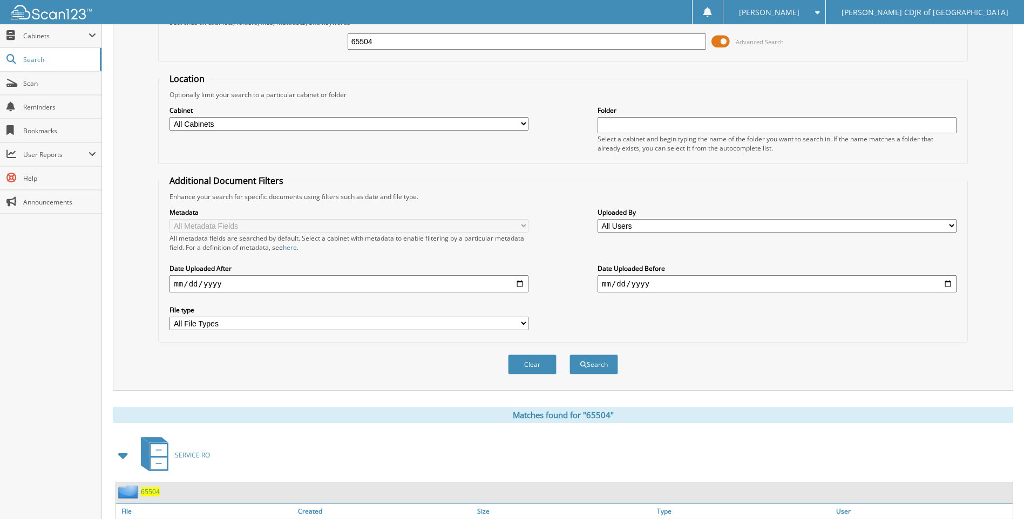
scroll to position [0, 0]
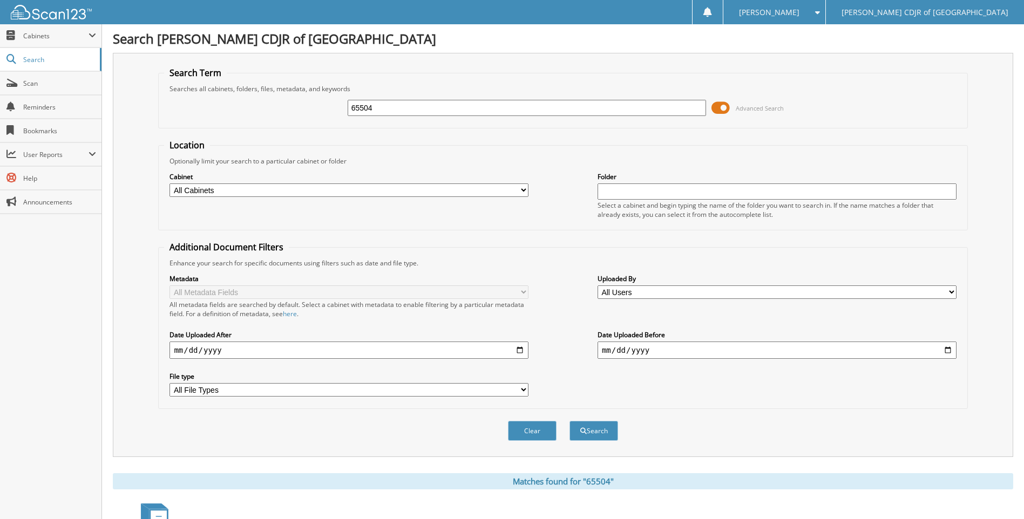
click at [379, 113] on input "65504" at bounding box center [527, 108] width 359 height 16
type input "65506"
click at [569, 421] on button "Search" at bounding box center [593, 431] width 49 height 20
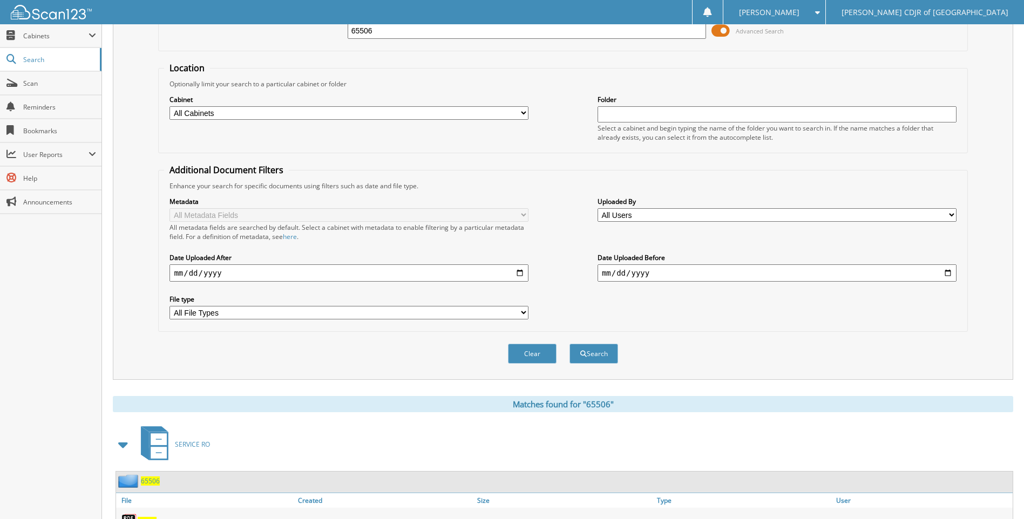
scroll to position [126, 0]
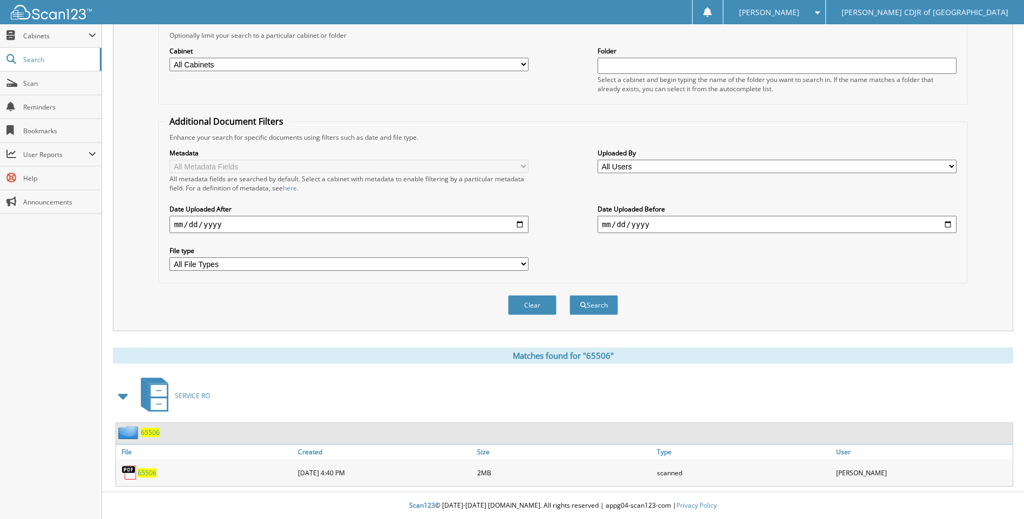
click at [147, 470] on span "65506" at bounding box center [147, 472] width 19 height 9
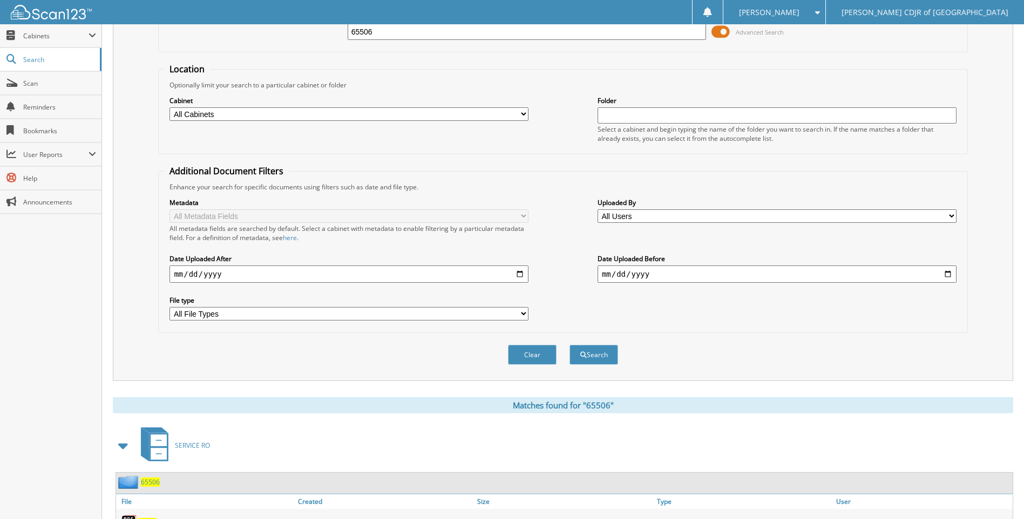
scroll to position [0, 0]
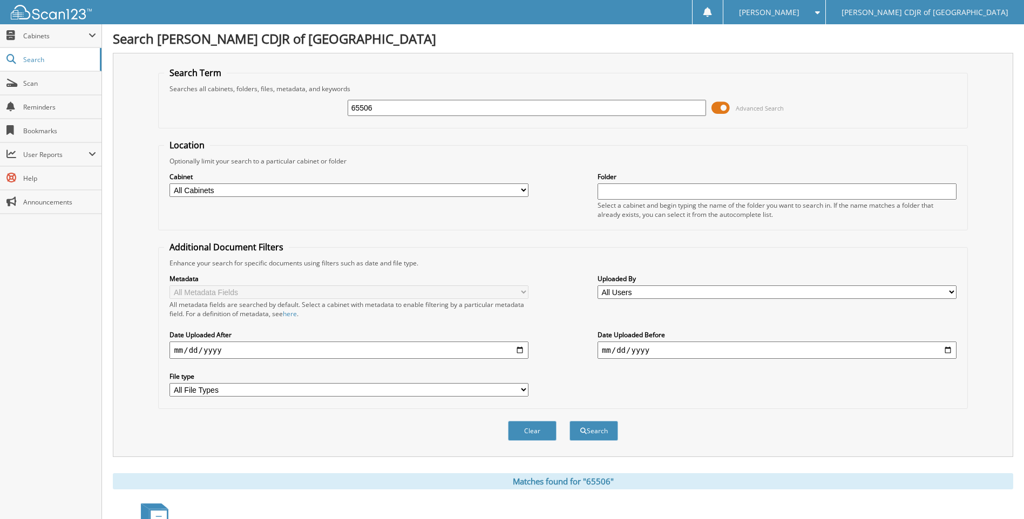
click at [405, 114] on input "65506" at bounding box center [527, 108] width 359 height 16
type input "6"
type input "65506"
click at [569, 421] on button "Search" at bounding box center [593, 431] width 49 height 20
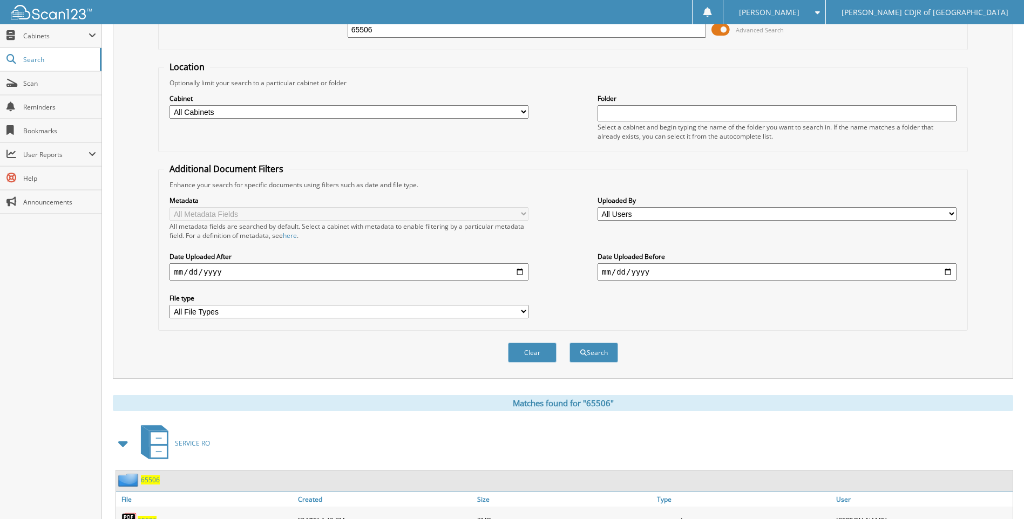
scroll to position [126, 0]
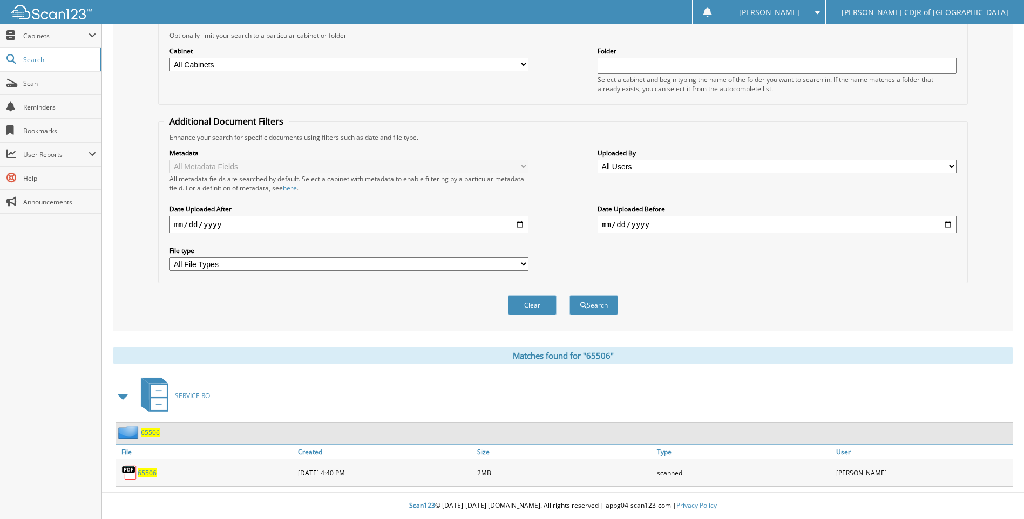
click at [148, 472] on span "65506" at bounding box center [147, 472] width 19 height 9
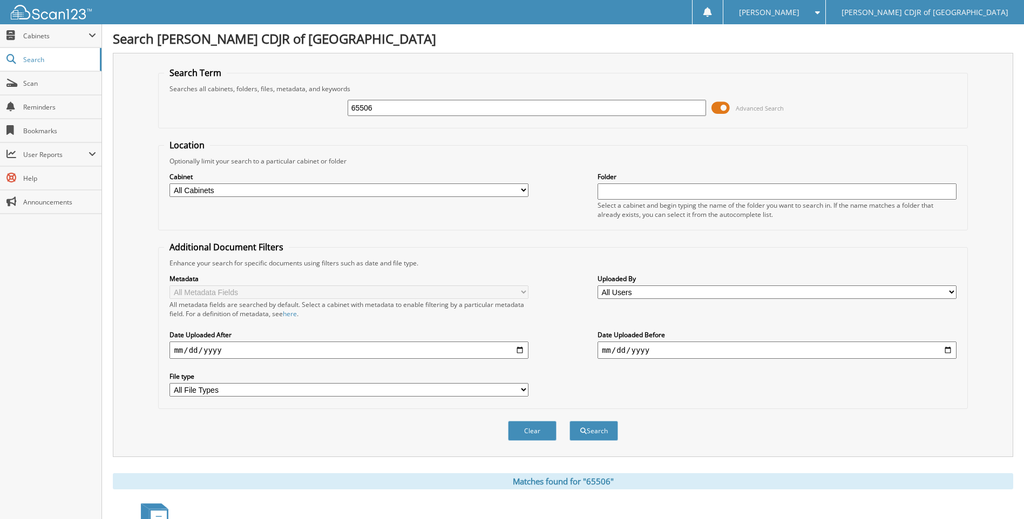
click at [382, 114] on input "65506" at bounding box center [527, 108] width 359 height 16
type input "65507"
click at [569, 421] on button "Search" at bounding box center [593, 431] width 49 height 20
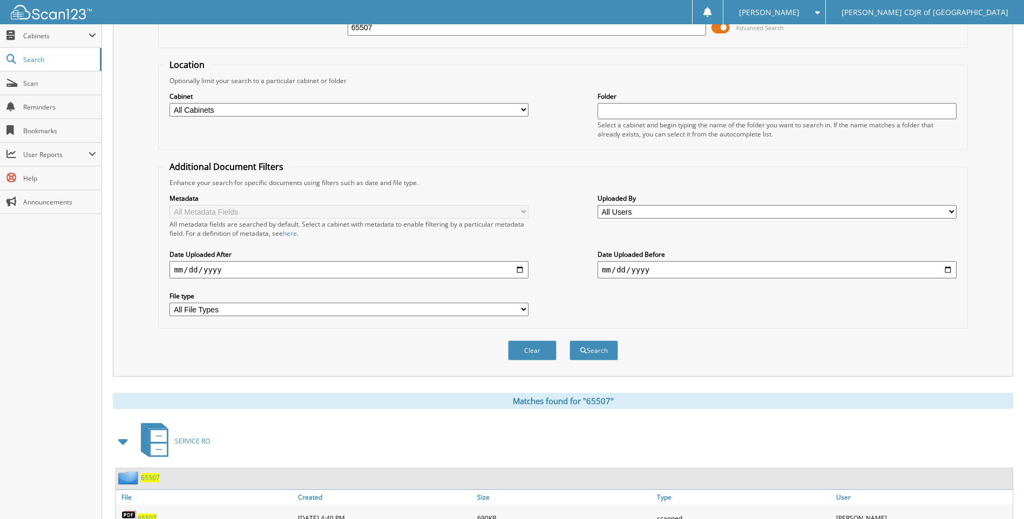
scroll to position [126, 0]
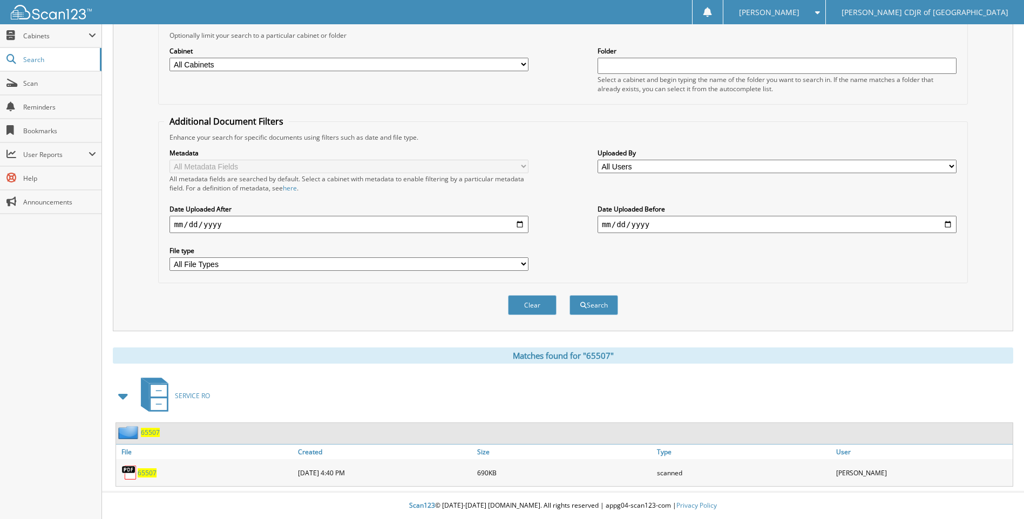
click at [141, 474] on span "65507" at bounding box center [147, 472] width 19 height 9
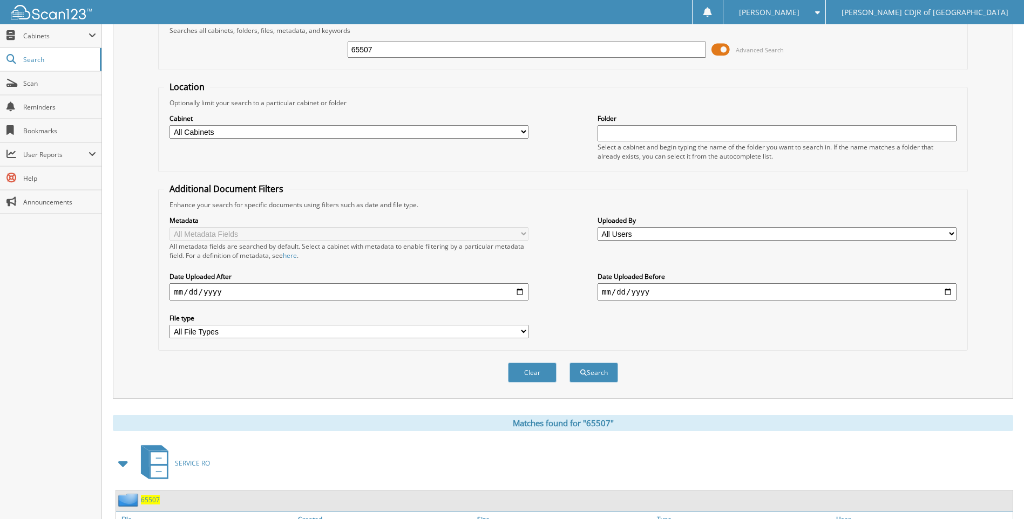
scroll to position [0, 0]
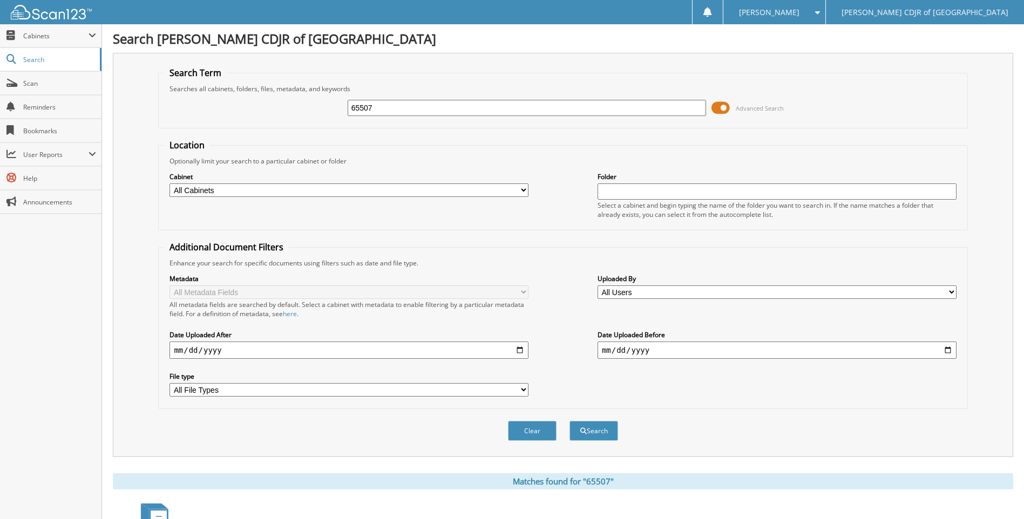
click at [396, 111] on input "65507" at bounding box center [527, 108] width 359 height 16
type input "65508"
click at [569, 421] on button "Search" at bounding box center [593, 431] width 49 height 20
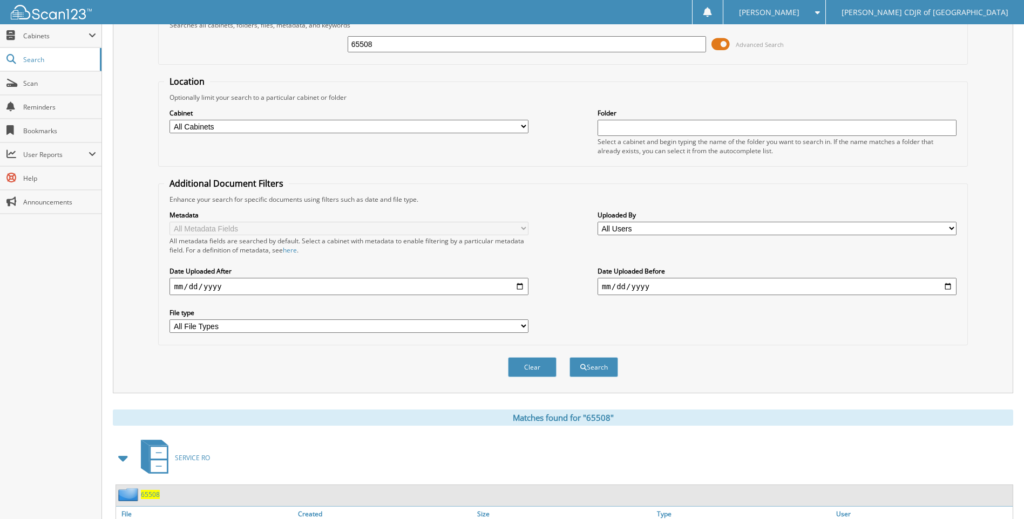
scroll to position [126, 0]
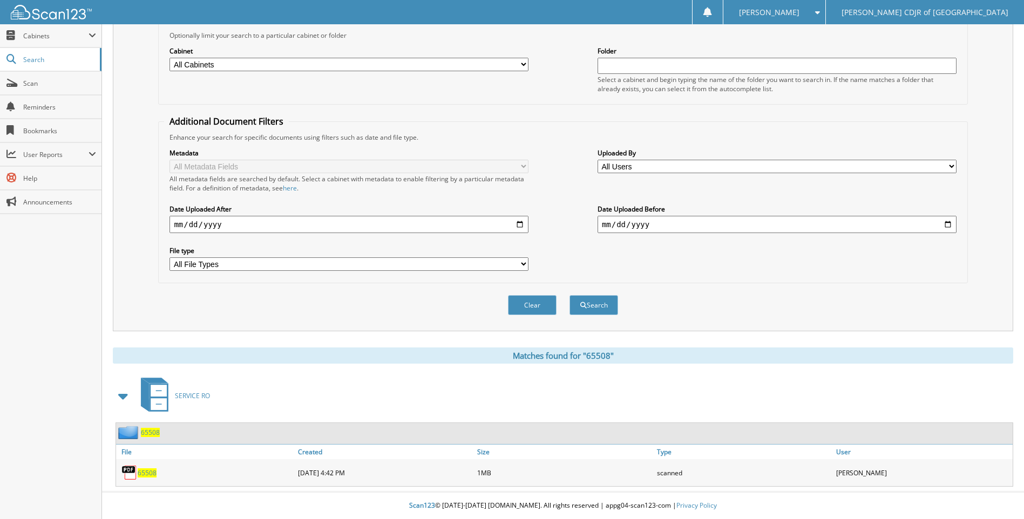
click at [145, 476] on span "65508" at bounding box center [147, 472] width 19 height 9
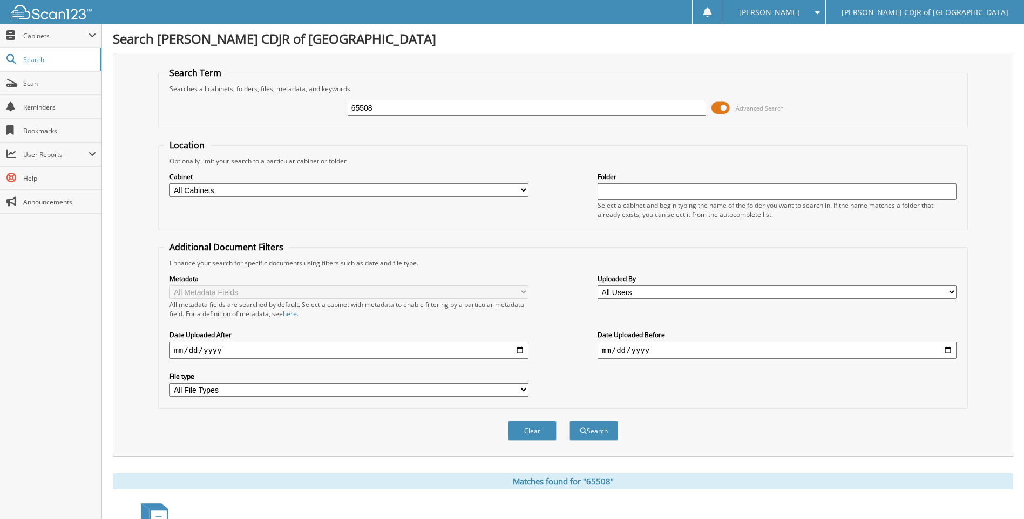
click at [424, 101] on input "65508" at bounding box center [527, 108] width 359 height 16
type input "65512"
click at [569, 421] on button "Search" at bounding box center [593, 431] width 49 height 20
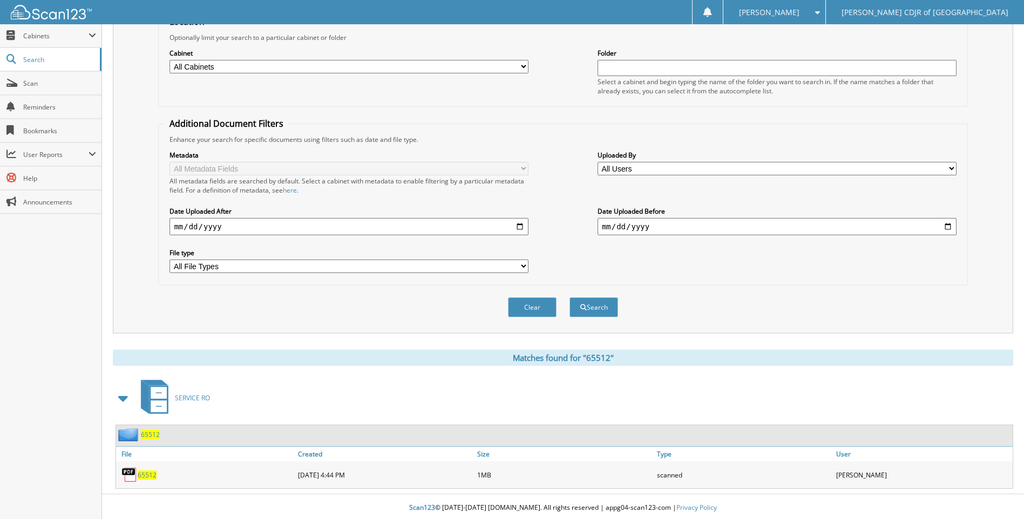
scroll to position [126, 0]
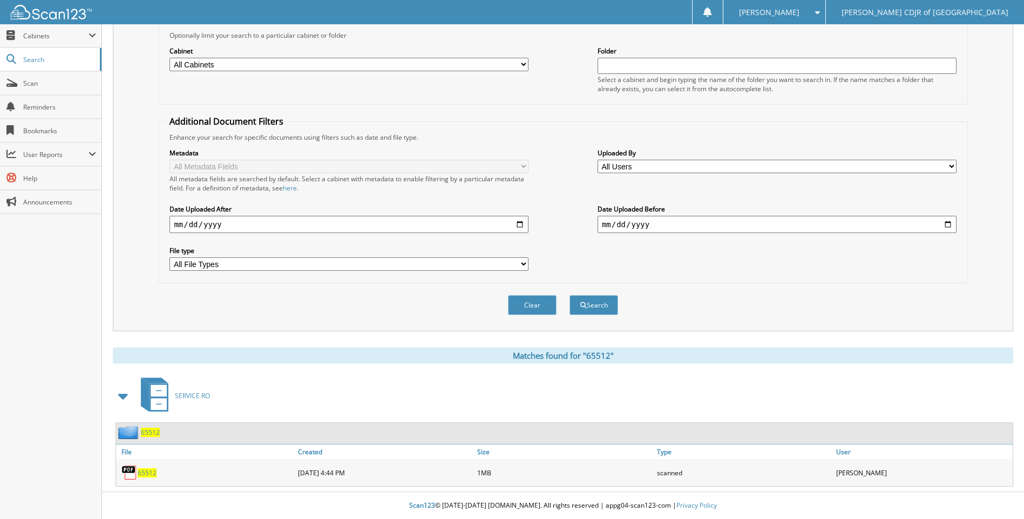
click at [142, 476] on span "65512" at bounding box center [147, 472] width 19 height 9
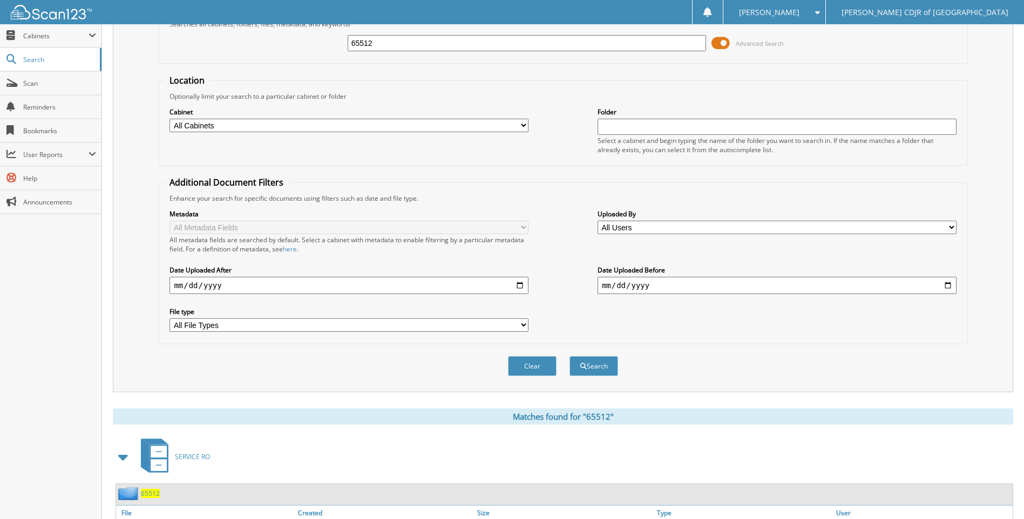
scroll to position [0, 0]
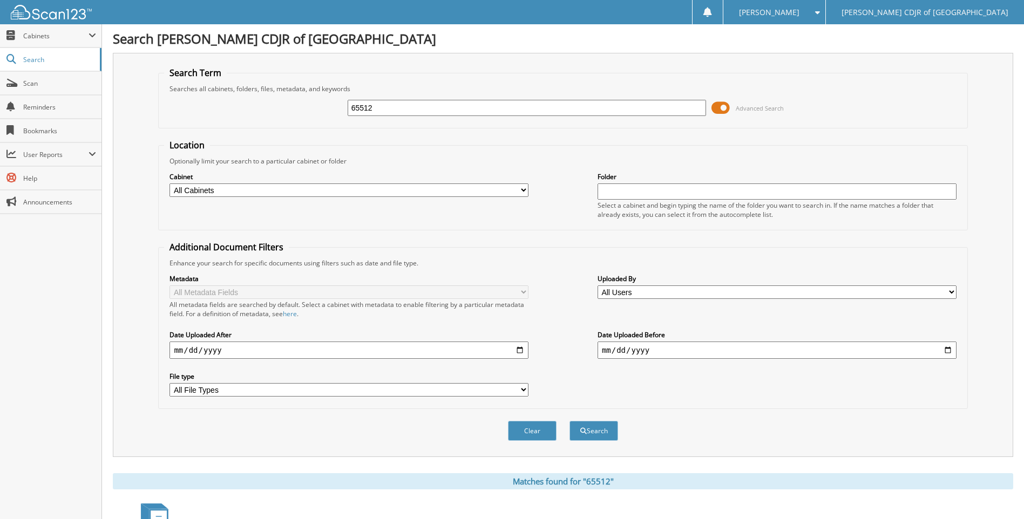
click at [381, 105] on input "65512" at bounding box center [527, 108] width 359 height 16
type input "6"
type input "65516"
click at [569, 421] on button "Search" at bounding box center [593, 431] width 49 height 20
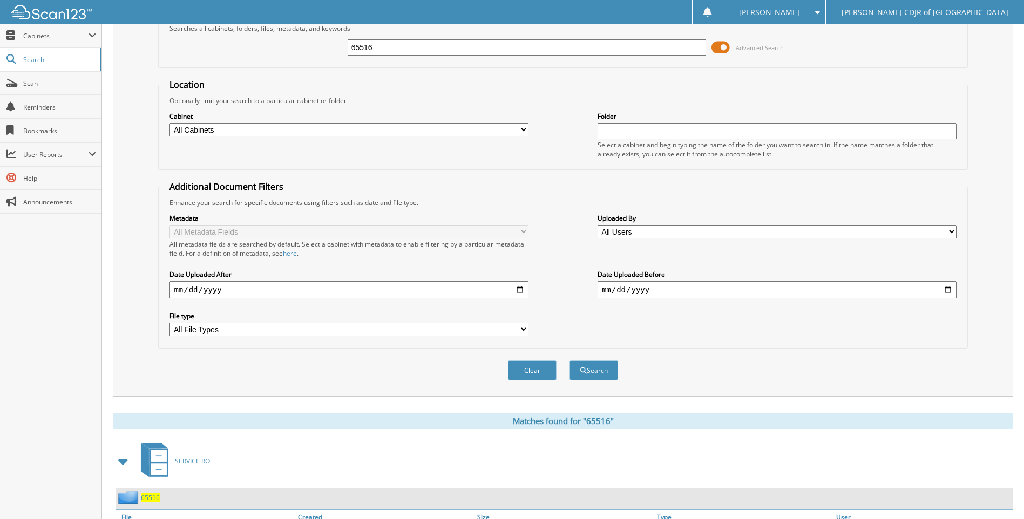
scroll to position [126, 0]
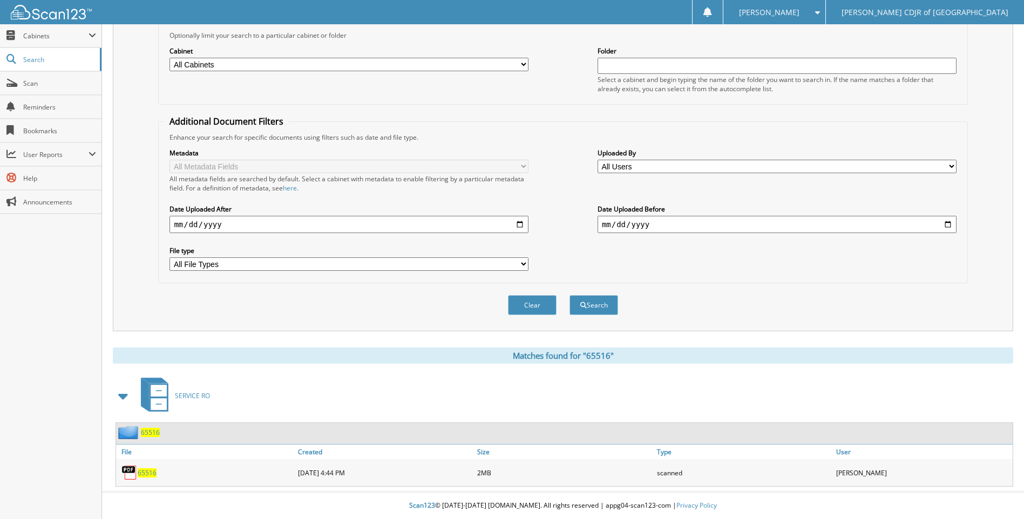
click at [152, 472] on span "65516" at bounding box center [147, 472] width 19 height 9
click at [47, 83] on span "Scan" at bounding box center [59, 83] width 73 height 9
